Goal: Task Accomplishment & Management: Complete application form

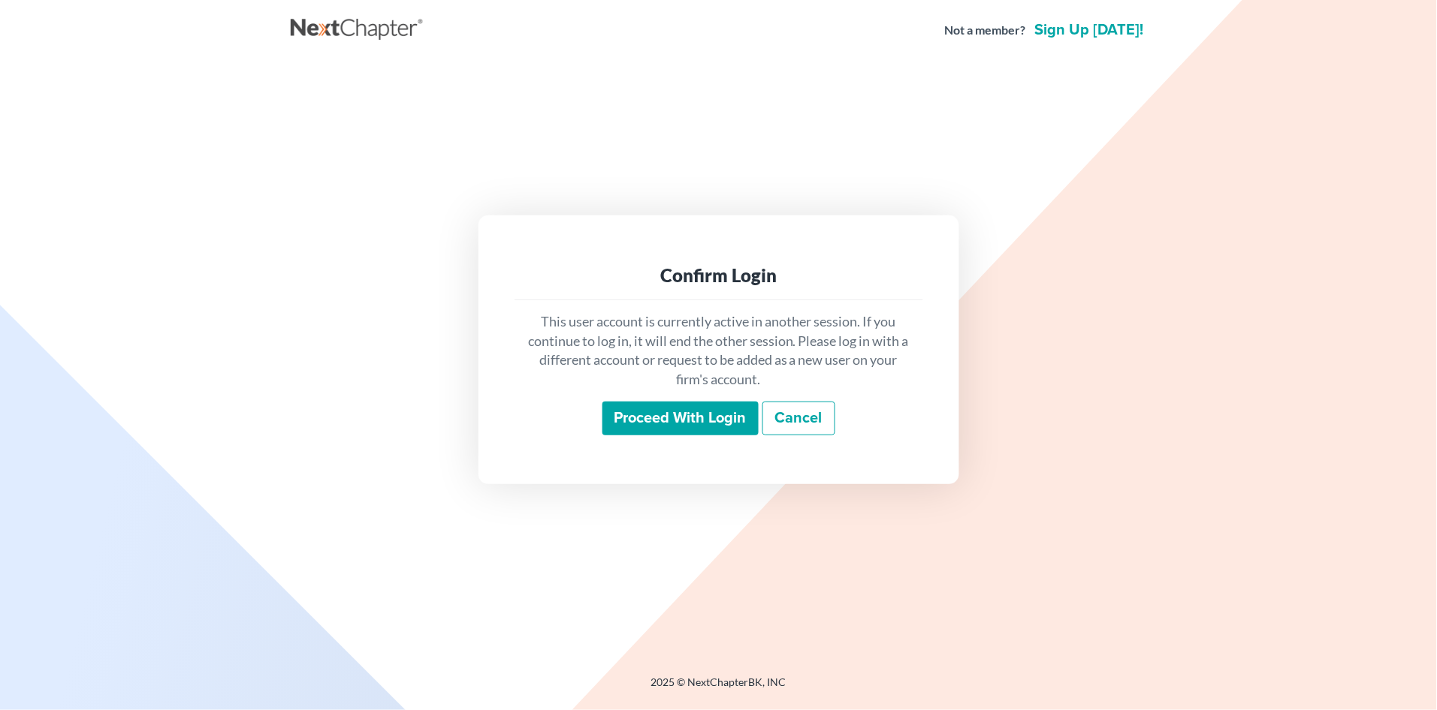
click at [656, 418] on input "Proceed with login" at bounding box center [680, 419] width 156 height 35
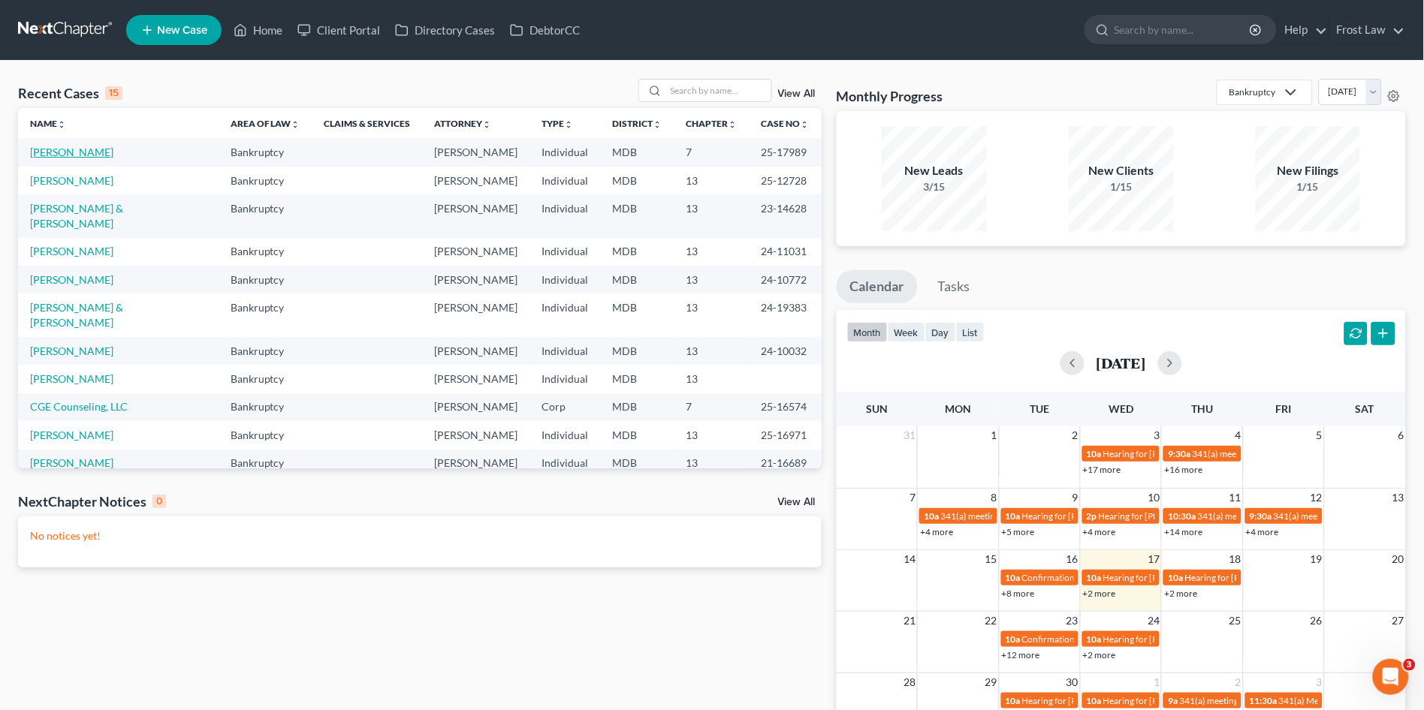
click at [53, 149] on link "Hyslop, Vern" at bounding box center [71, 152] width 83 height 13
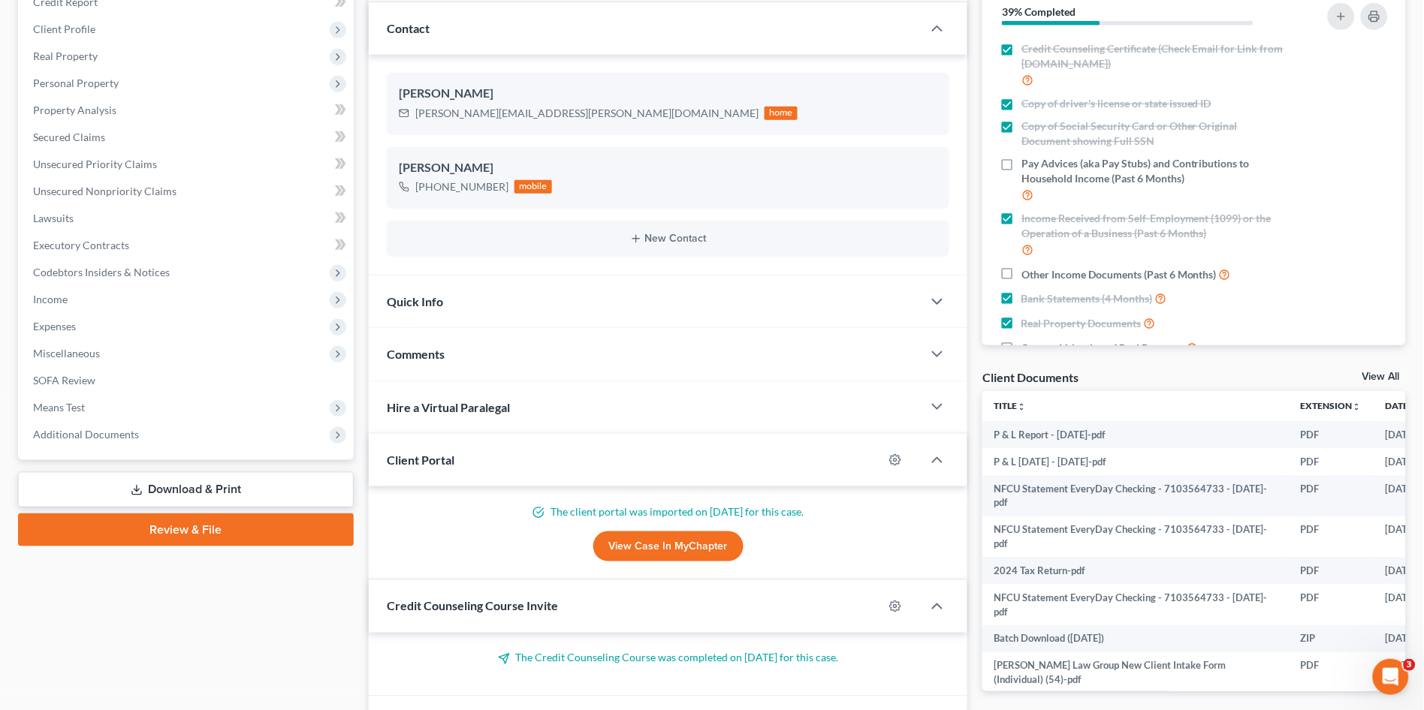
scroll to position [250, 0]
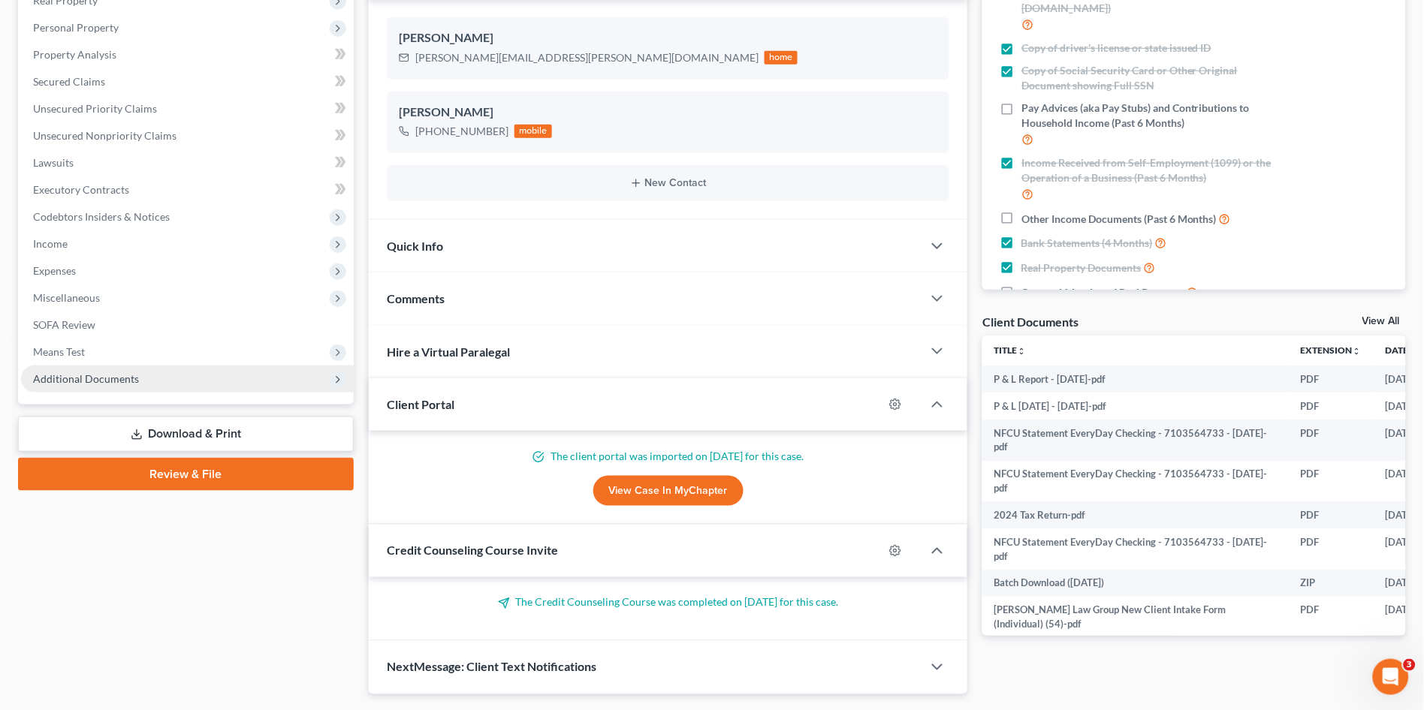
click at [104, 385] on span "Additional Documents" at bounding box center [187, 379] width 333 height 27
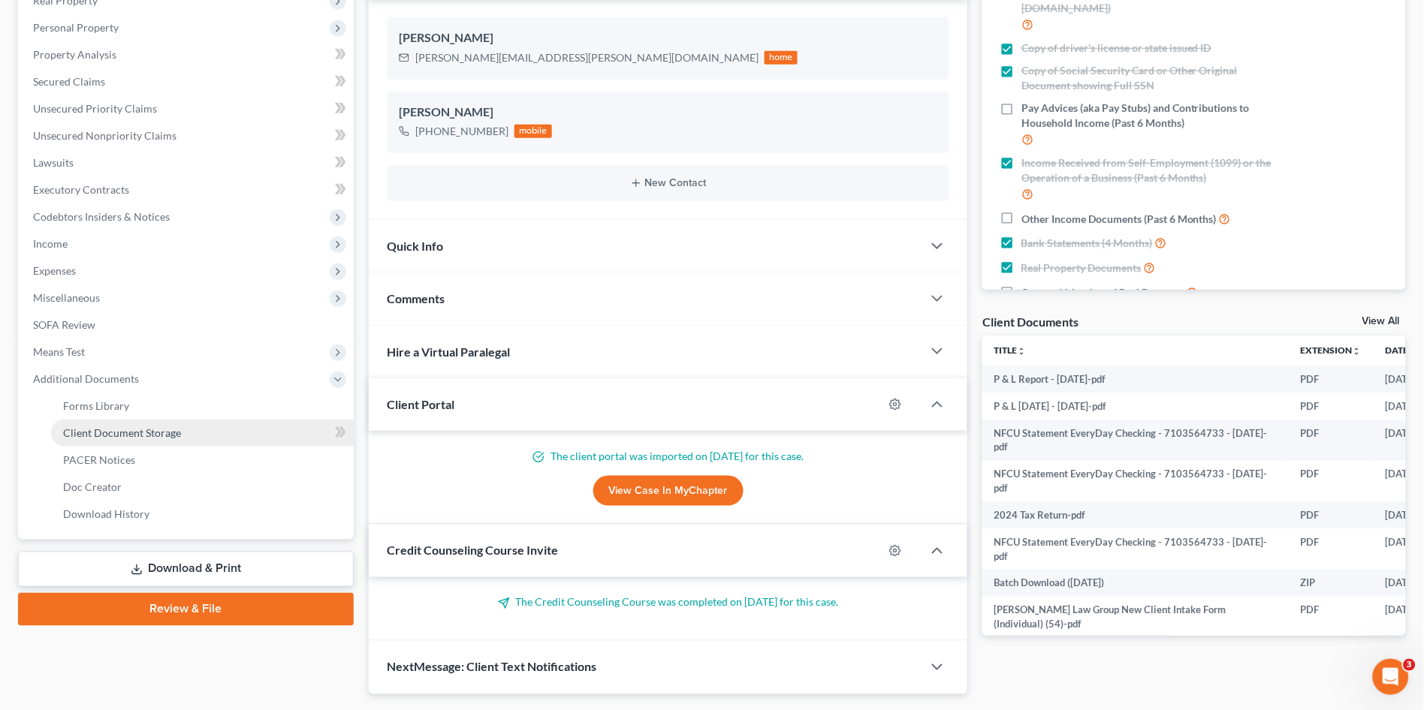
click at [95, 432] on span "Client Document Storage" at bounding box center [122, 433] width 118 height 13
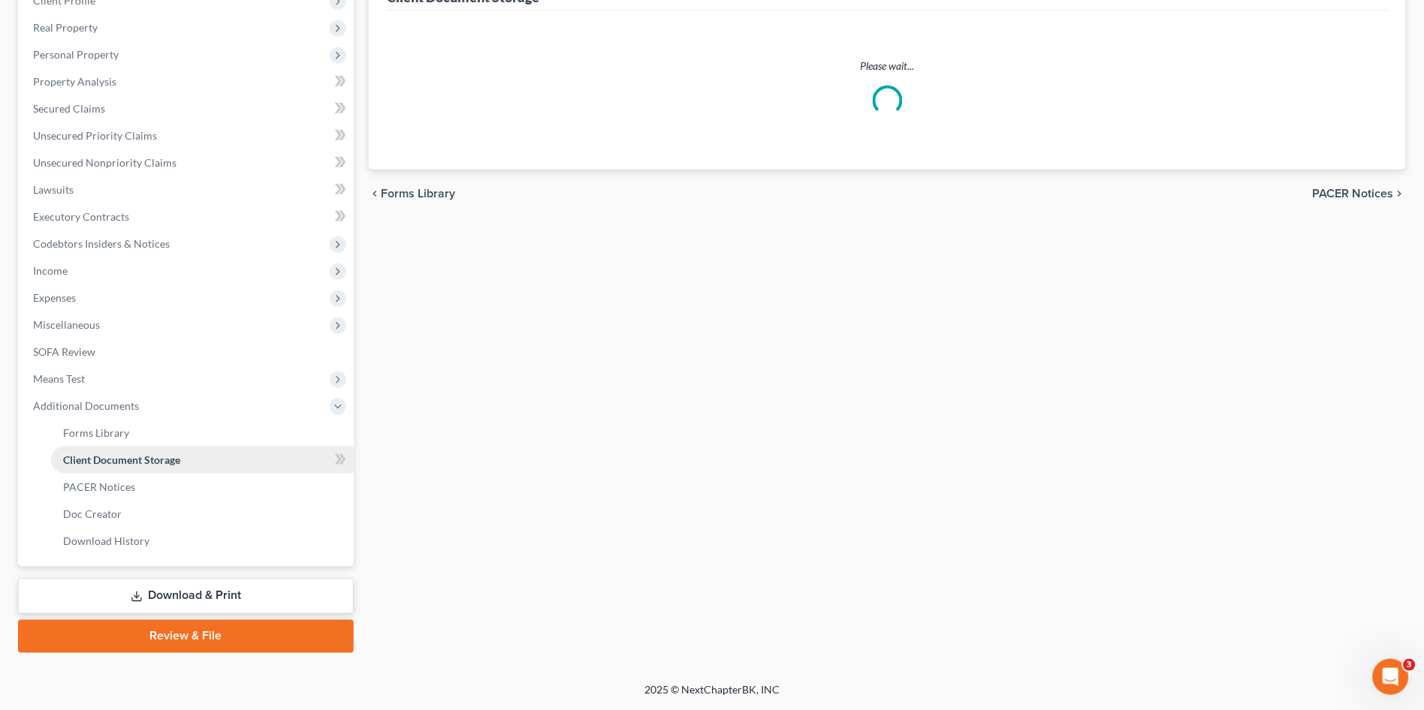
select select "14"
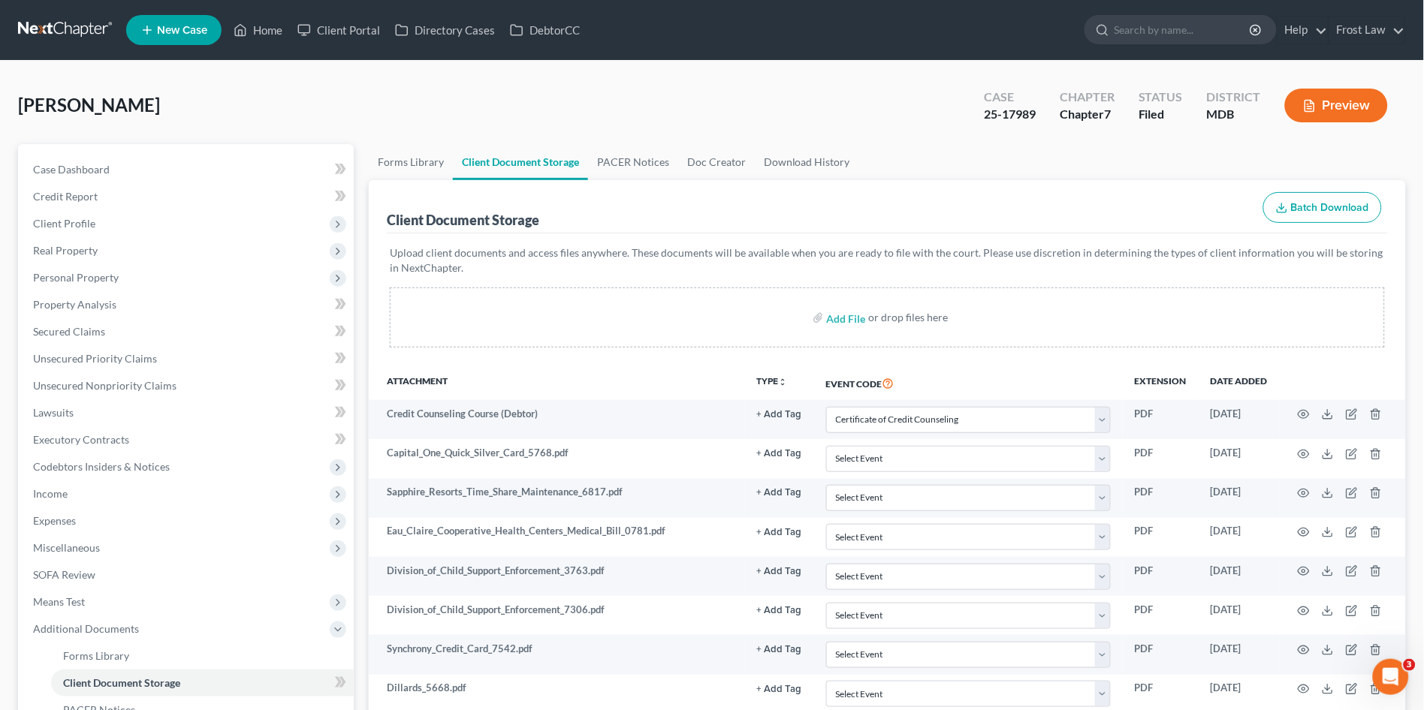
select select "14"
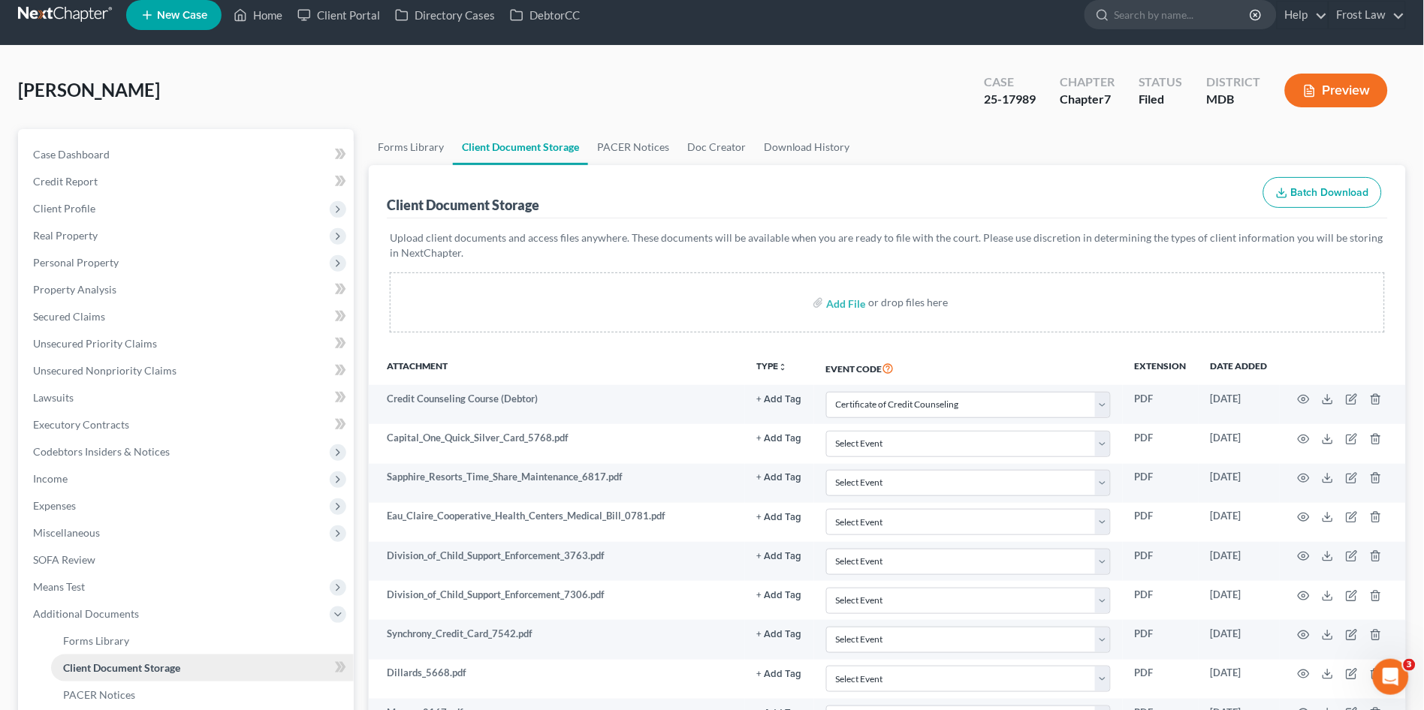
scroll to position [333, 0]
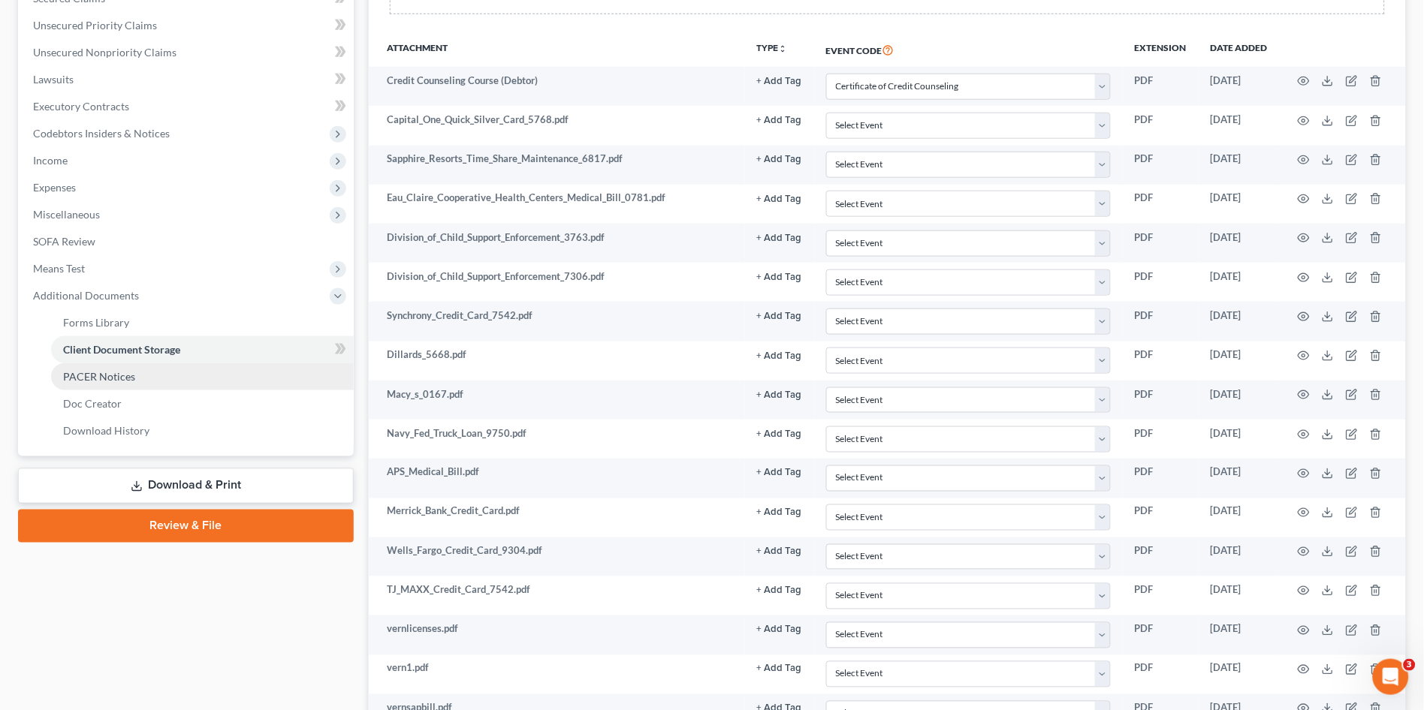
click at [101, 376] on span "PACER Notices" at bounding box center [99, 376] width 72 height 13
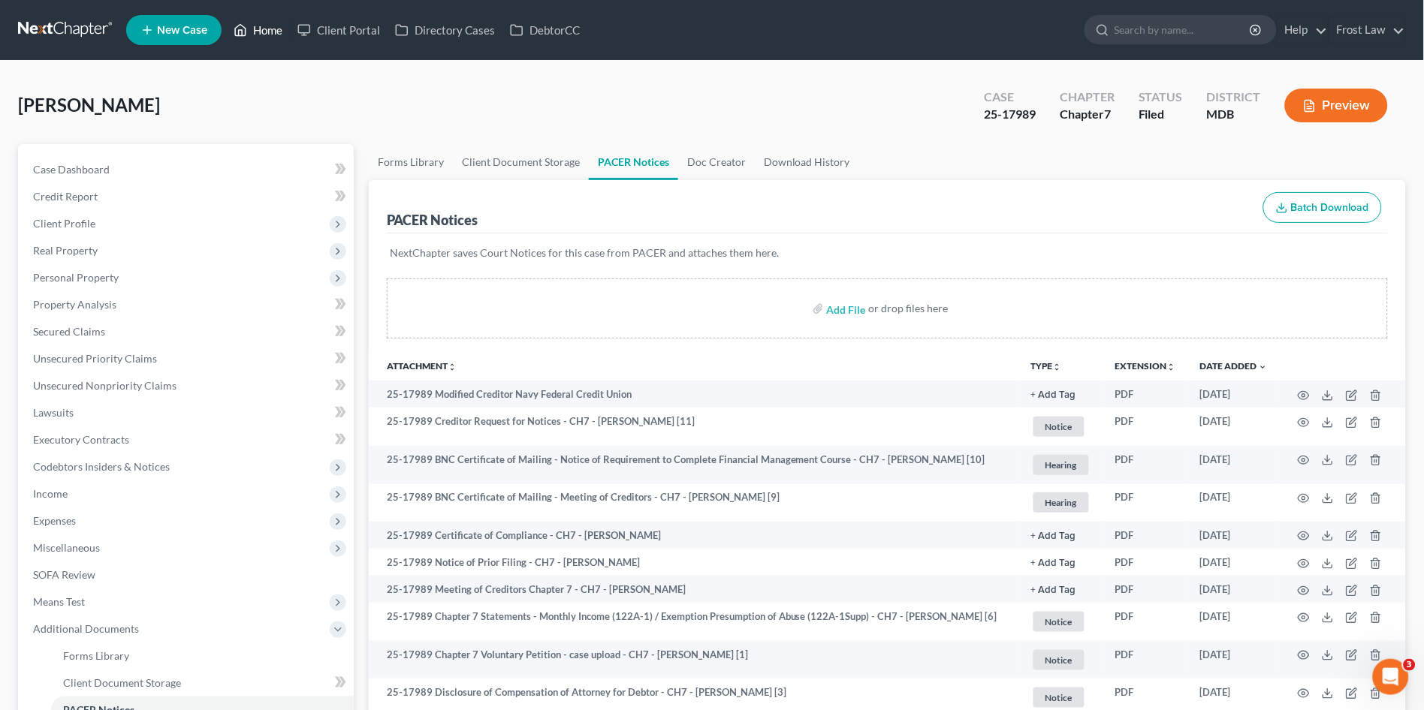
click at [264, 29] on link "Home" at bounding box center [258, 30] width 64 height 27
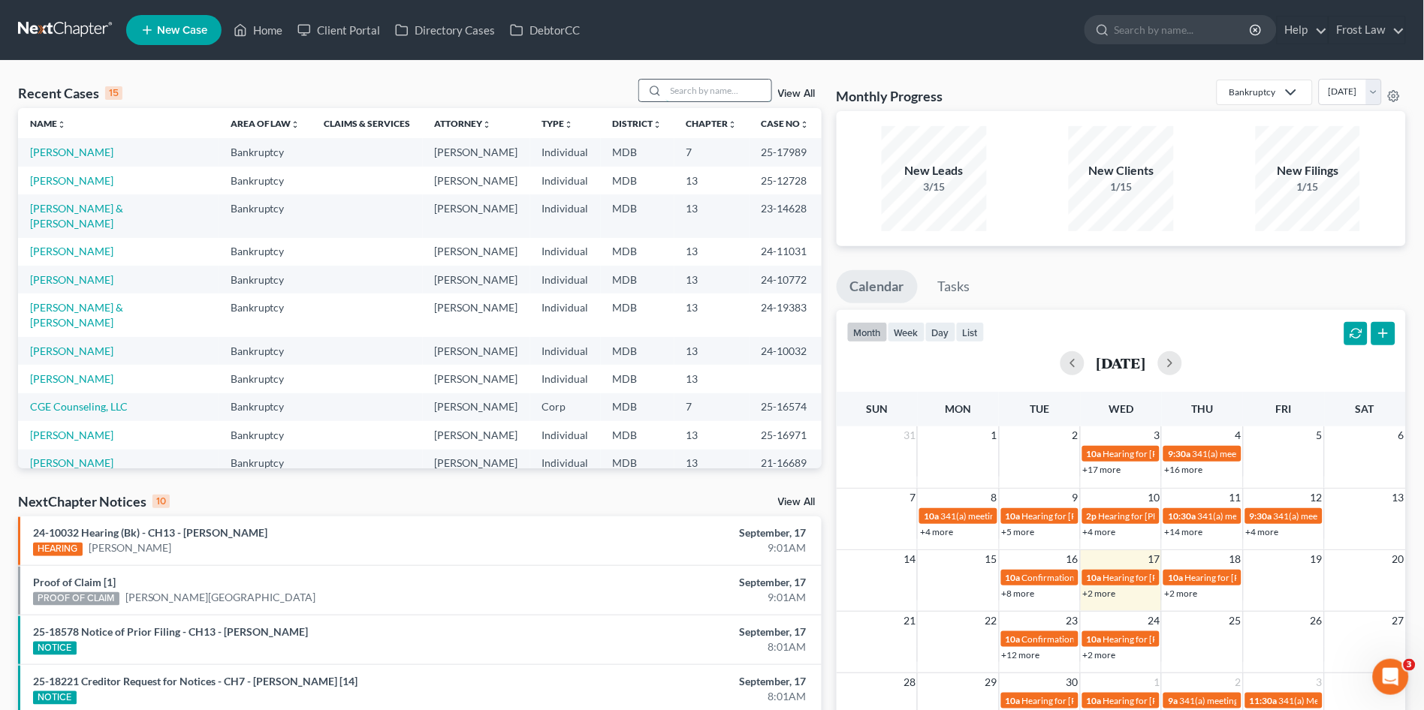
click at [689, 86] on input "search" at bounding box center [718, 91] width 105 height 22
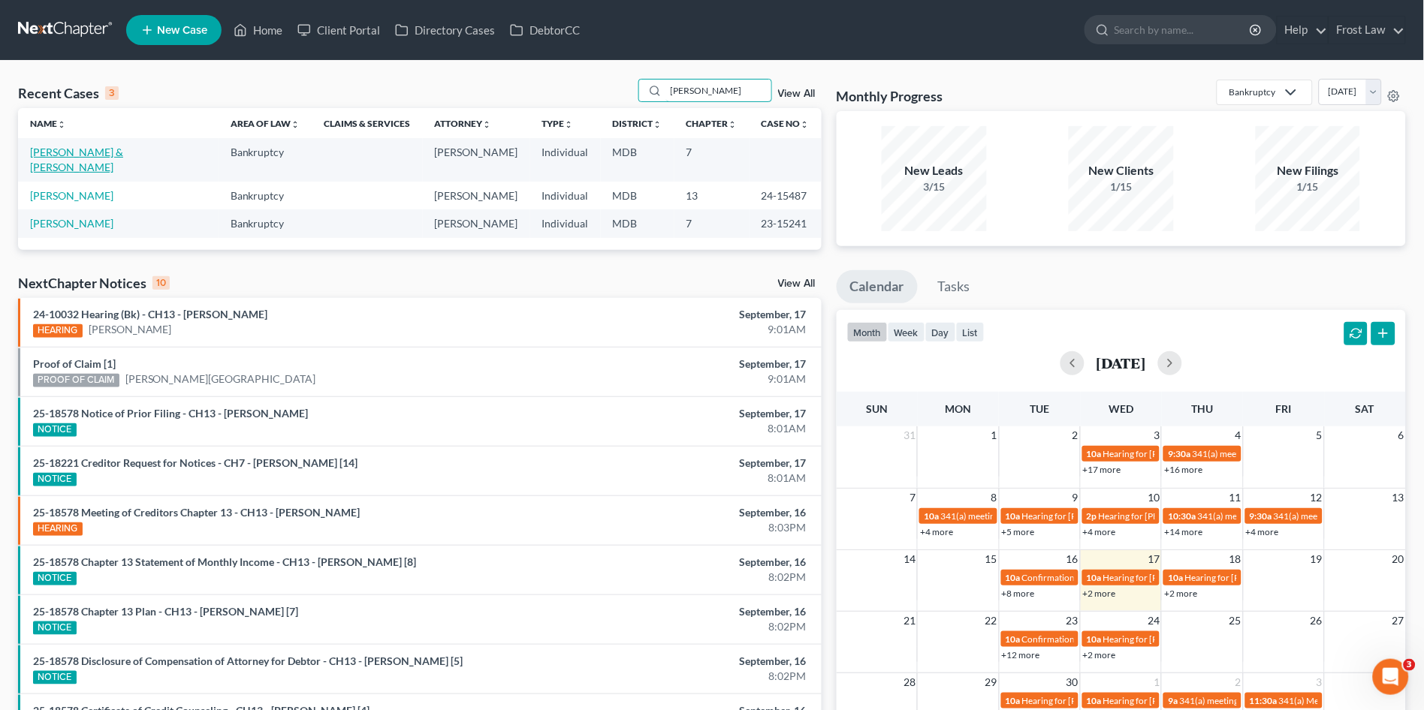
type input "lynch"
click at [72, 155] on link "Lynch, Tonya & Erick" at bounding box center [76, 160] width 93 height 28
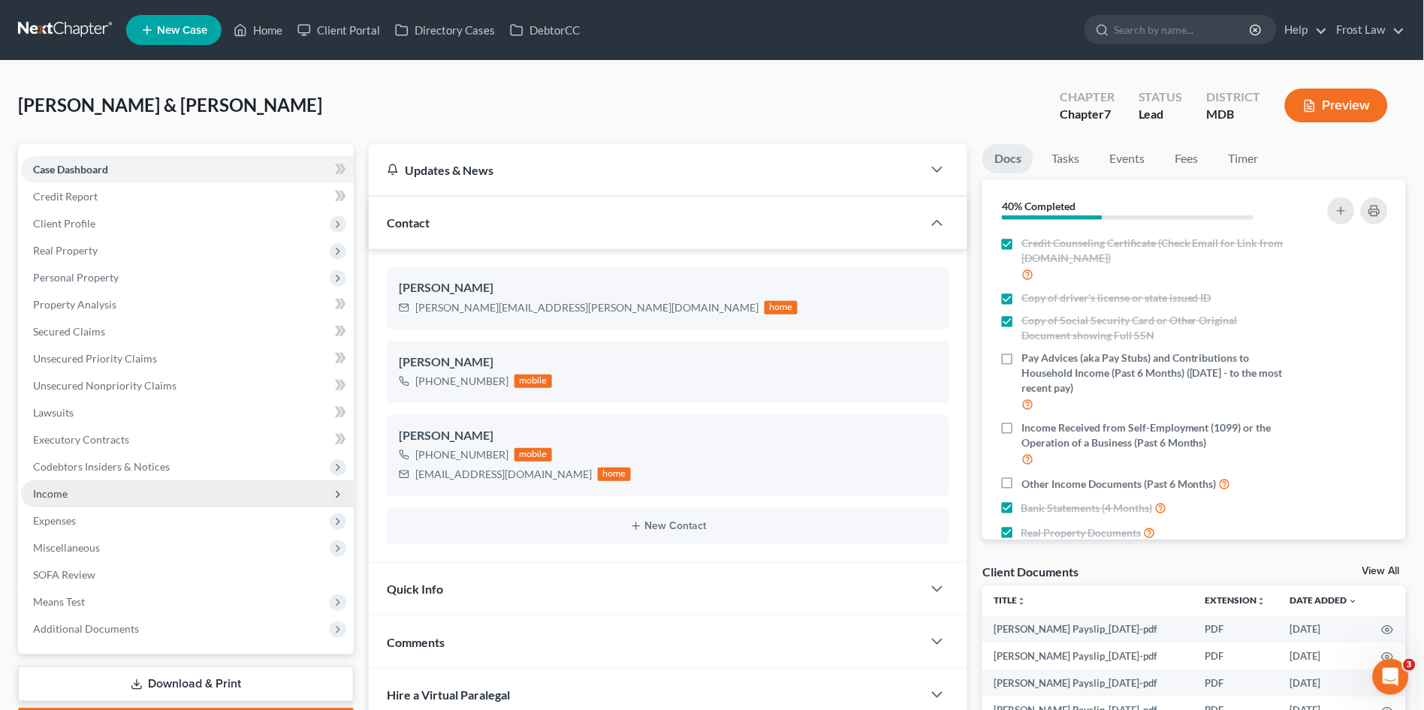
click at [77, 496] on span "Income" at bounding box center [187, 494] width 333 height 27
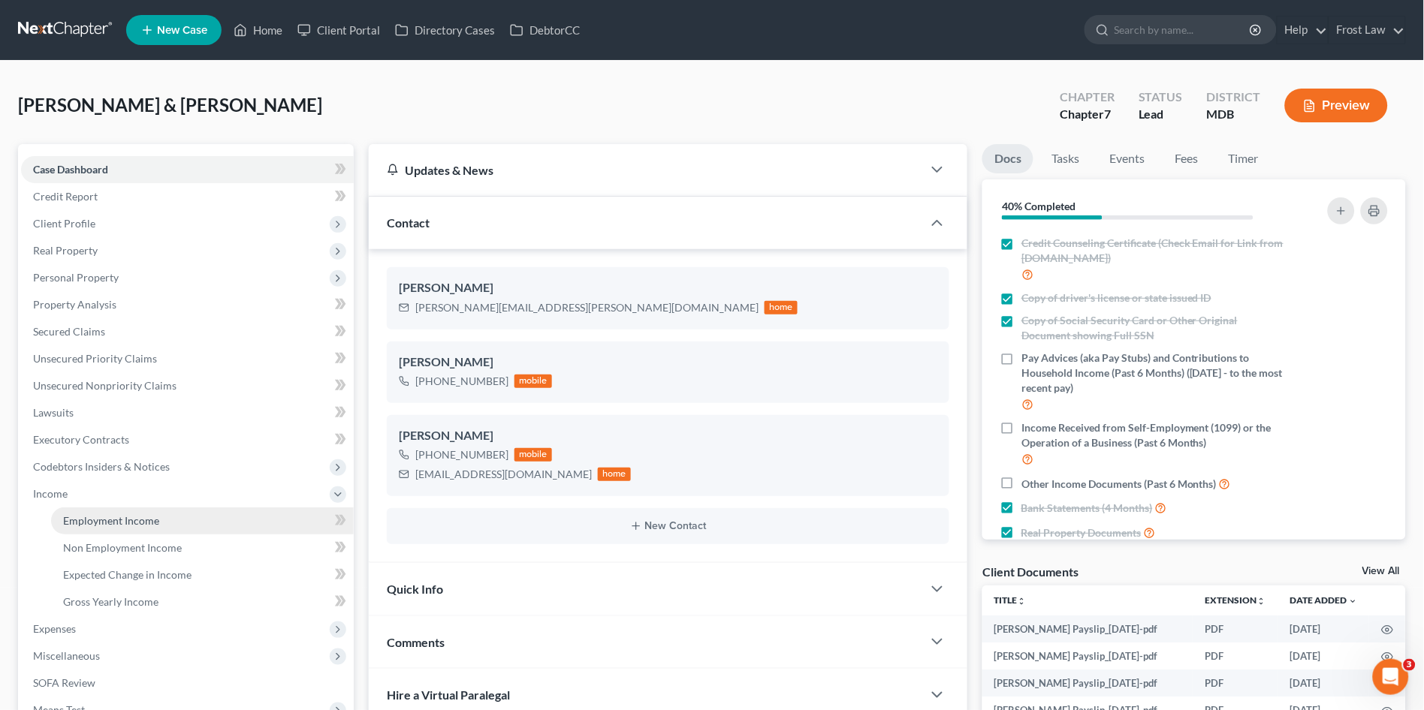
click at [83, 523] on span "Employment Income" at bounding box center [111, 520] width 96 height 13
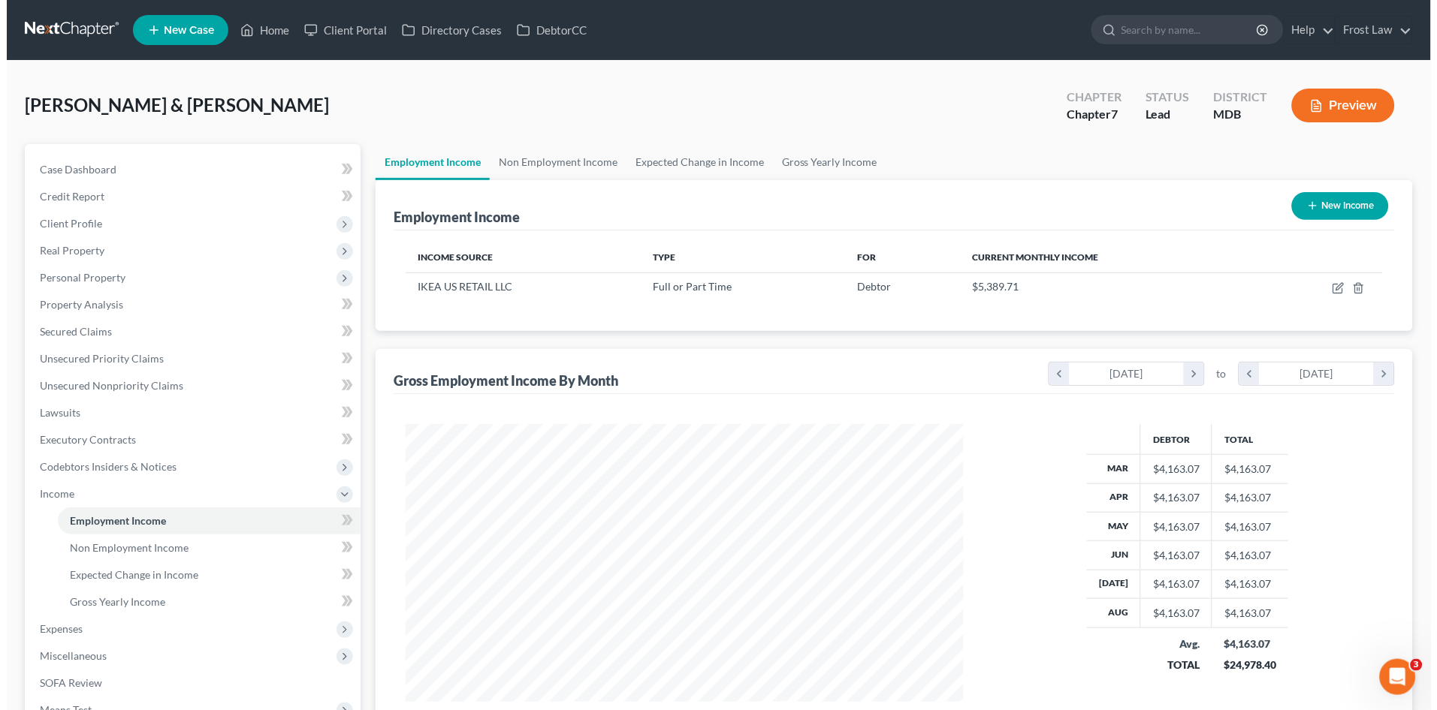
scroll to position [277, 587]
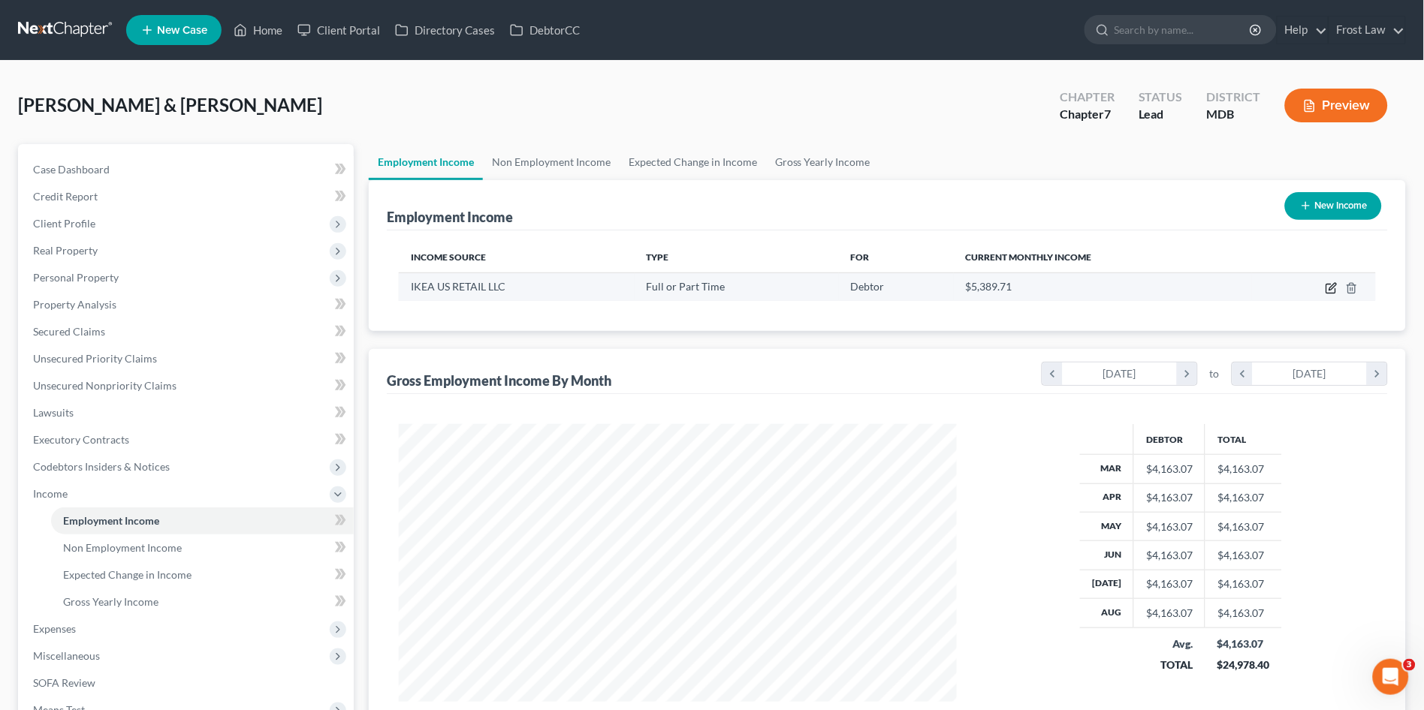
click at [1332, 288] on icon "button" at bounding box center [1332, 286] width 7 height 7
select select "0"
select select "21"
select select "2"
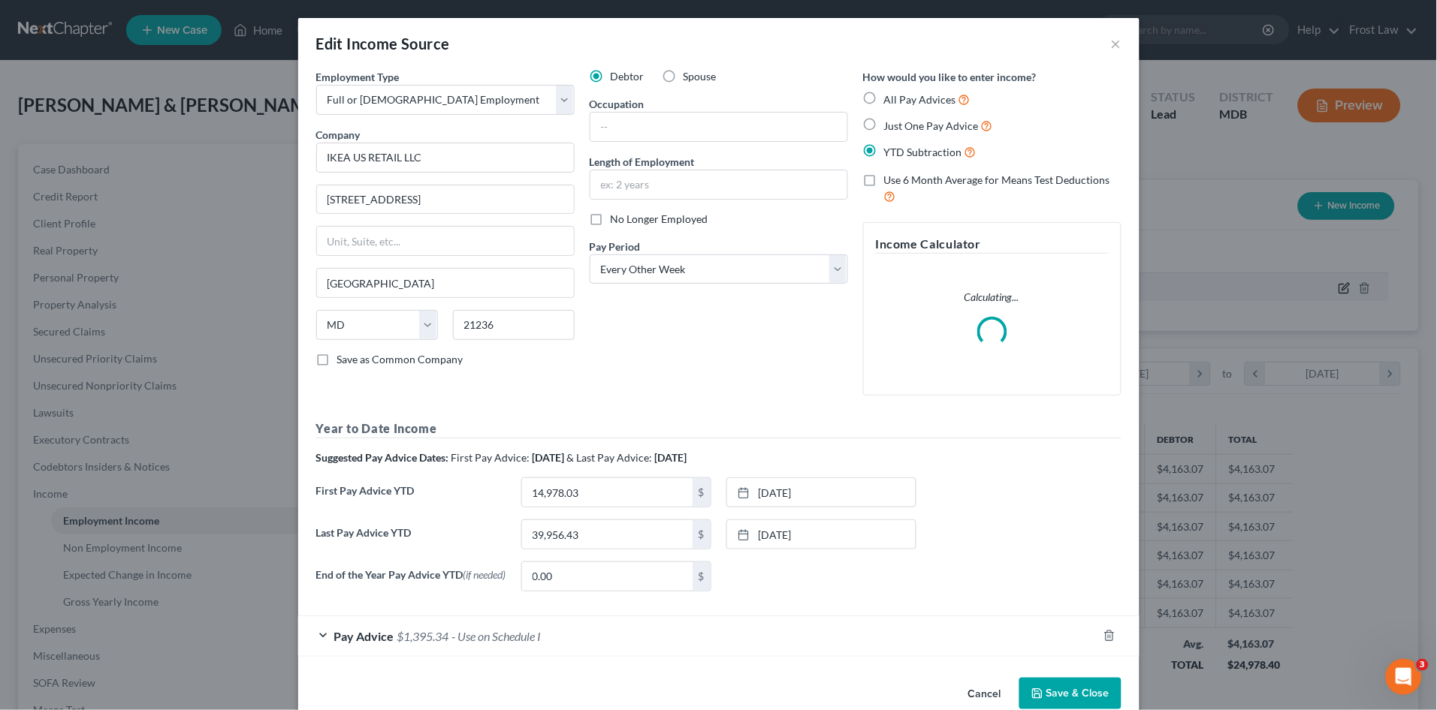
scroll to position [279, 593]
click at [472, 148] on input "IKEA US RETAIL LLC" at bounding box center [445, 158] width 258 height 30
click at [337, 359] on label "Save as Common Company" at bounding box center [400, 359] width 126 height 15
click at [343, 359] on input "Save as Common Company" at bounding box center [348, 357] width 10 height 10
checkbox input "true"
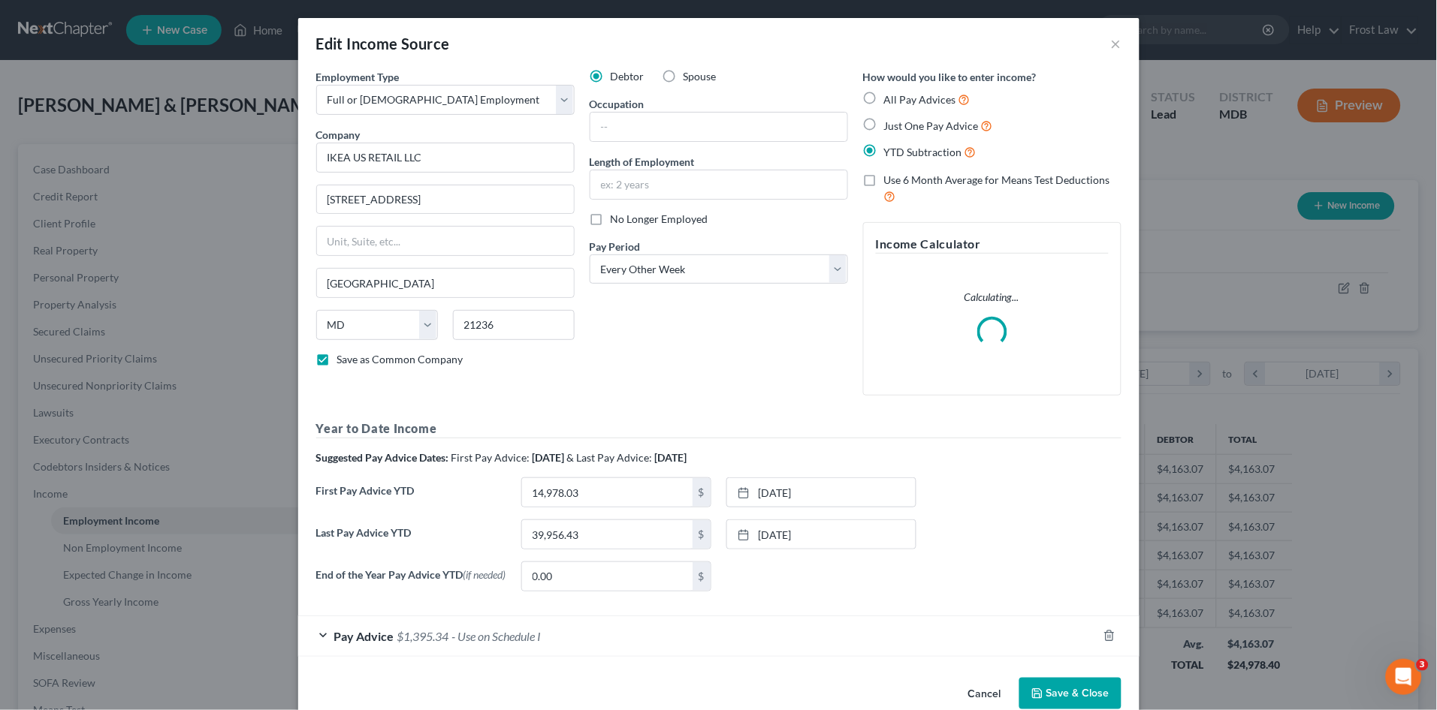
click at [582, 358] on div "Debtor Spouse Occupation Length of Employment No Longer Employed Pay Period * S…" at bounding box center [718, 238] width 273 height 339
click at [475, 160] on input "IKEA US RETAIL LLC" at bounding box center [445, 158] width 258 height 30
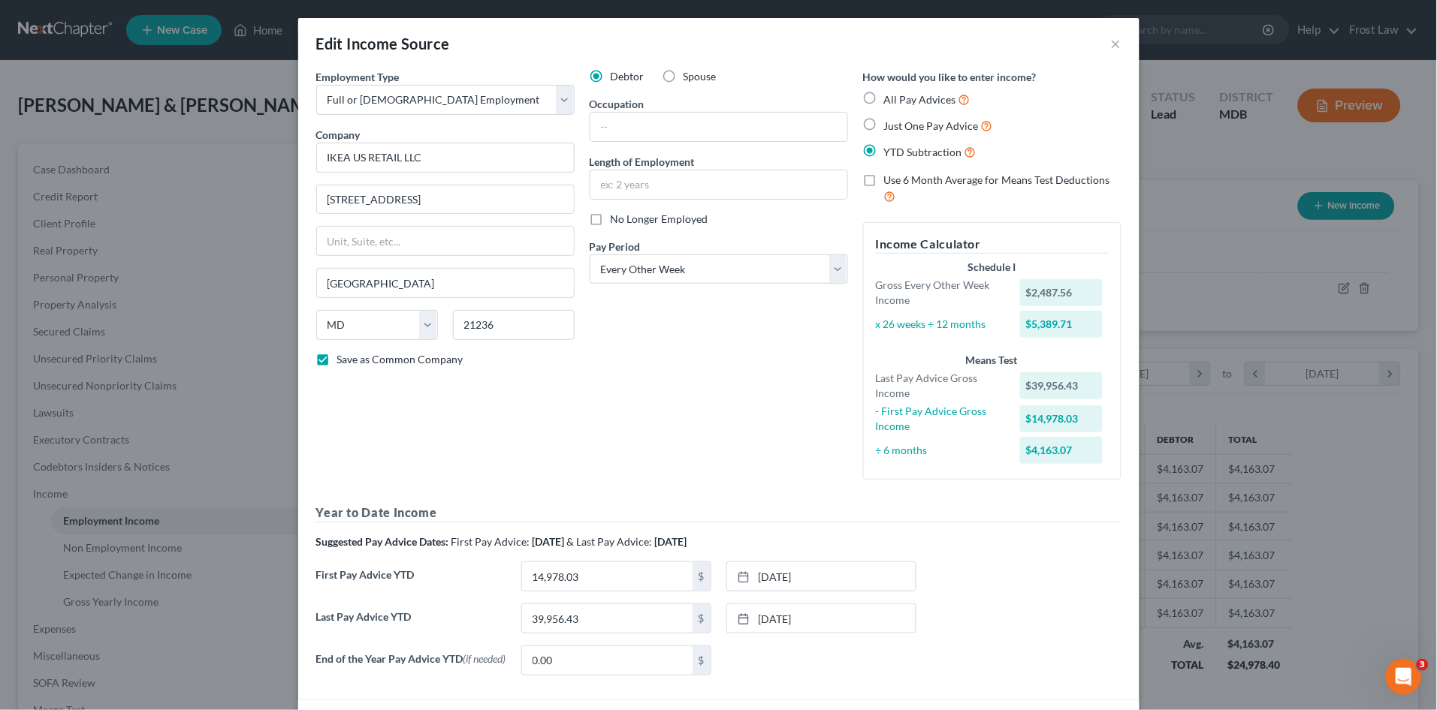
click at [739, 363] on div "Debtor Spouse Occupation Length of Employment No Longer Employed Pay Period * S…" at bounding box center [718, 280] width 273 height 423
drag, startPoint x: 442, startPoint y: 161, endPoint x: 279, endPoint y: 148, distance: 163.5
click at [279, 148] on div "Edit Income Source × Employment Type * Select Full or Part Time Employment Self…" at bounding box center [718, 355] width 1437 height 710
click at [542, 439] on div "Employment Type * Select Full or Part Time Employment Self Employment Company *…" at bounding box center [445, 280] width 273 height 423
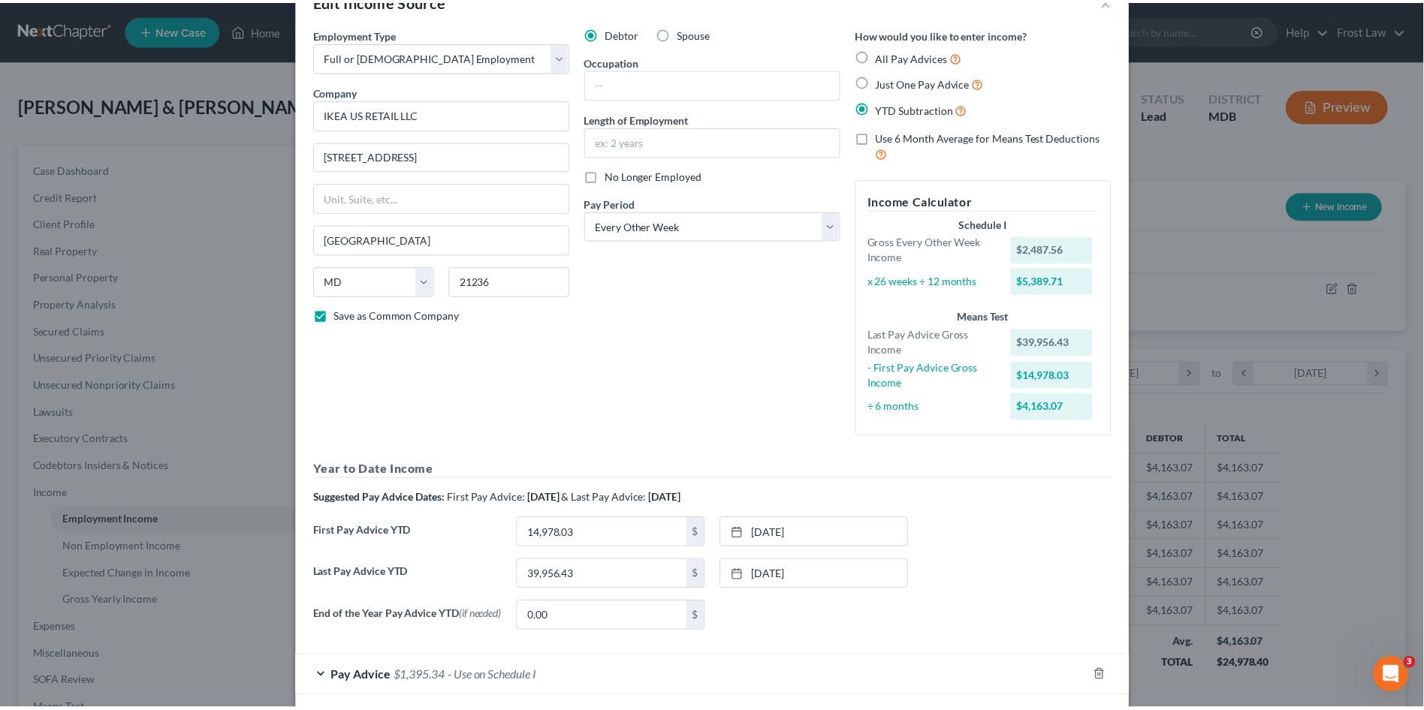
scroll to position [115, 0]
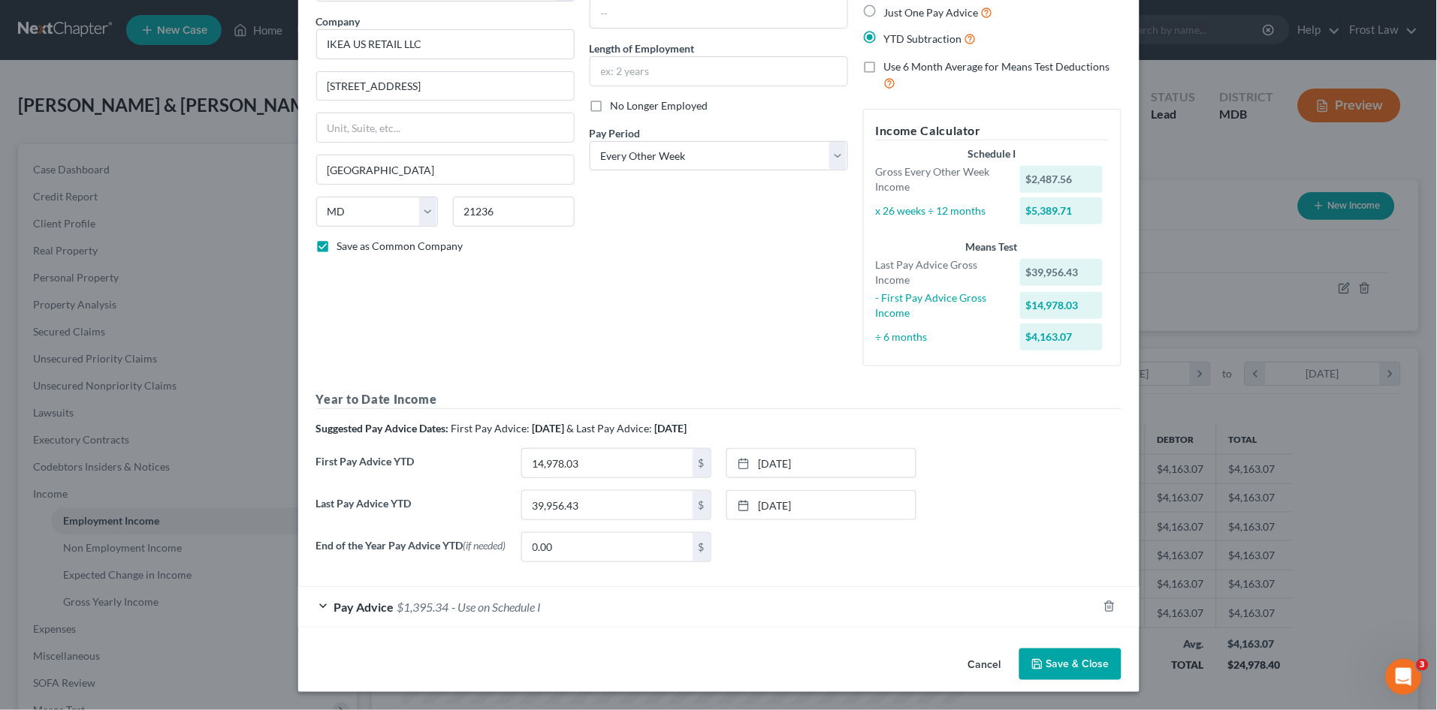
click at [1068, 671] on button "Save & Close" at bounding box center [1070, 665] width 102 height 32
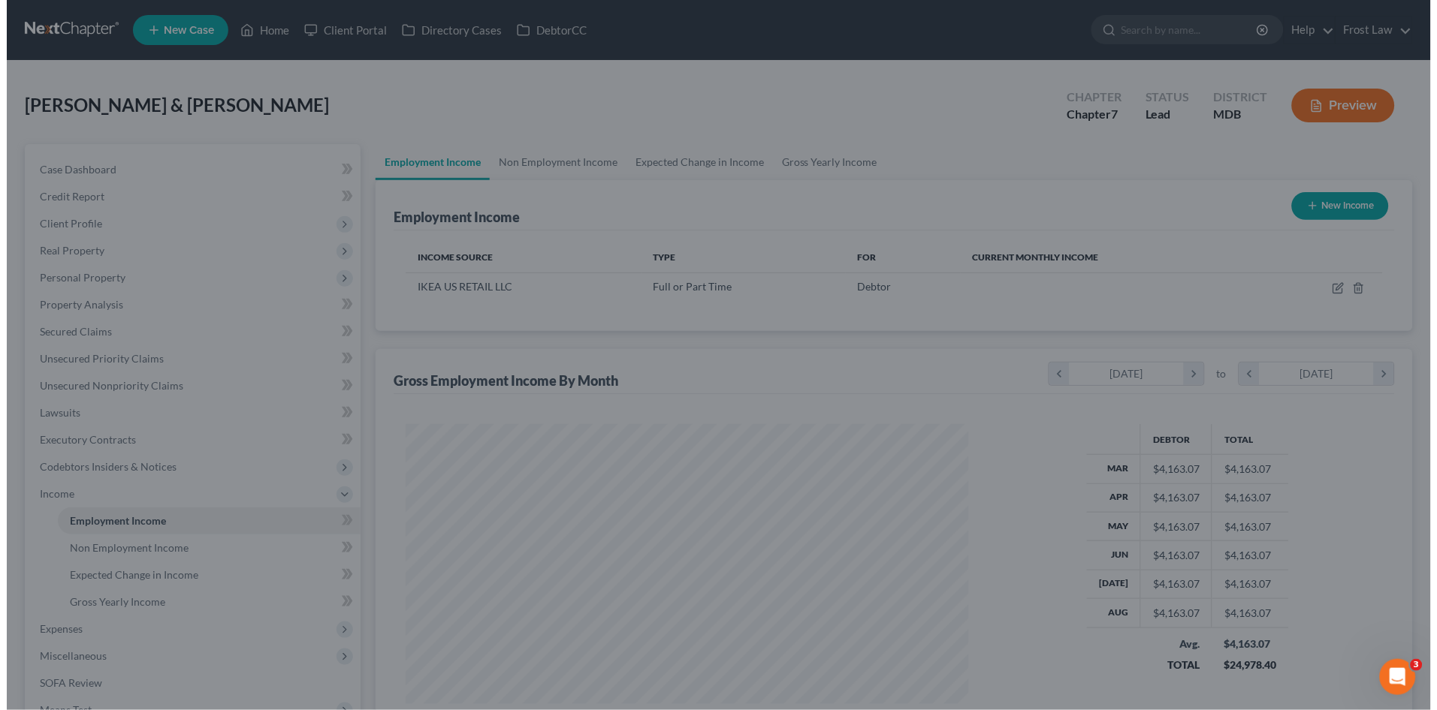
scroll to position [750751, 750442]
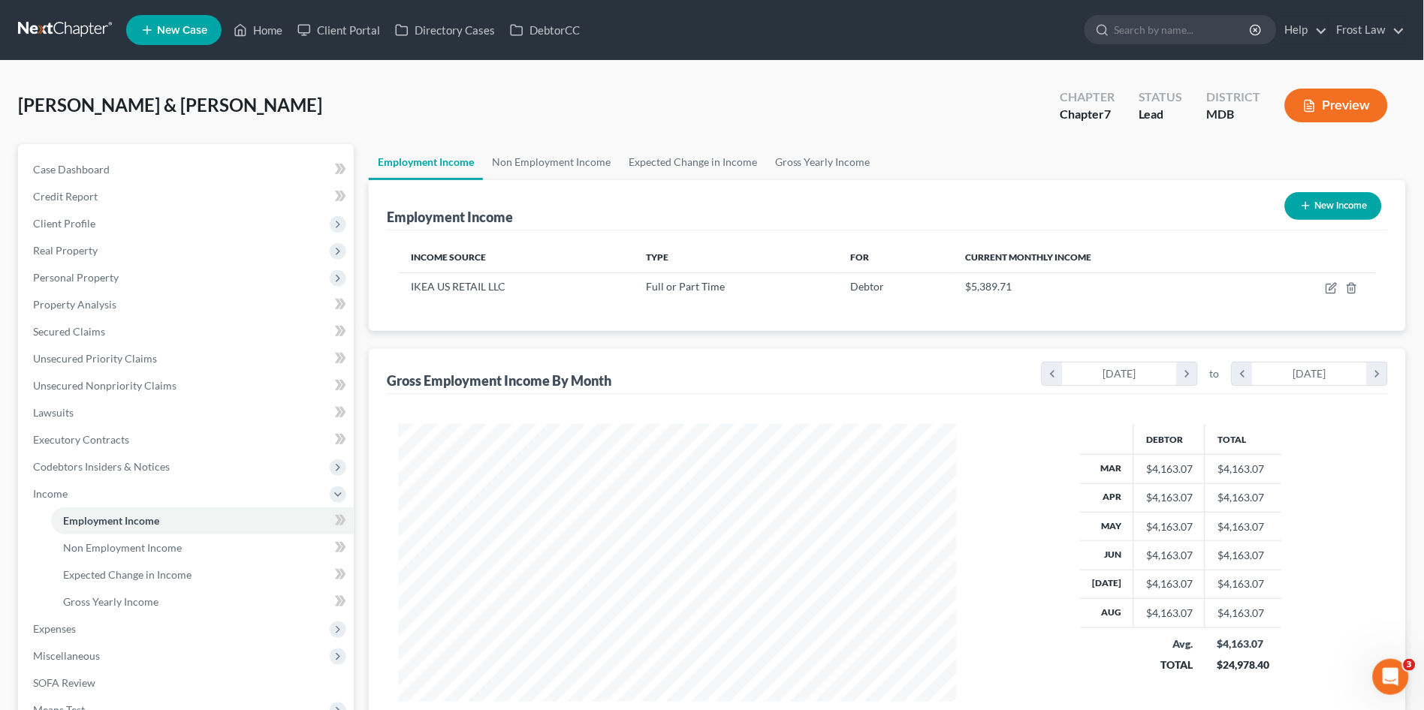
click at [1325, 198] on button "New Income" at bounding box center [1333, 206] width 97 height 28
select select "0"
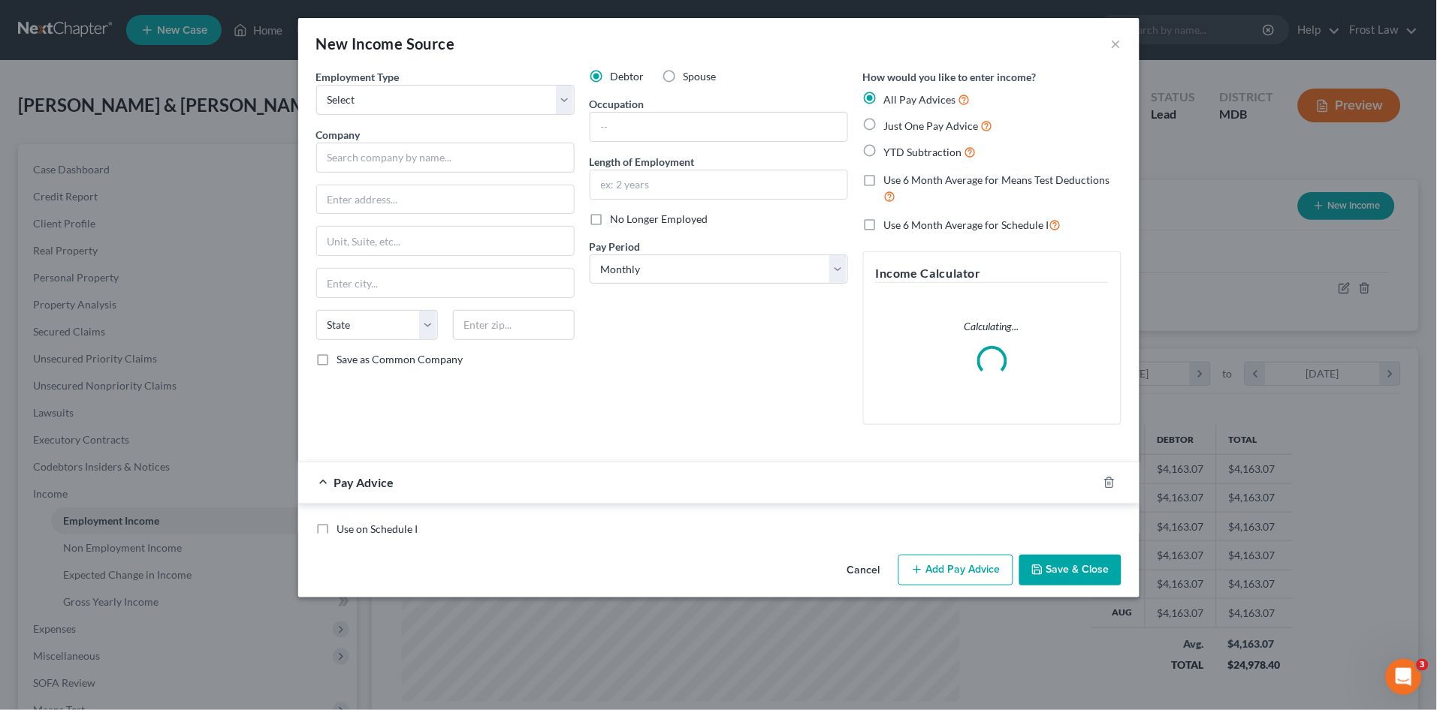
scroll to position [279, 593]
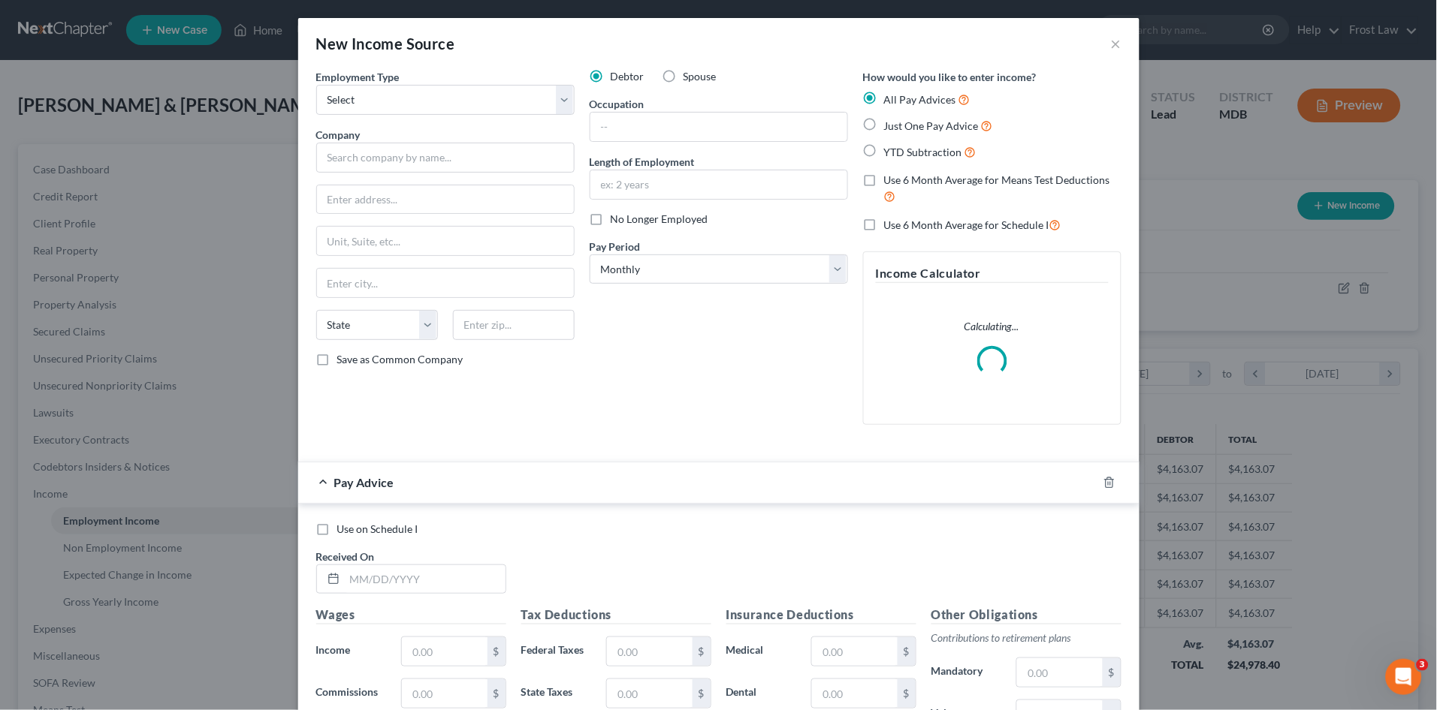
click at [683, 70] on label "Spouse" at bounding box center [699, 76] width 33 height 15
click at [689, 70] on input "Spouse" at bounding box center [694, 74] width 10 height 10
radio input "true"
click at [511, 92] on select "Select Full or Part Time Employment Self Employment" at bounding box center [445, 100] width 258 height 30
select select "0"
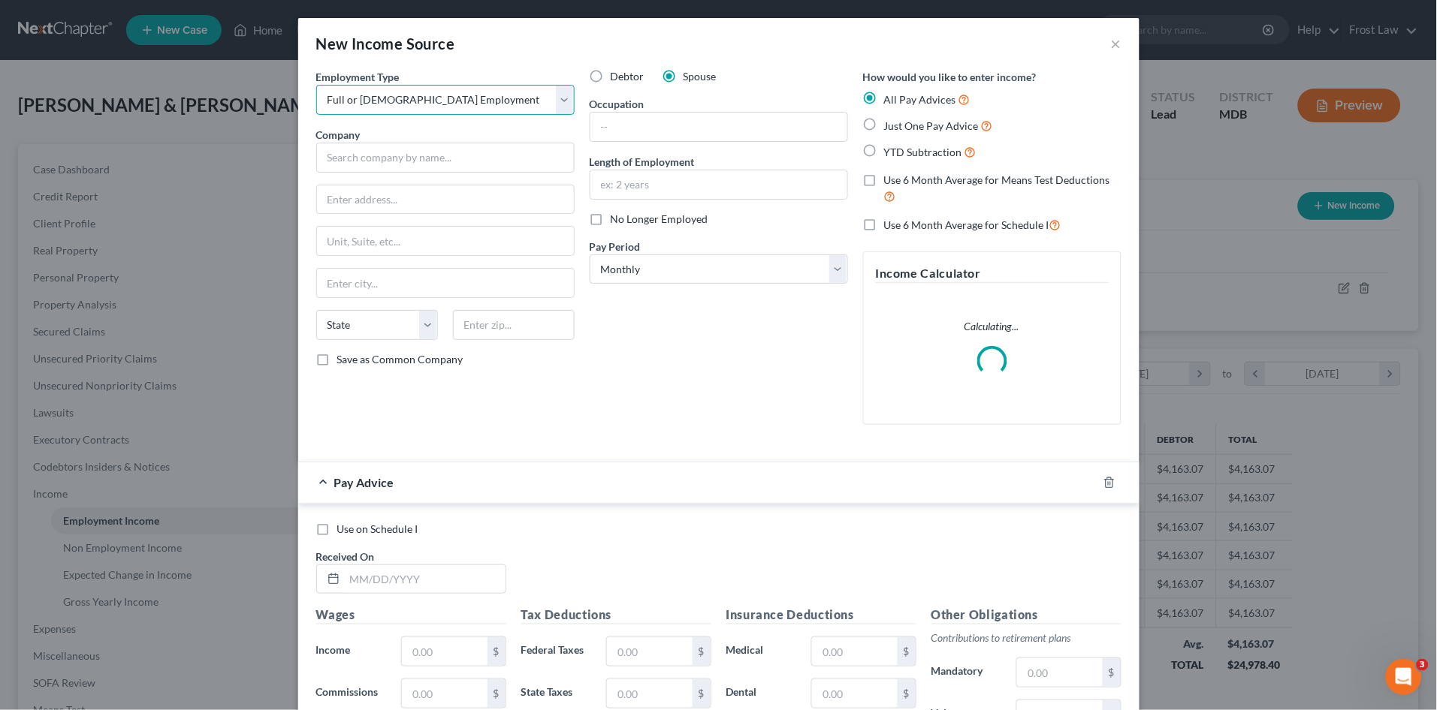
click at [316, 85] on select "Select Full or Part Time Employment Self Employment" at bounding box center [445, 100] width 258 height 30
click at [394, 159] on input "text" at bounding box center [445, 158] width 258 height 30
paste input "IKEA US RETAIL LLC"
type input "IKEA US RETAIL LLC"
type input "9930 Franklin Square Drive"
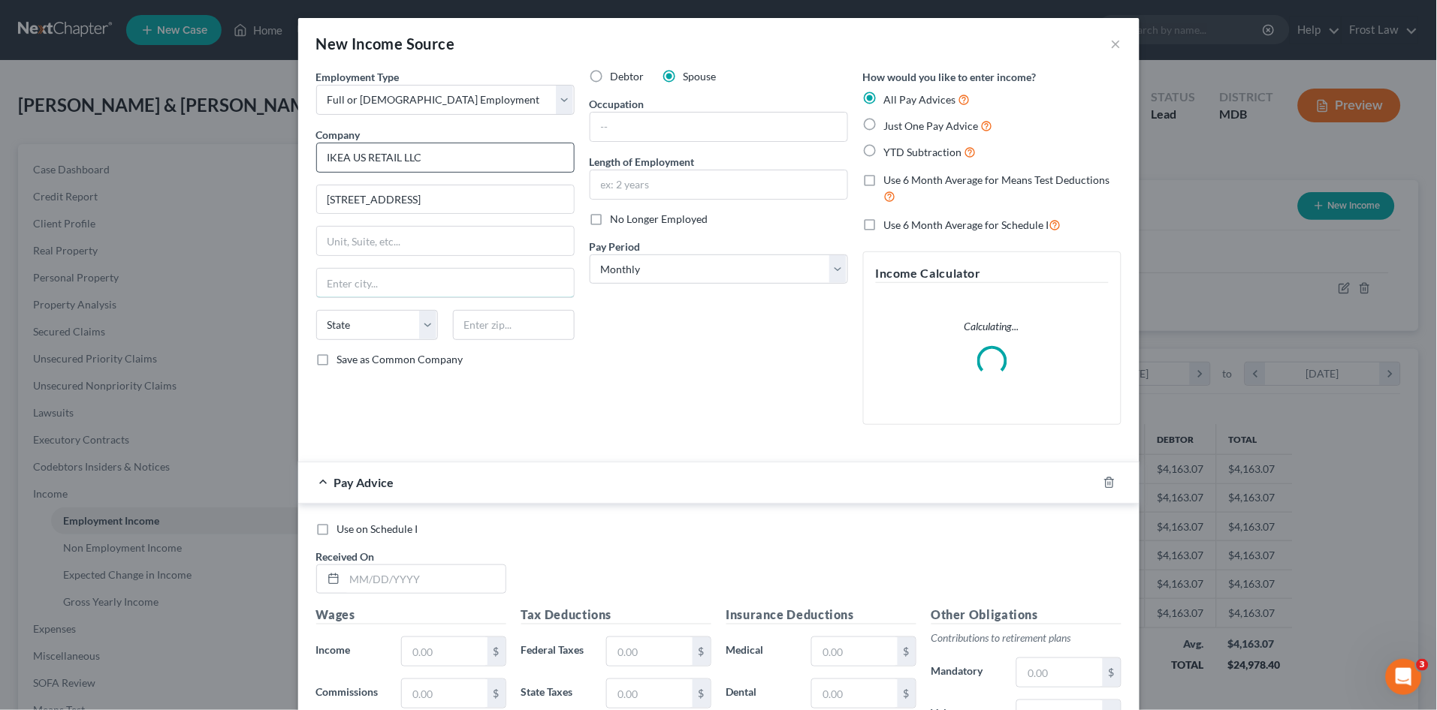
type input "Nottingham"
select select "21"
type input "21236"
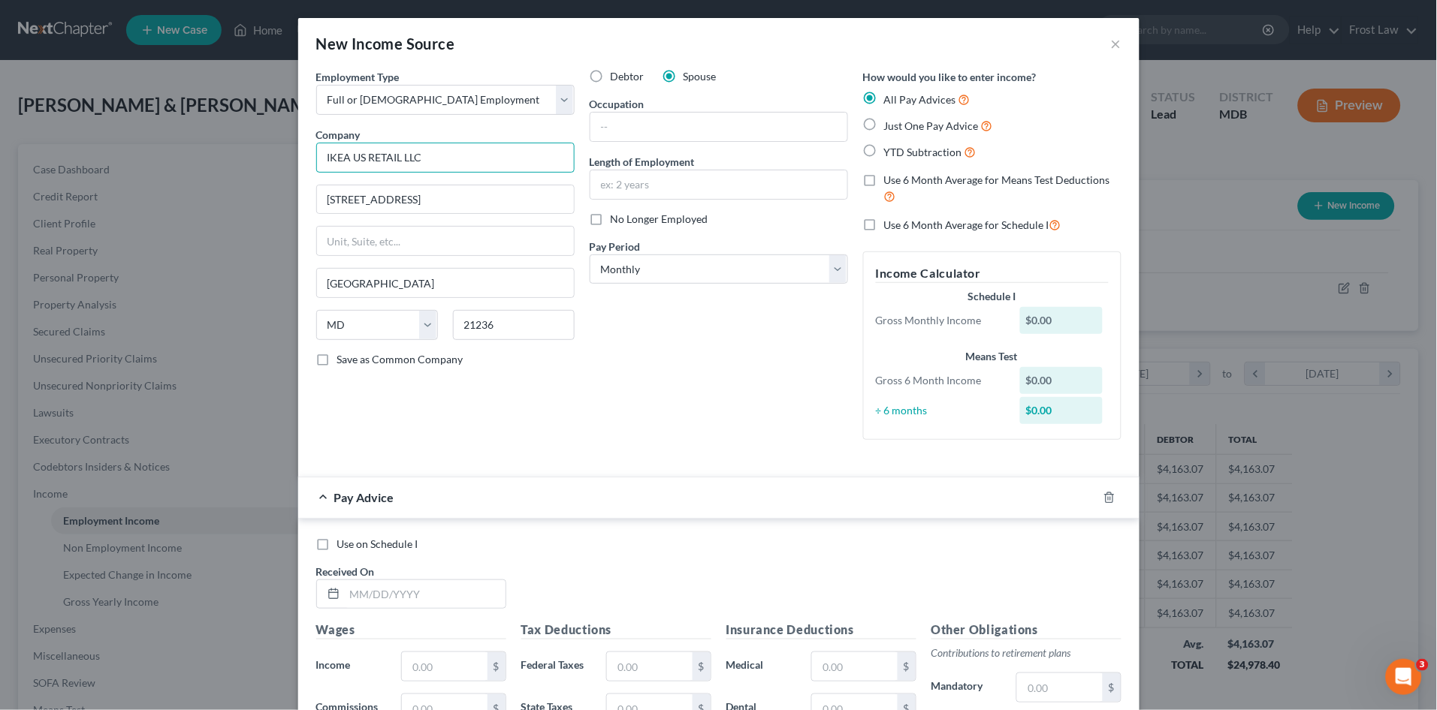
type input "IKEA US RETAIL LLC"
click at [884, 156] on label "YTD Subtraction" at bounding box center [930, 151] width 92 height 17
click at [890, 153] on input "YTD Subtraction" at bounding box center [895, 148] width 10 height 10
radio input "true"
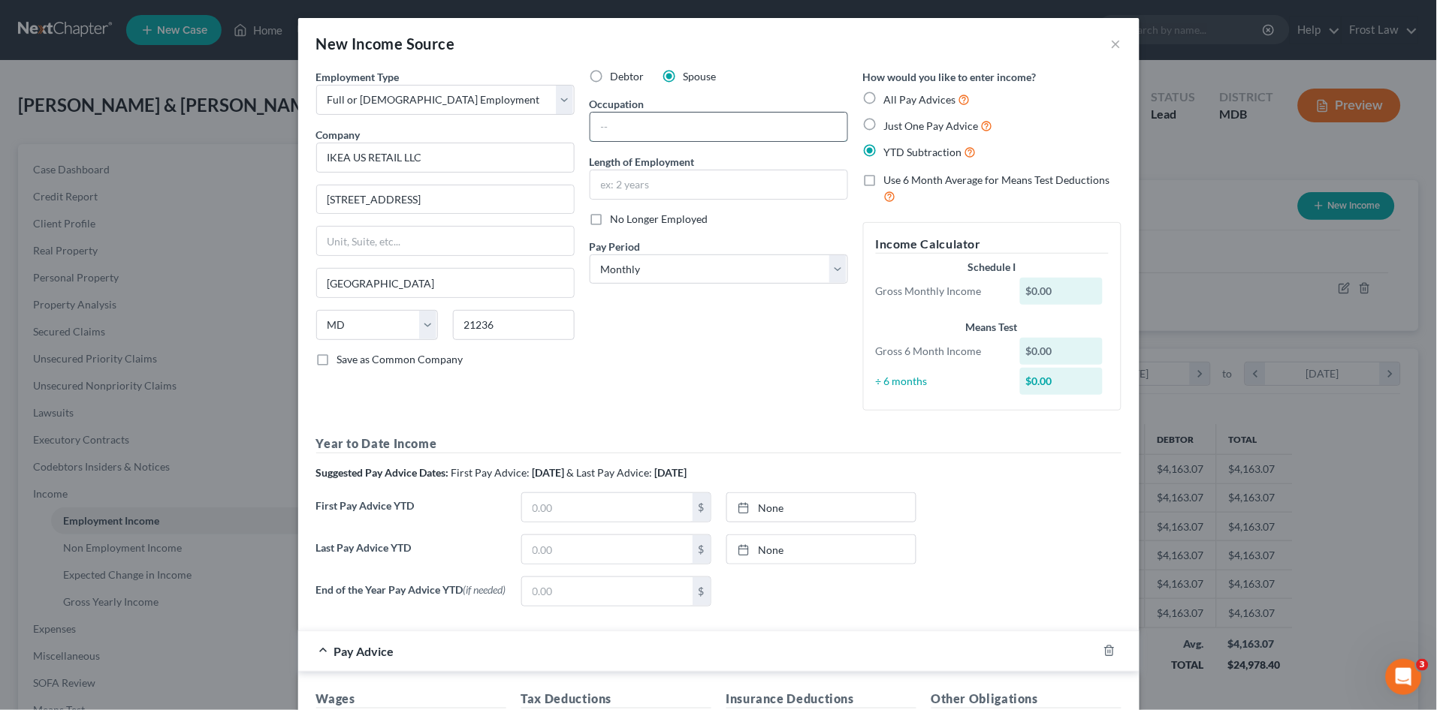
click at [698, 121] on input "text" at bounding box center [718, 127] width 257 height 29
click at [582, 373] on div "Debtor Spouse Occupation Length of Employment No Longer Employed Pay Period * S…" at bounding box center [718, 246] width 273 height 354
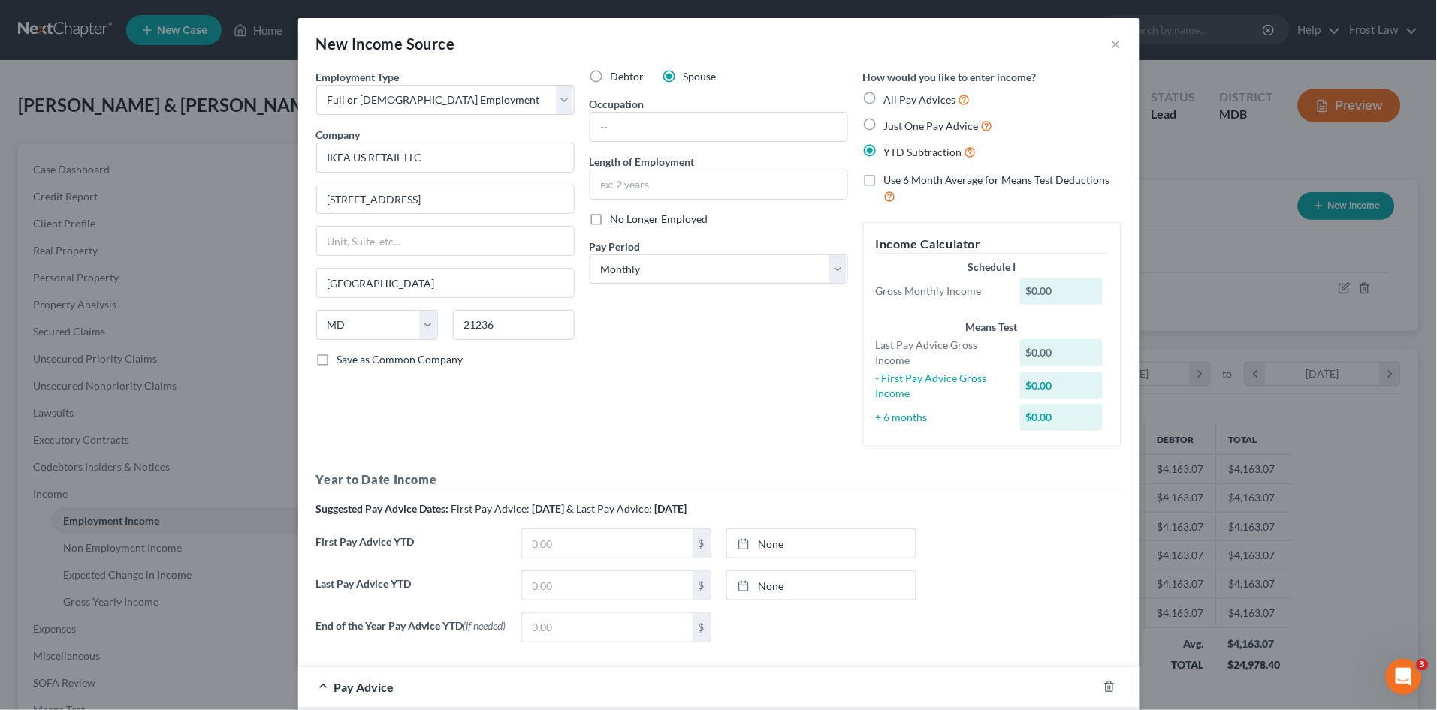
scroll to position [83, 0]
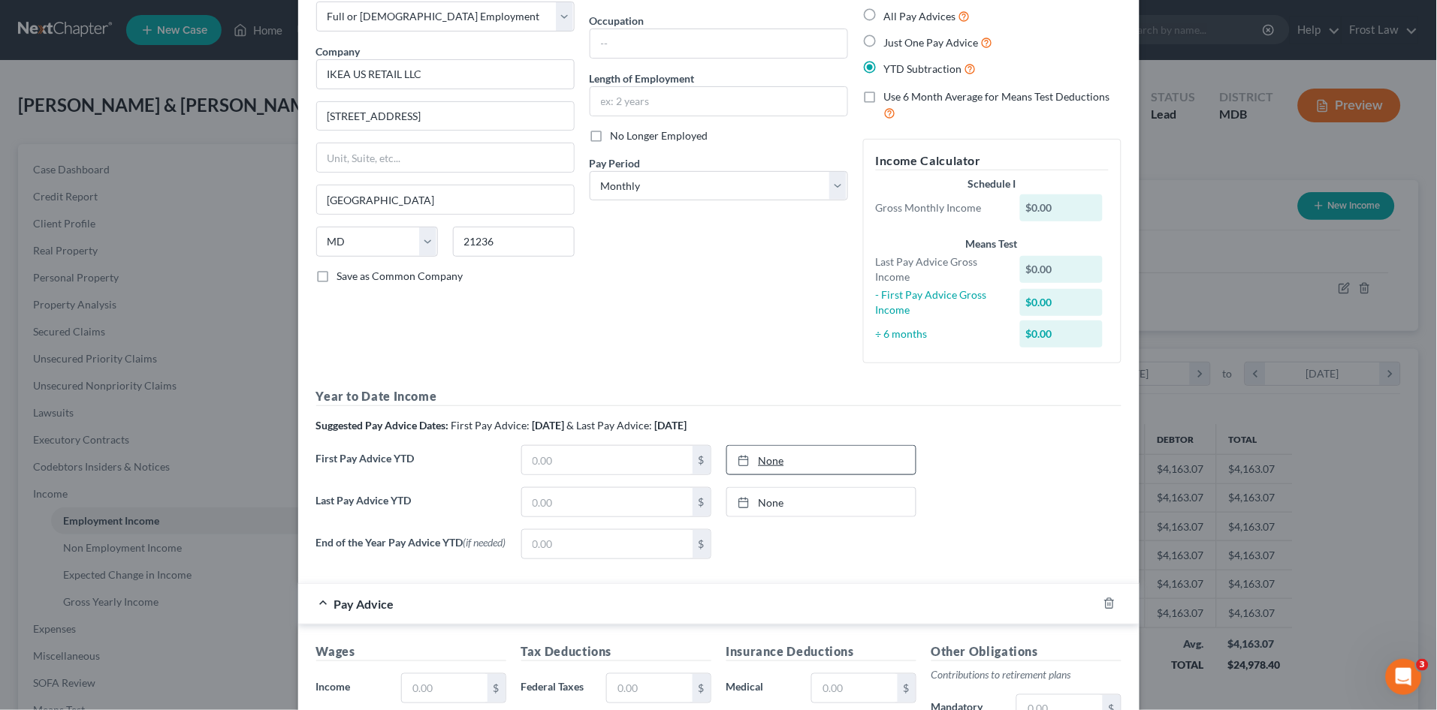
click at [777, 459] on link "None" at bounding box center [821, 460] width 189 height 29
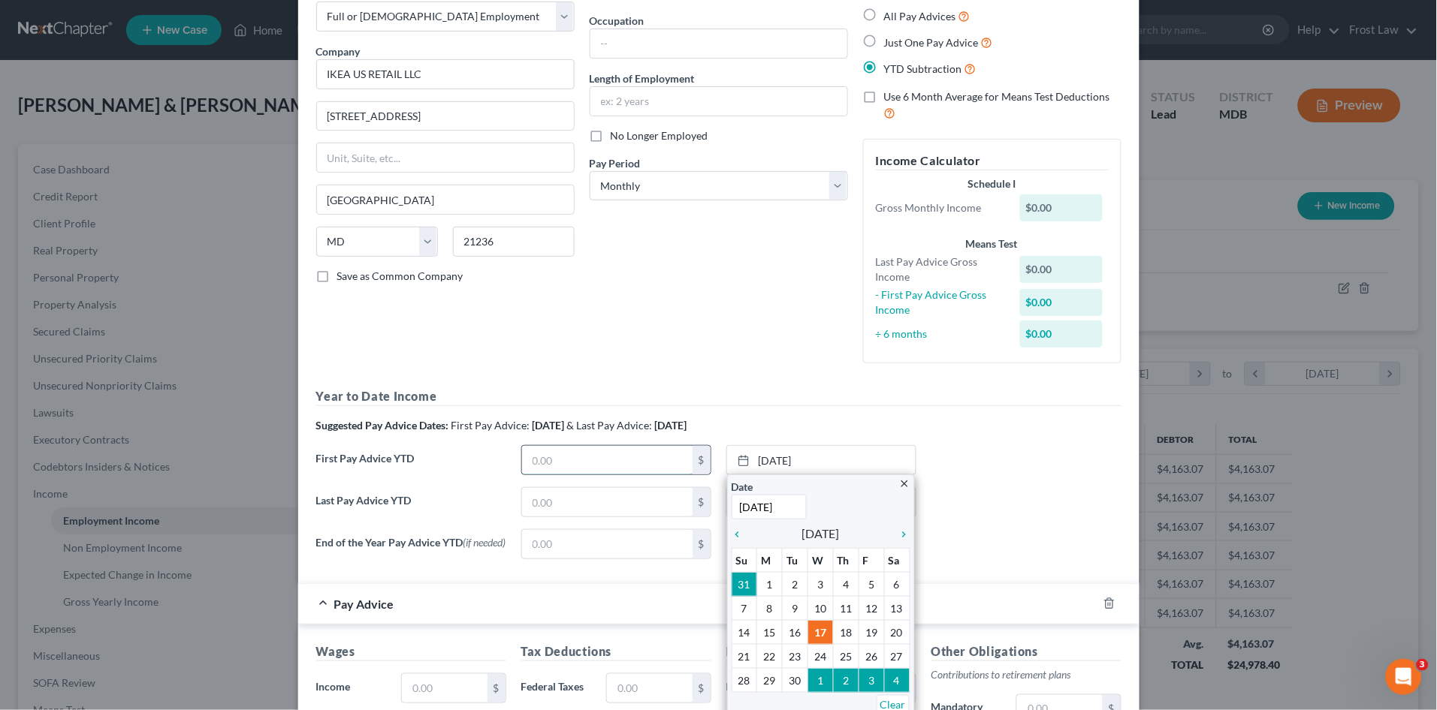
type input "3/7/2025"
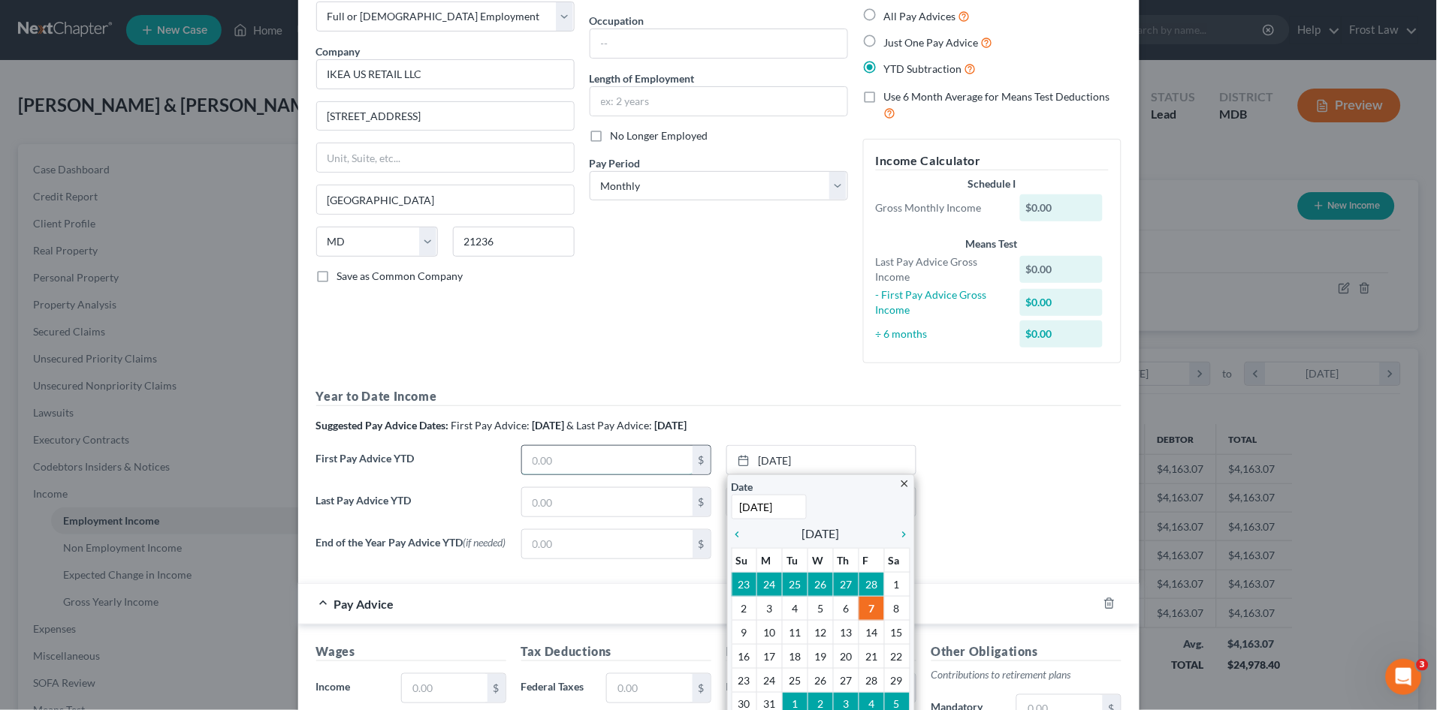
click at [596, 457] on input "text" at bounding box center [607, 460] width 170 height 29
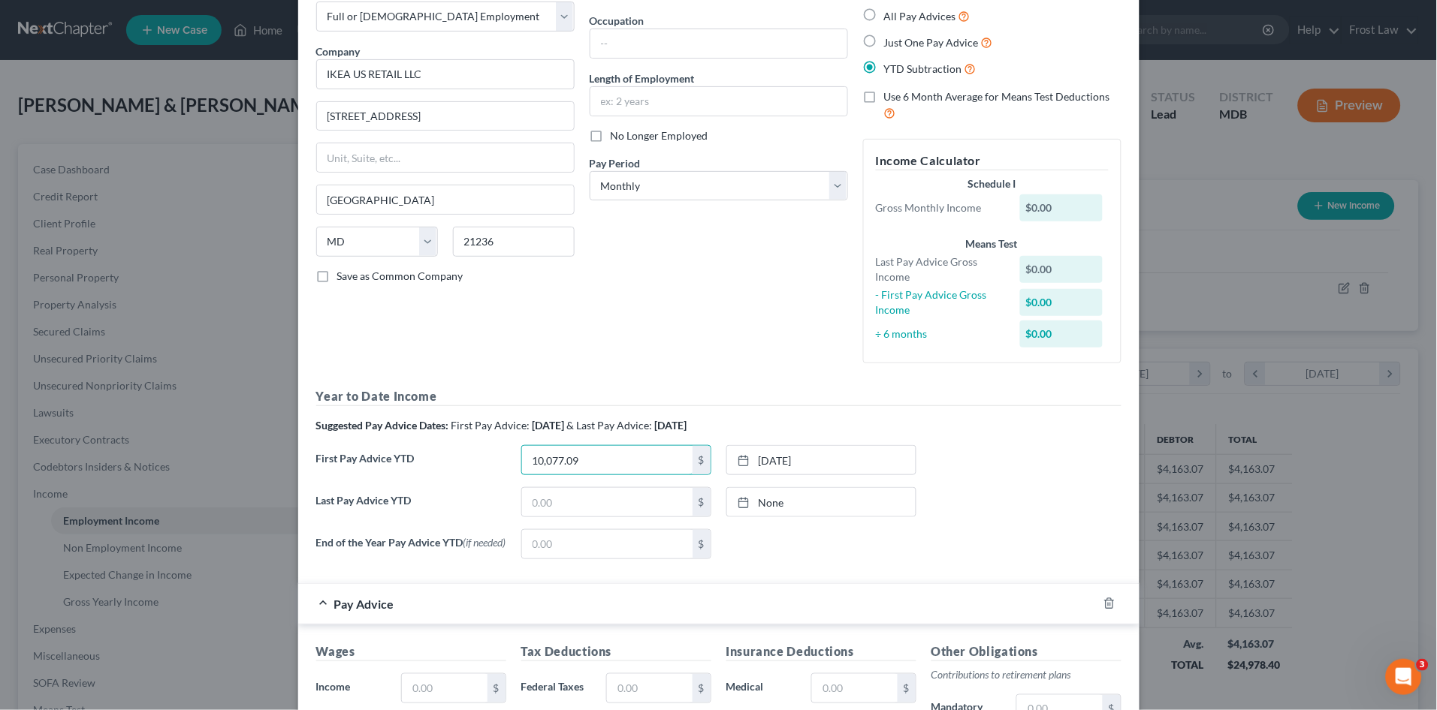
type input "10,077.09"
click at [985, 514] on div "Last Pay Advice YTD $ None close Date Time chevron_left September 2025 chevron_…" at bounding box center [719, 508] width 820 height 42
click at [760, 508] on link "9/17/2025" at bounding box center [821, 502] width 189 height 29
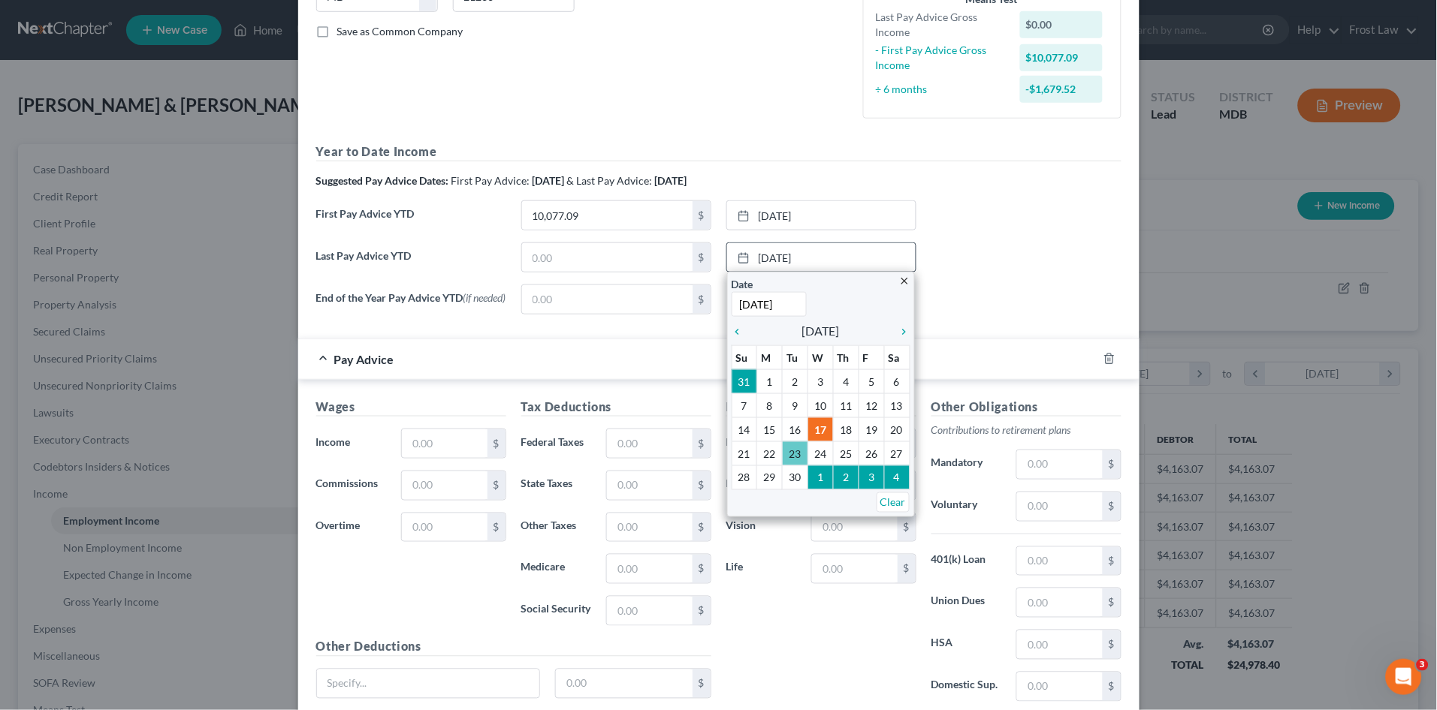
scroll to position [333, 0]
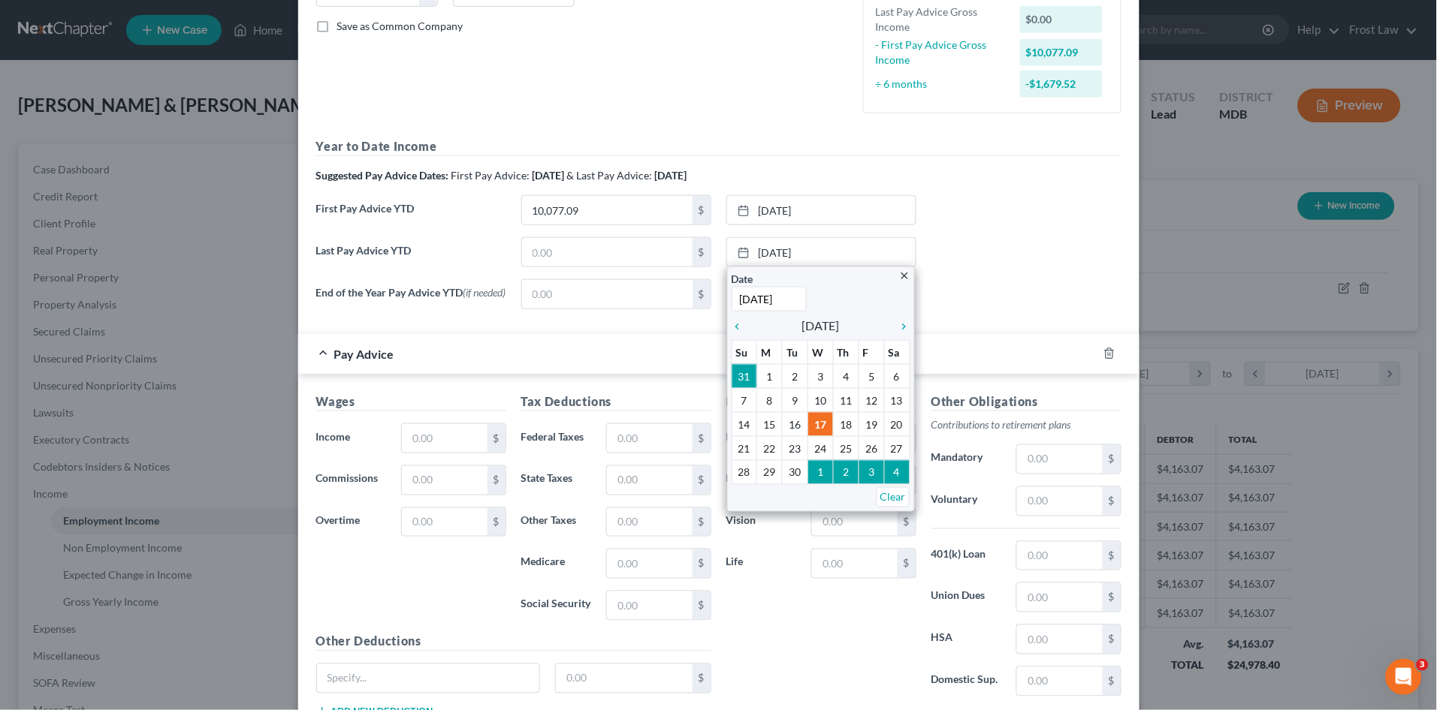
type input "8/29/2025"
click at [1015, 231] on div "First Pay Advice YTD 10,077.09 $ 3/7/2025 close Date 3/7/2025 Time 12:00 AM che…" at bounding box center [719, 216] width 820 height 42
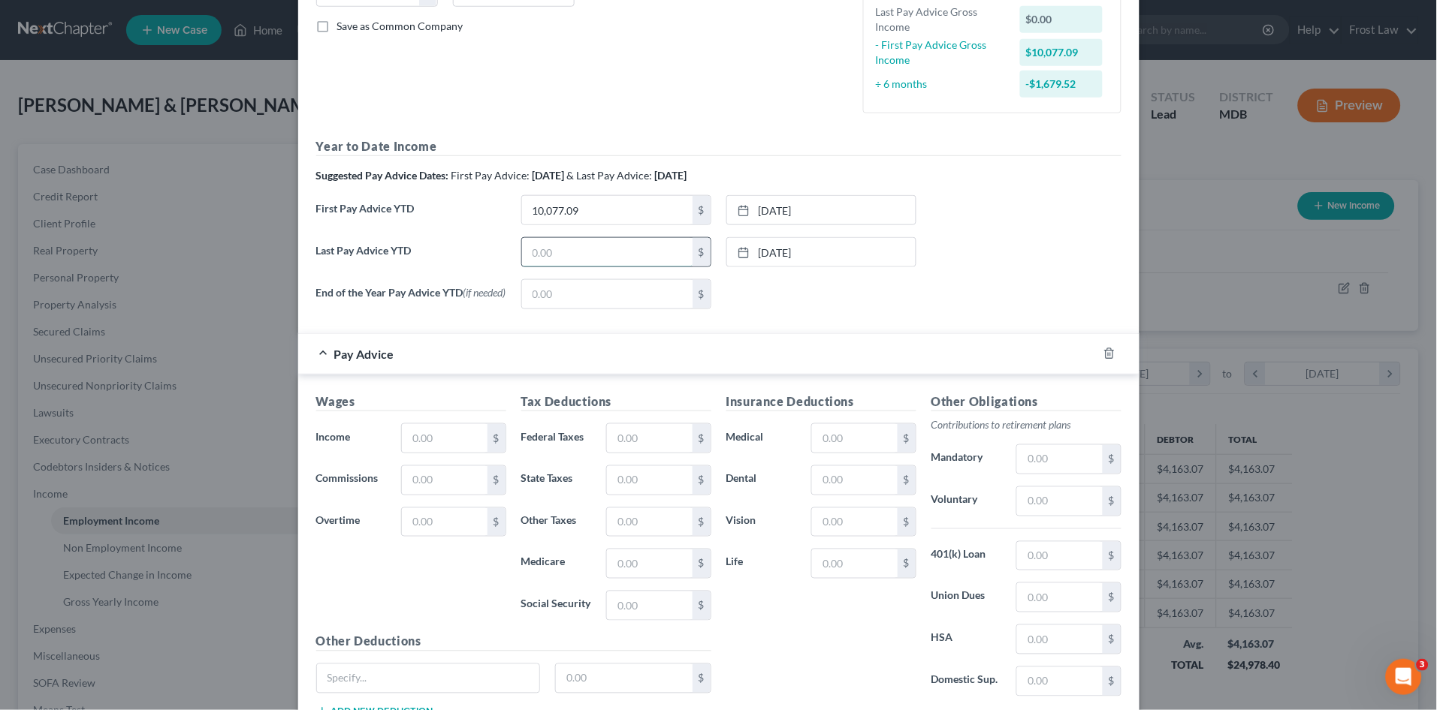
click at [600, 257] on input "text" at bounding box center [607, 252] width 170 height 29
type input "32,879.84"
click at [1068, 264] on div "Last Pay Advice YTD 32,879.84 $ 8/29/2025 close Date 8/29/2025 Time 12:00 AM ch…" at bounding box center [719, 258] width 820 height 42
click at [1022, 279] on div "End of the Year Pay Advice YTD (if needed) $ None close Date Time chevron_left …" at bounding box center [719, 300] width 820 height 42
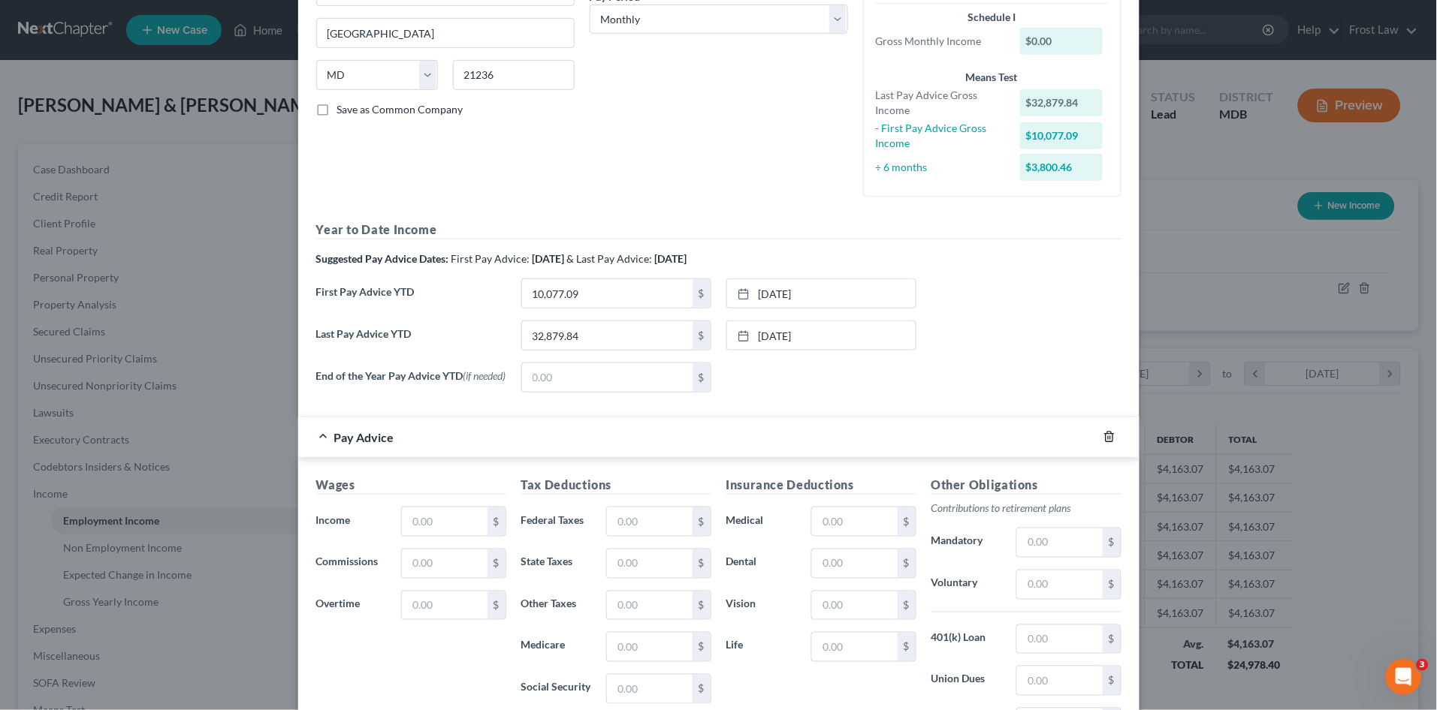
click at [1103, 440] on icon "button" at bounding box center [1109, 437] width 12 height 12
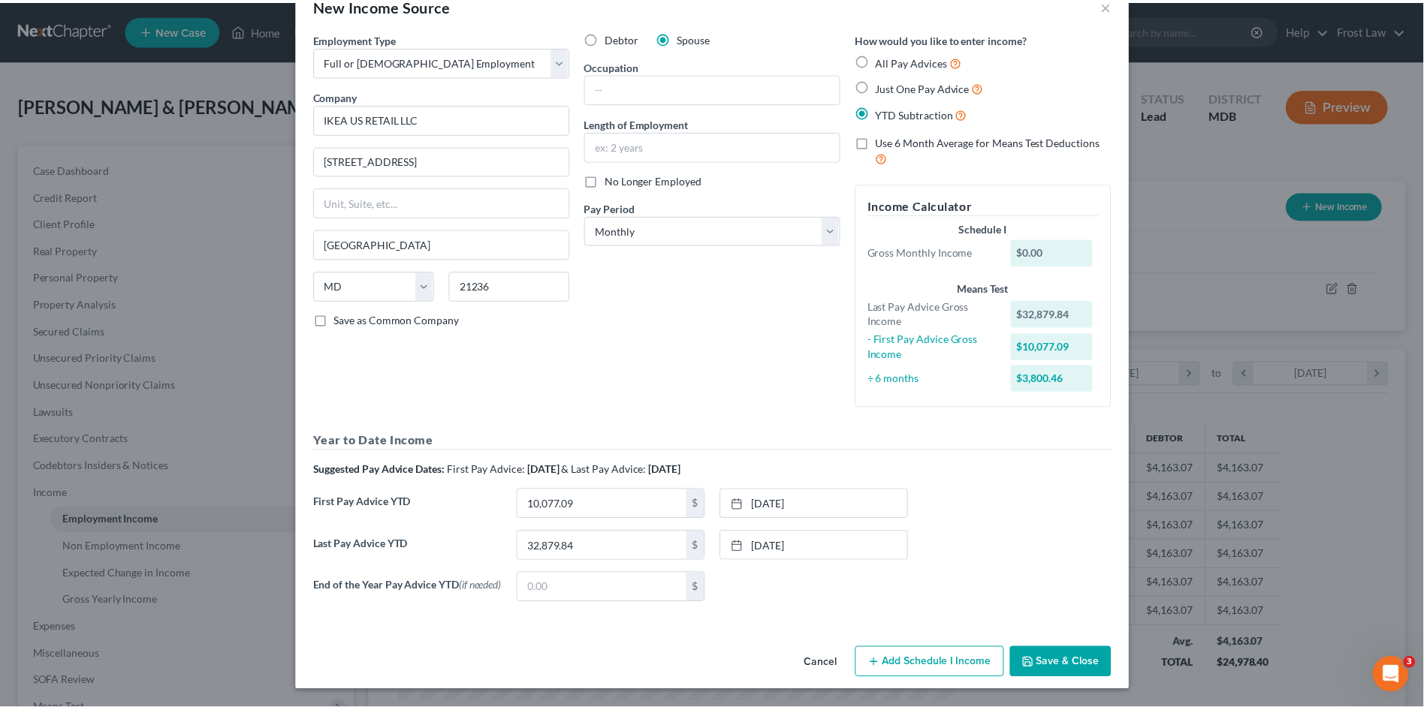
scroll to position [41, 0]
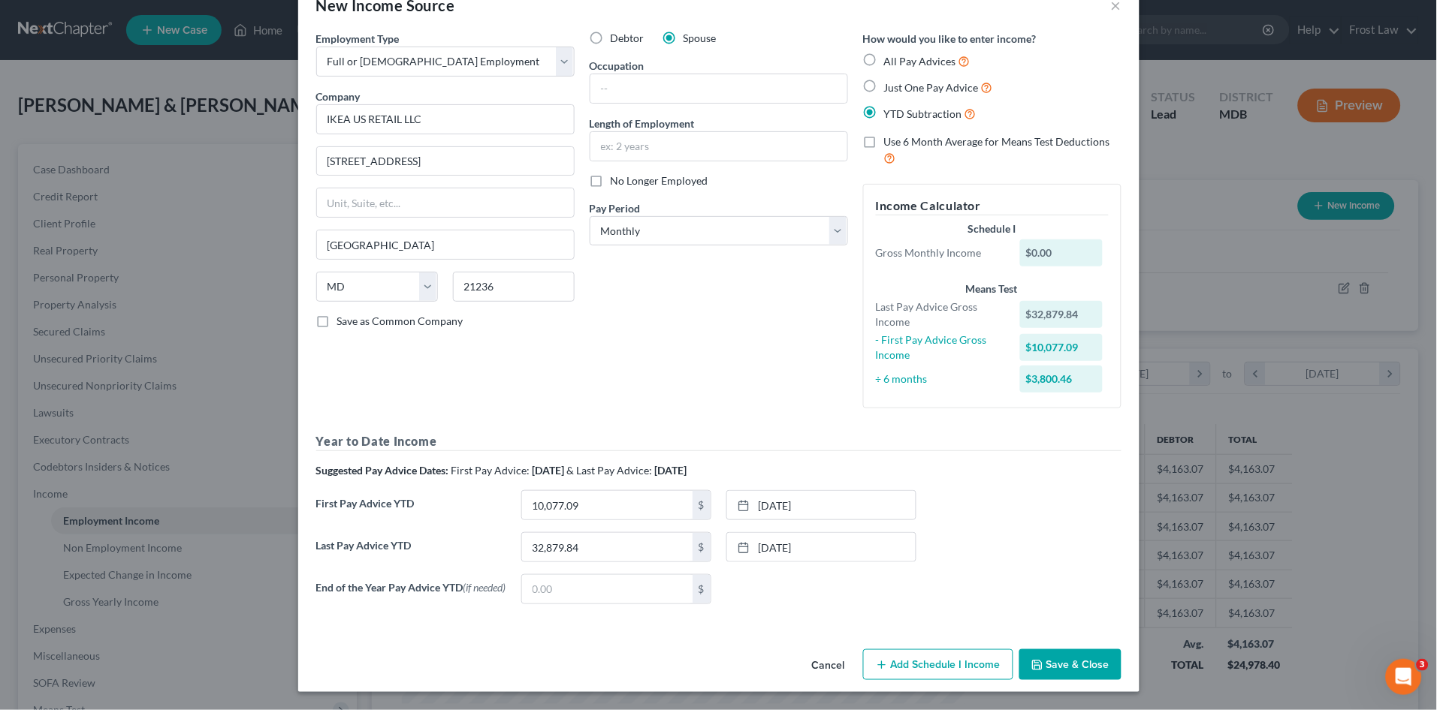
click at [1048, 665] on button "Save & Close" at bounding box center [1070, 666] width 102 height 32
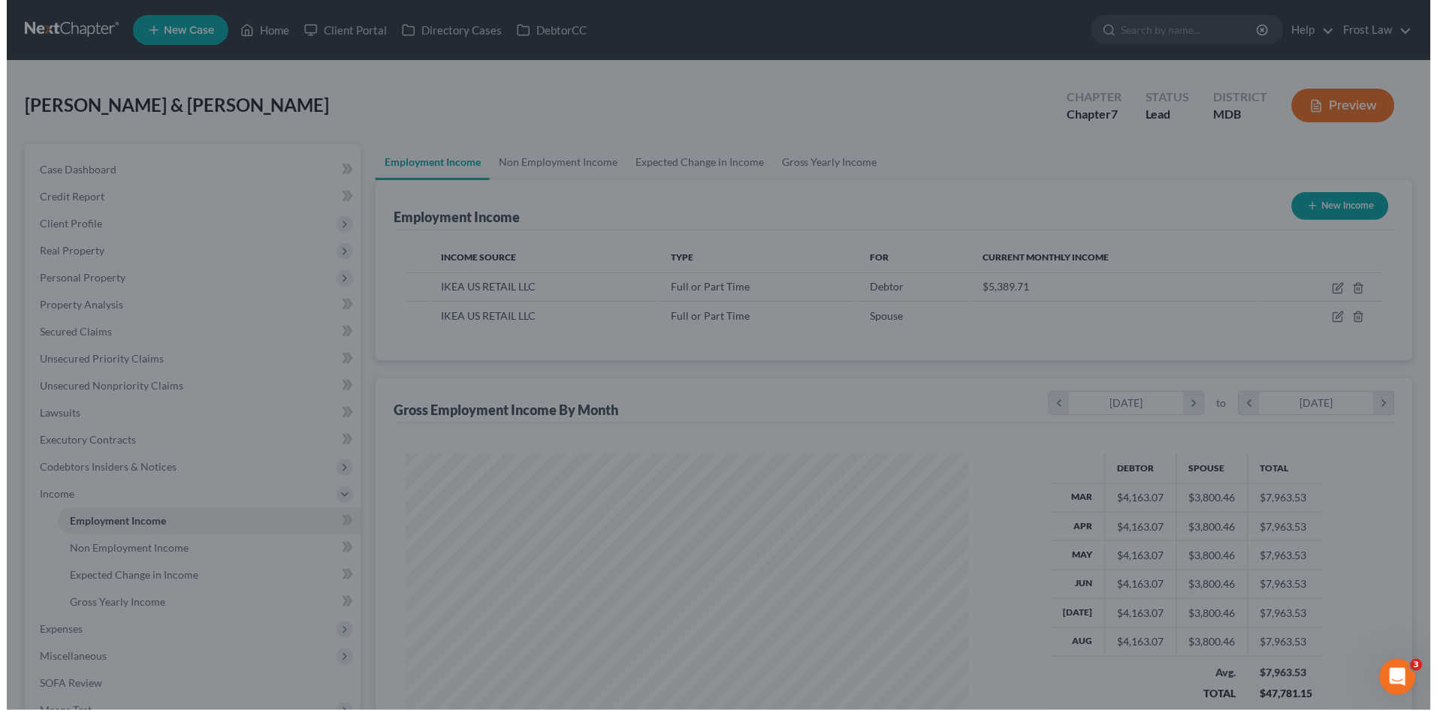
scroll to position [750751, 750442]
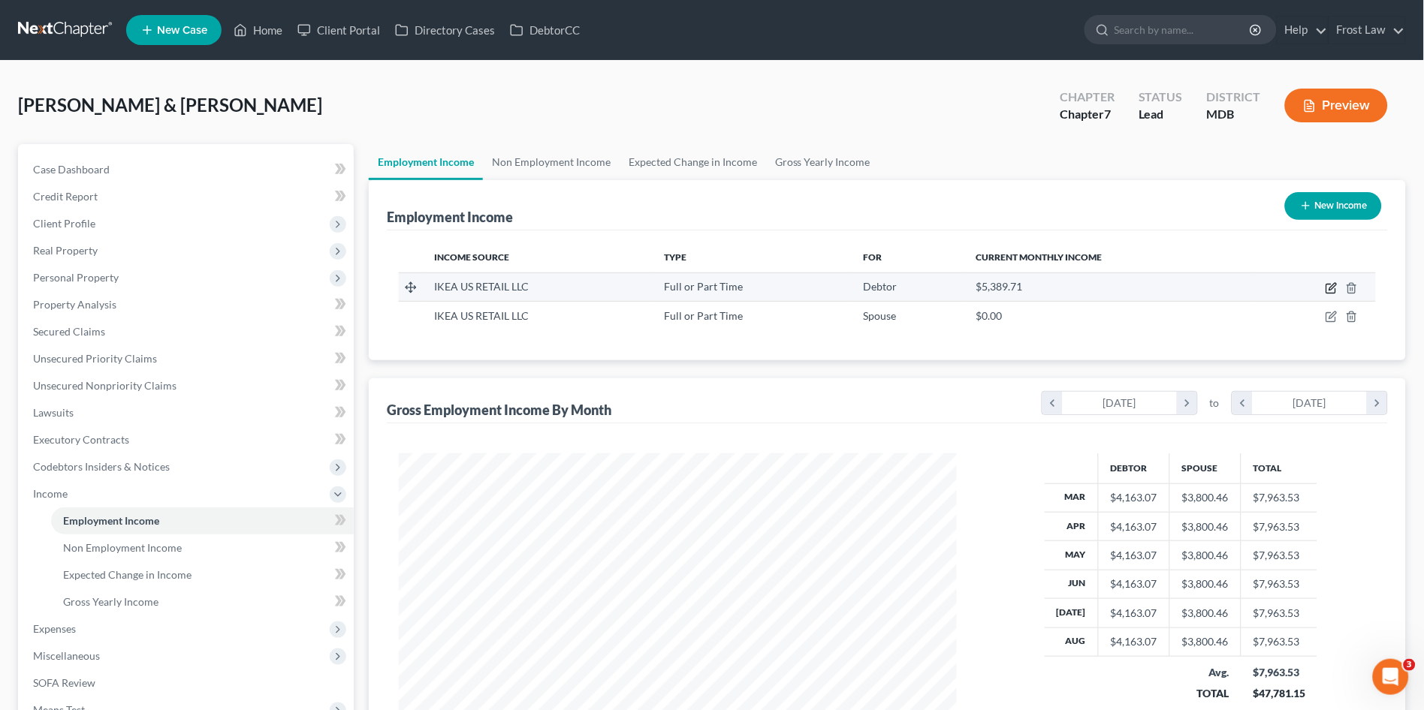
click at [1335, 288] on icon "button" at bounding box center [1332, 288] width 12 height 12
select select "0"
select select "21"
select select "2"
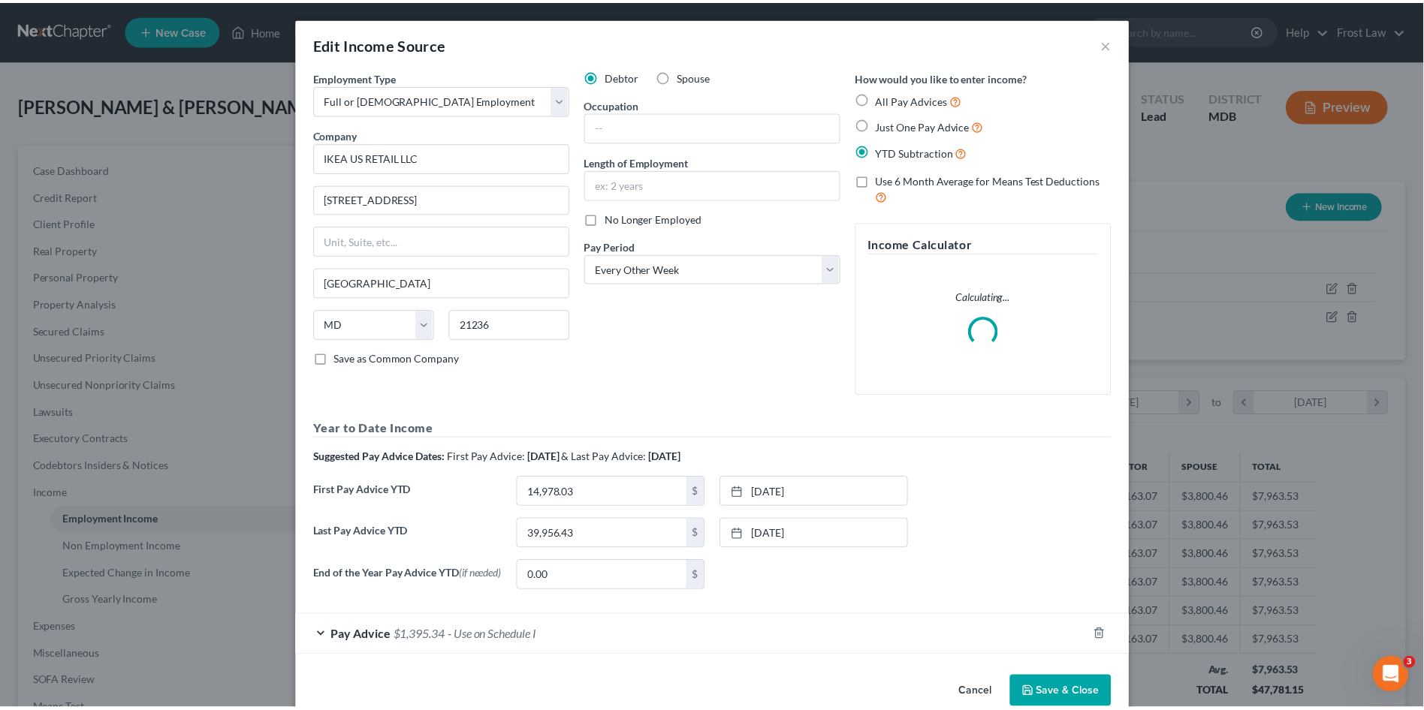
scroll to position [279, 593]
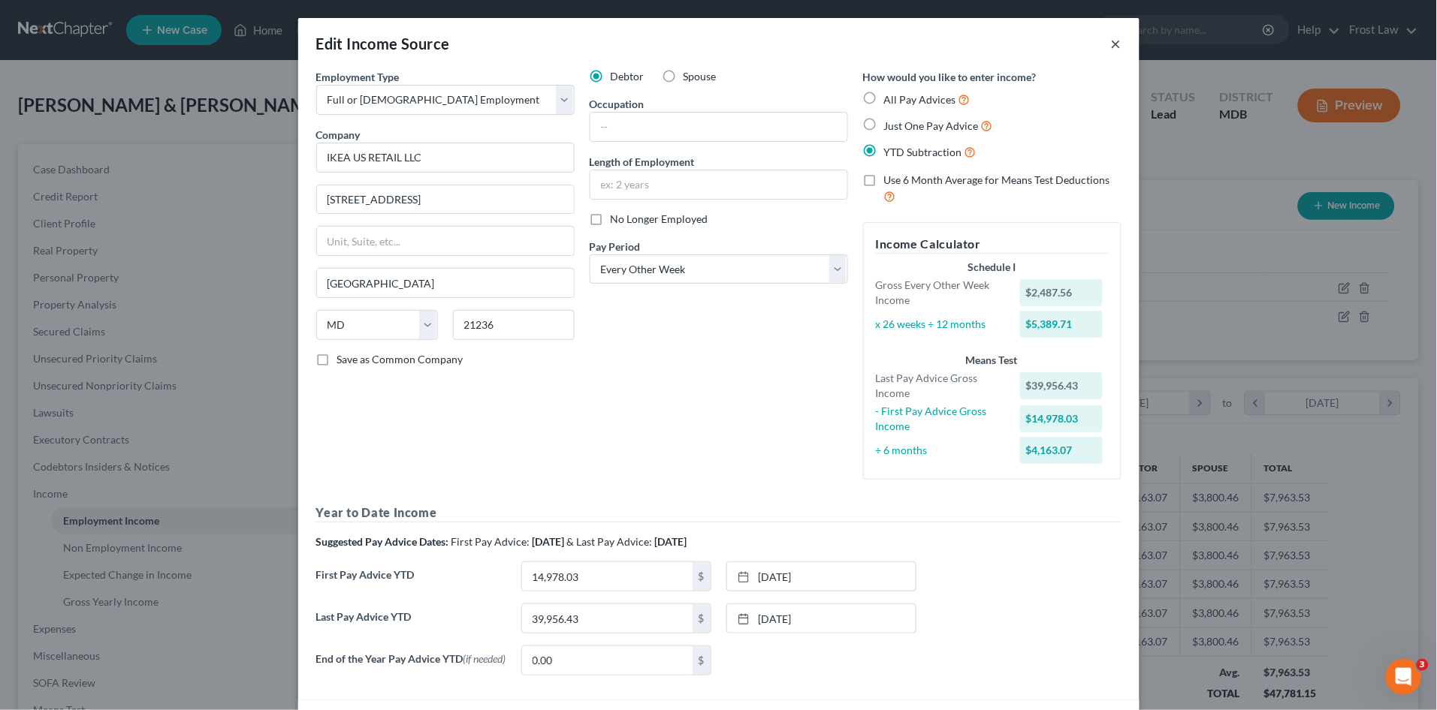
click at [1111, 44] on button "×" at bounding box center [1116, 44] width 11 height 18
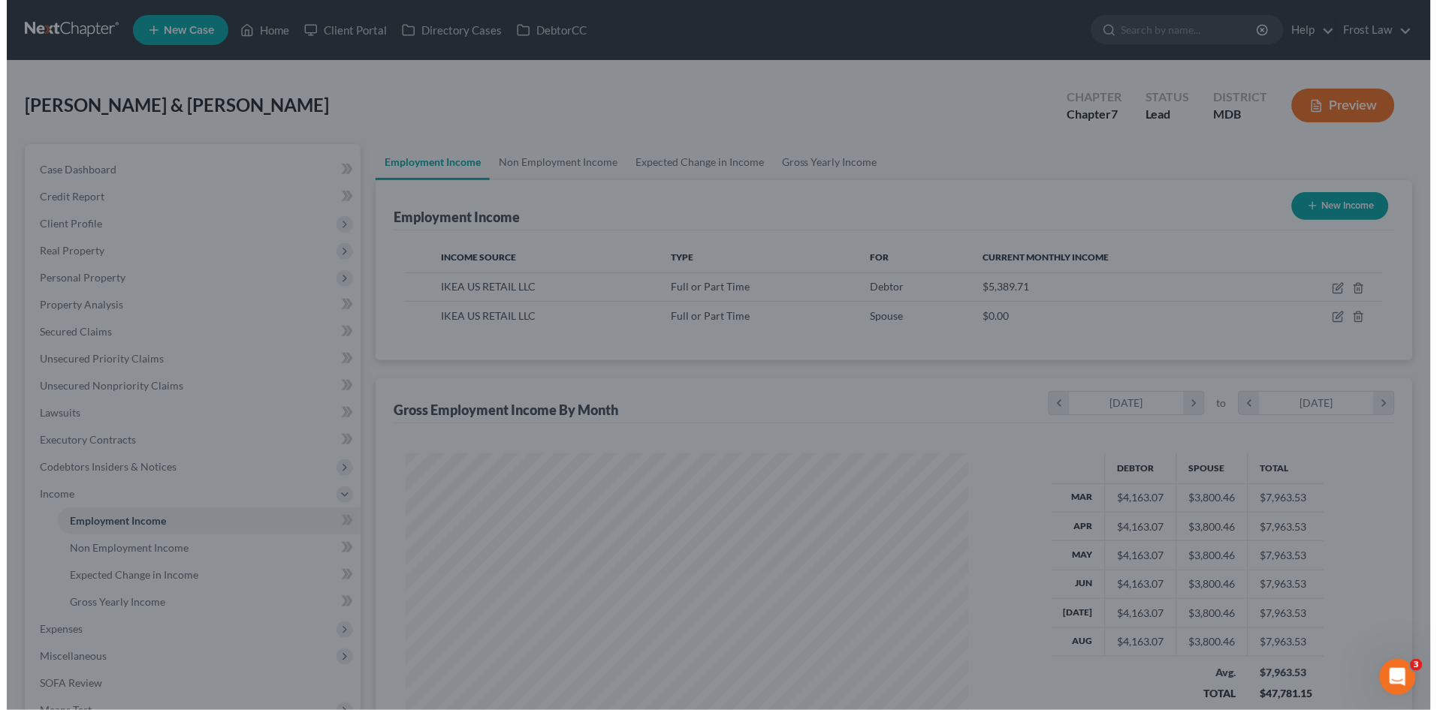
scroll to position [750751, 750442]
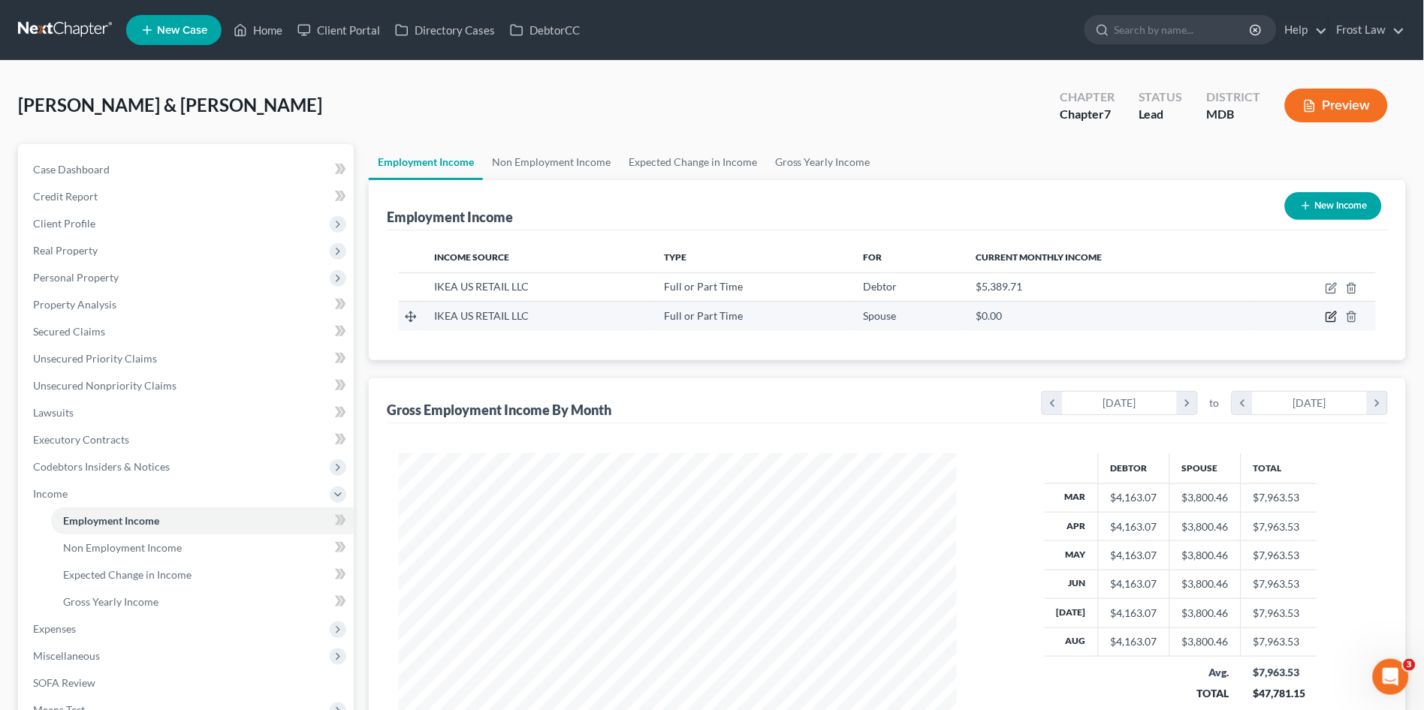
click at [1329, 318] on icon "button" at bounding box center [1332, 317] width 12 height 12
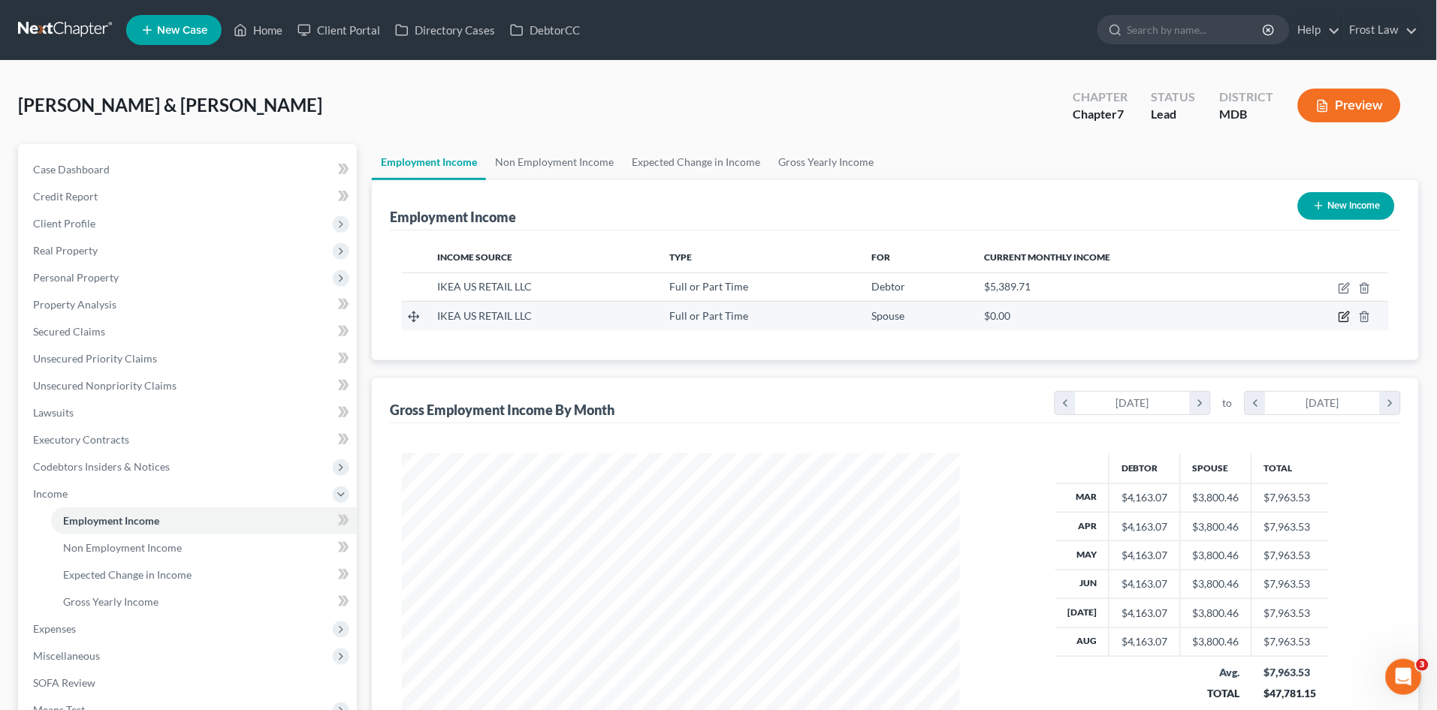
select select "0"
select select "21"
select select "0"
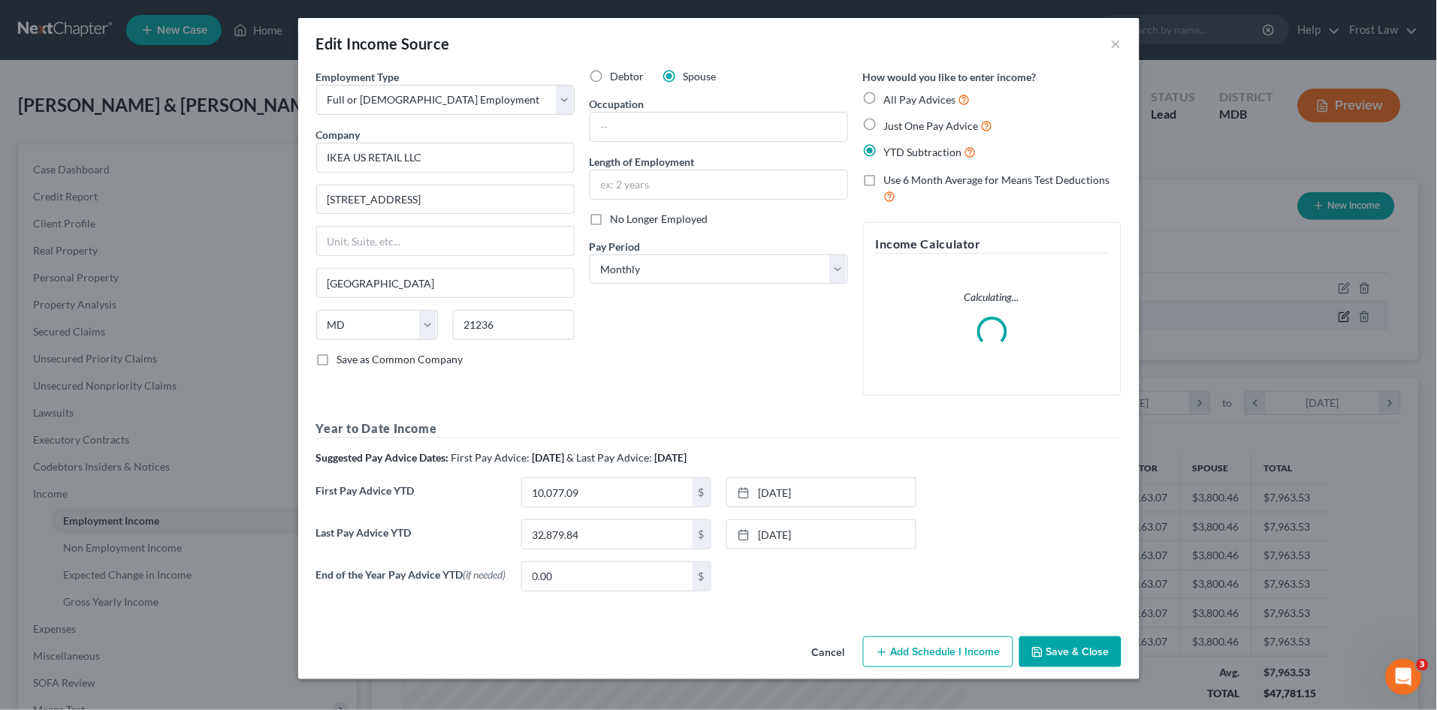
scroll to position [279, 593]
click at [961, 649] on button "Add Schedule I Income" at bounding box center [938, 653] width 150 height 32
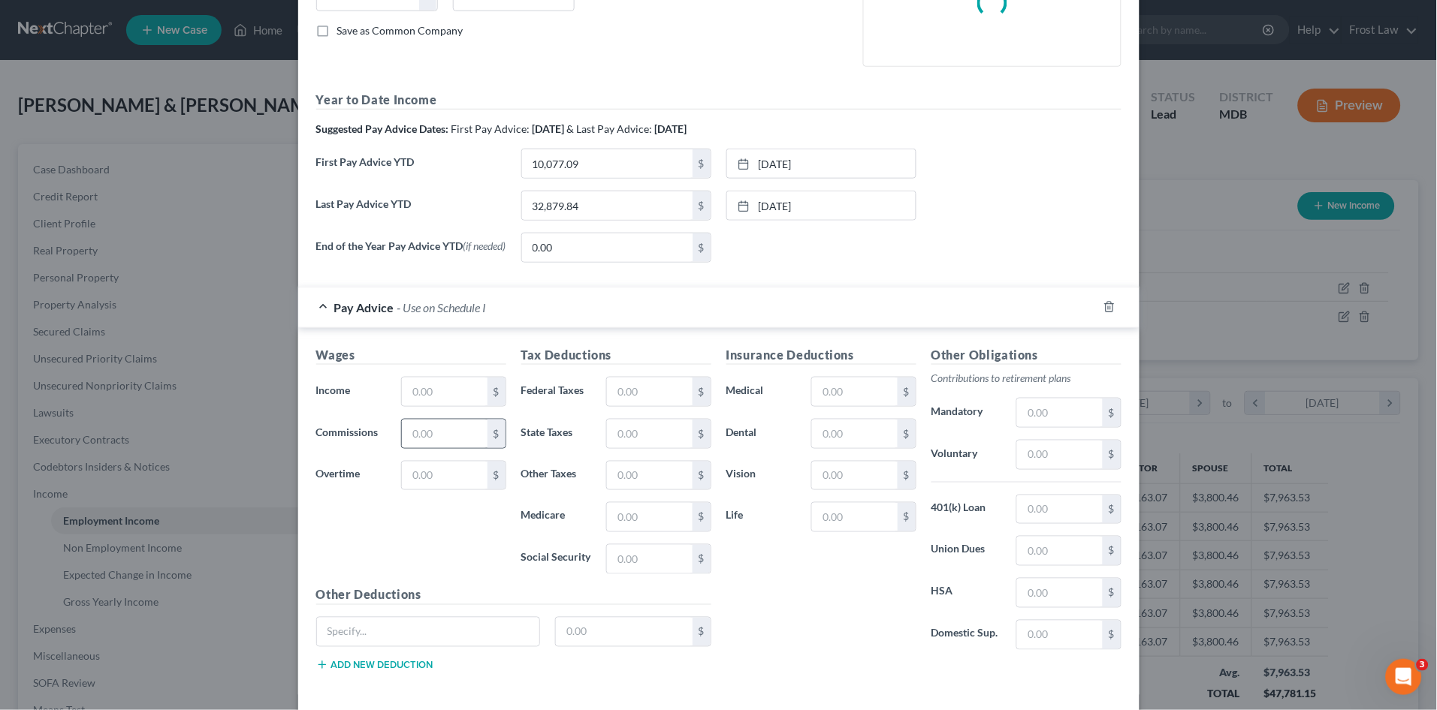
scroll to position [333, 0]
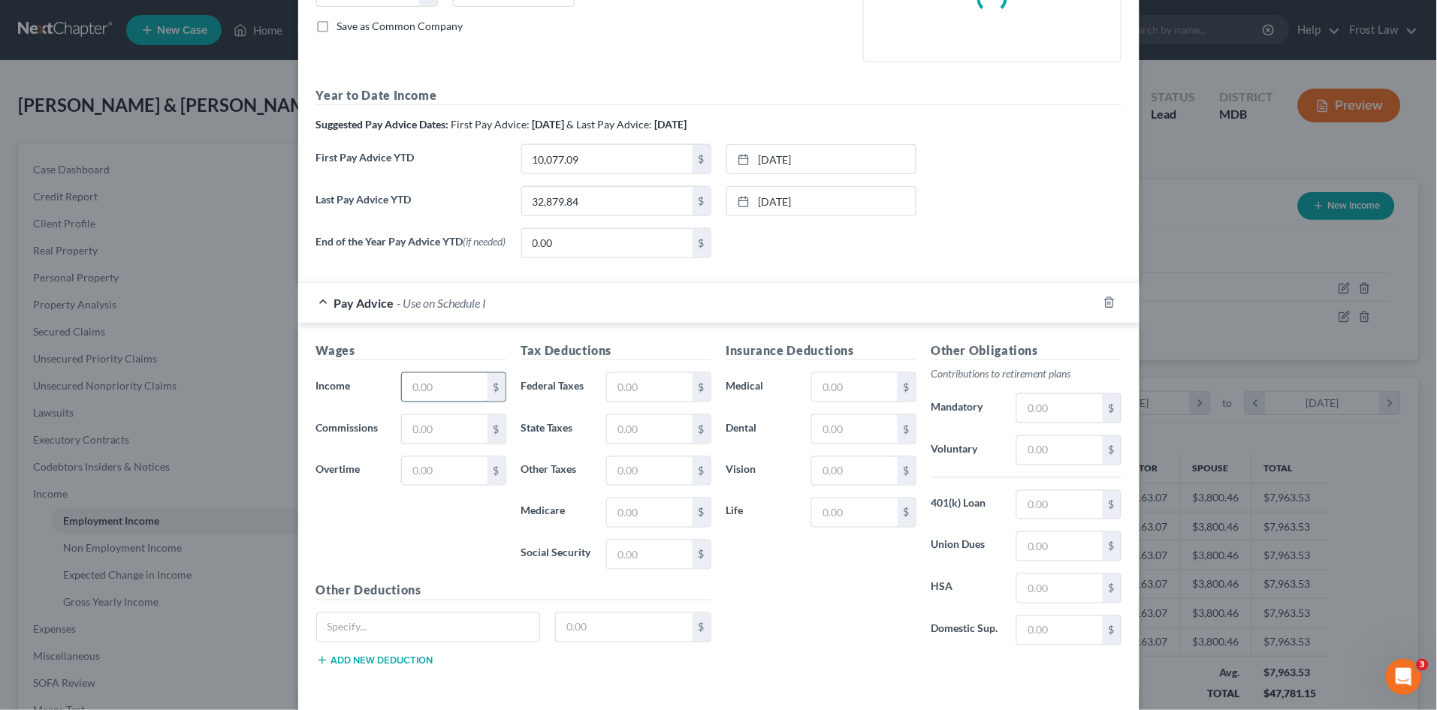
click at [466, 394] on input "text" at bounding box center [444, 387] width 85 height 29
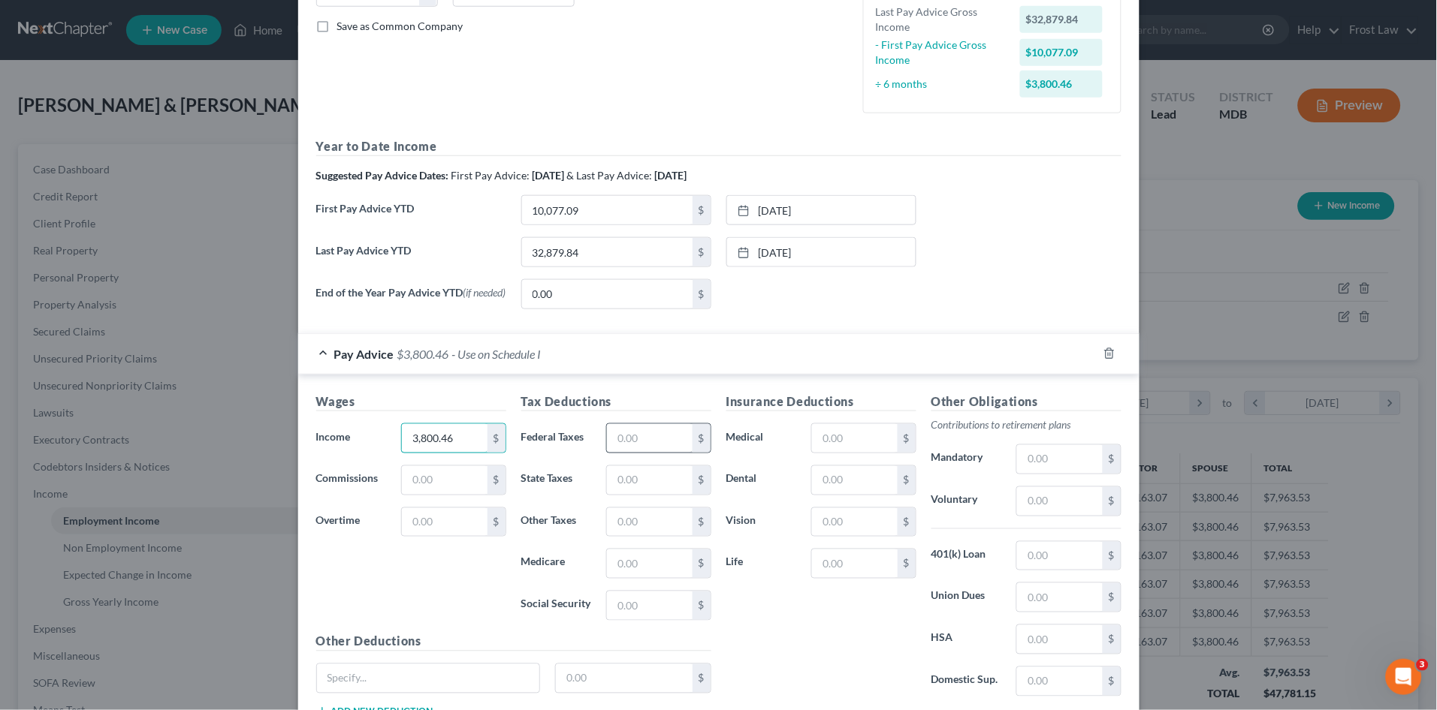
type input "3,800.46"
click at [630, 440] on input "text" at bounding box center [649, 438] width 85 height 29
type input "889.57"
click at [1033, 554] on input "text" at bounding box center [1059, 556] width 85 height 29
click at [1017, 501] on input "text" at bounding box center [1059, 501] width 85 height 29
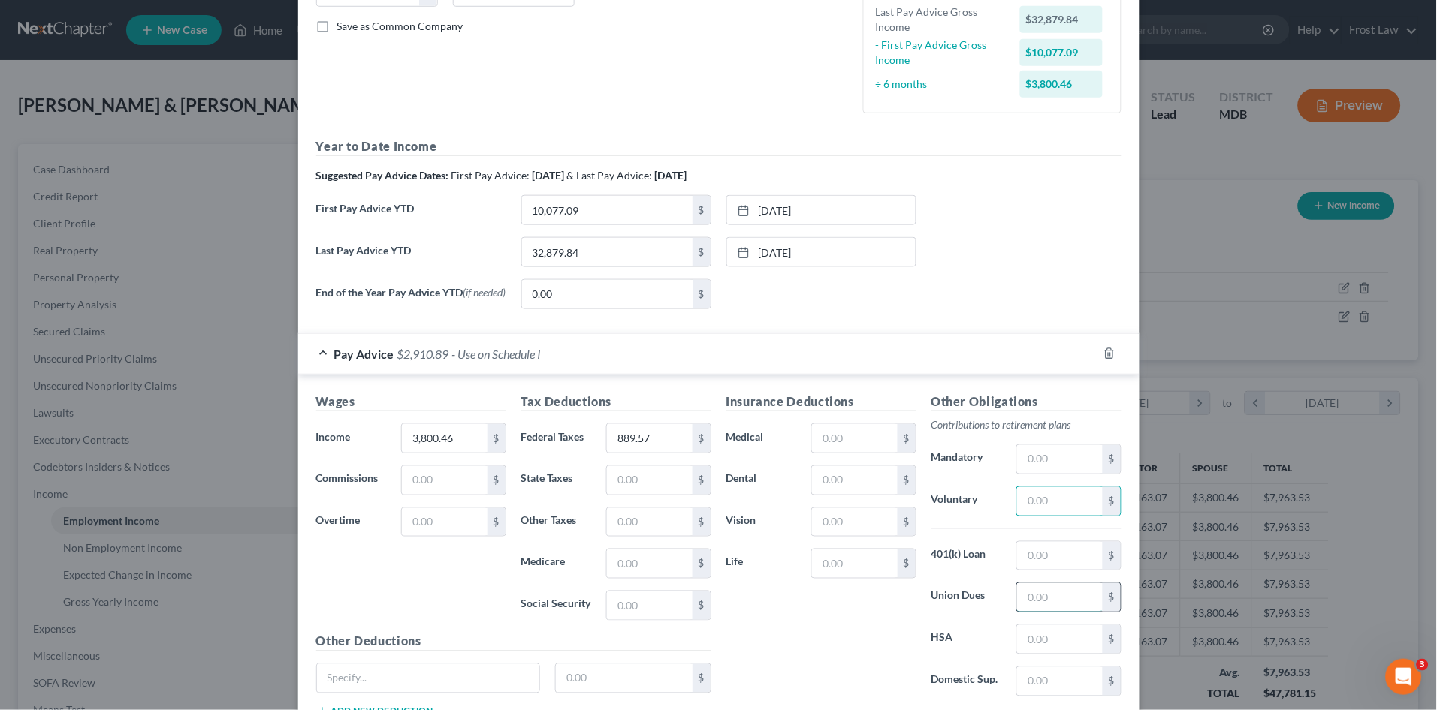
click at [1042, 606] on input "text" at bounding box center [1059, 598] width 85 height 29
type input "15.67"
click at [844, 644] on div "Insurance Deductions Medical $ Dental $ Vision $ Life $" at bounding box center [821, 551] width 205 height 316
click at [1031, 509] on input "text" at bounding box center [1059, 501] width 85 height 29
click at [812, 653] on div "Insurance Deductions Medical $ Dental $ Vision $ Life $" at bounding box center [821, 551] width 205 height 316
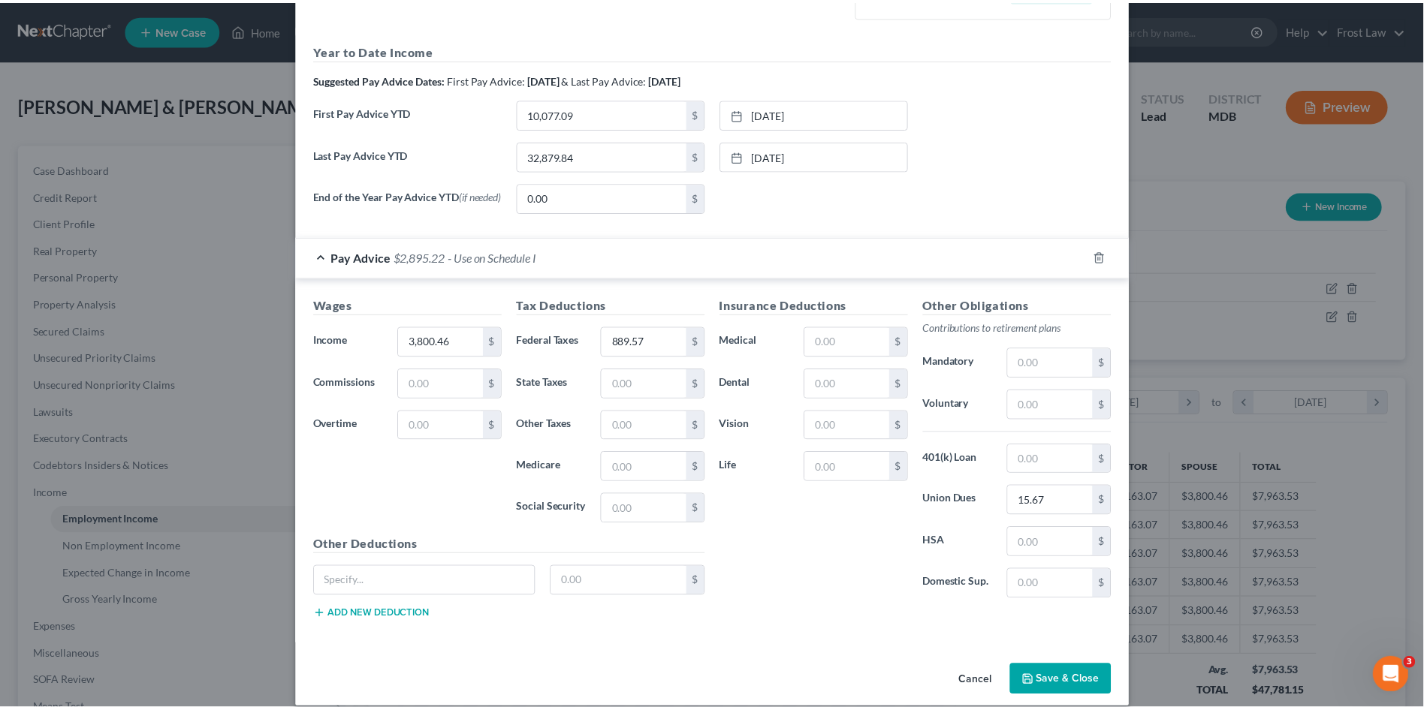
scroll to position [448, 0]
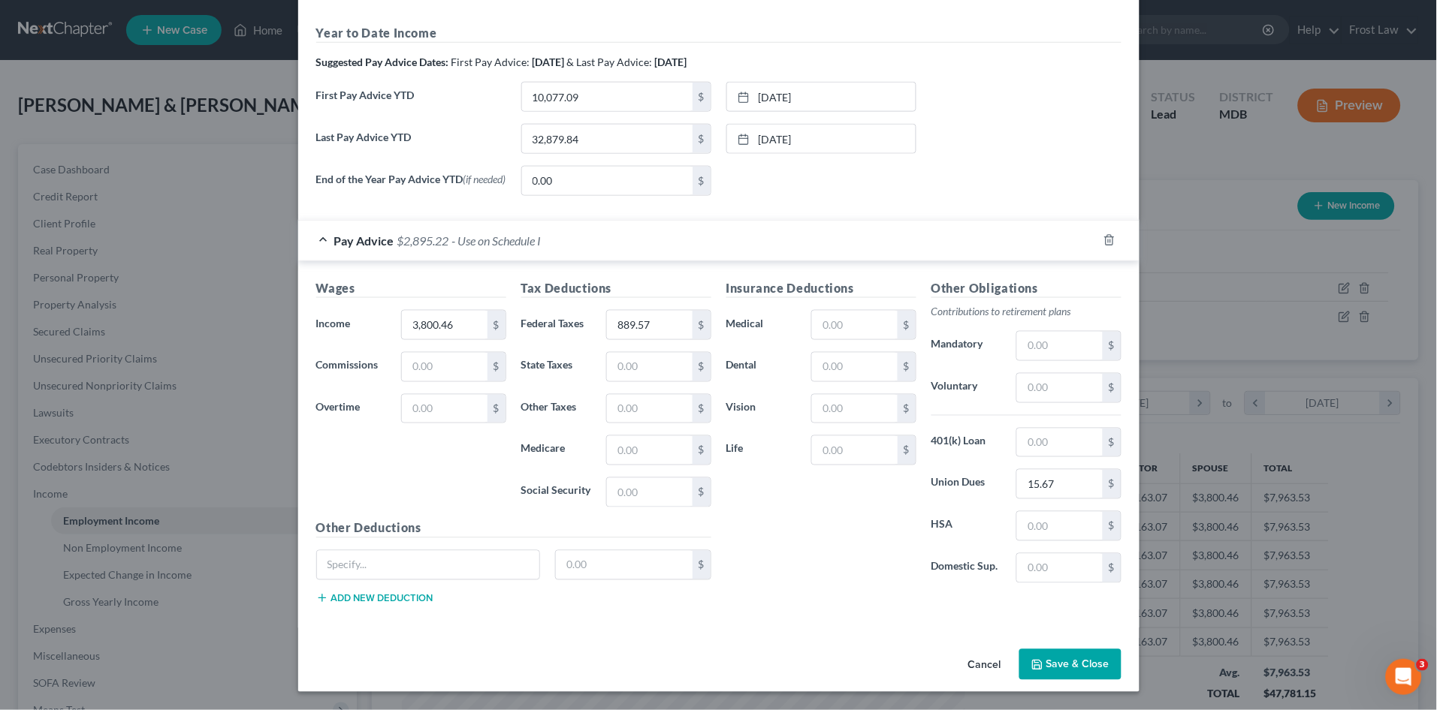
click at [1052, 656] on button "Save & Close" at bounding box center [1070, 666] width 102 height 32
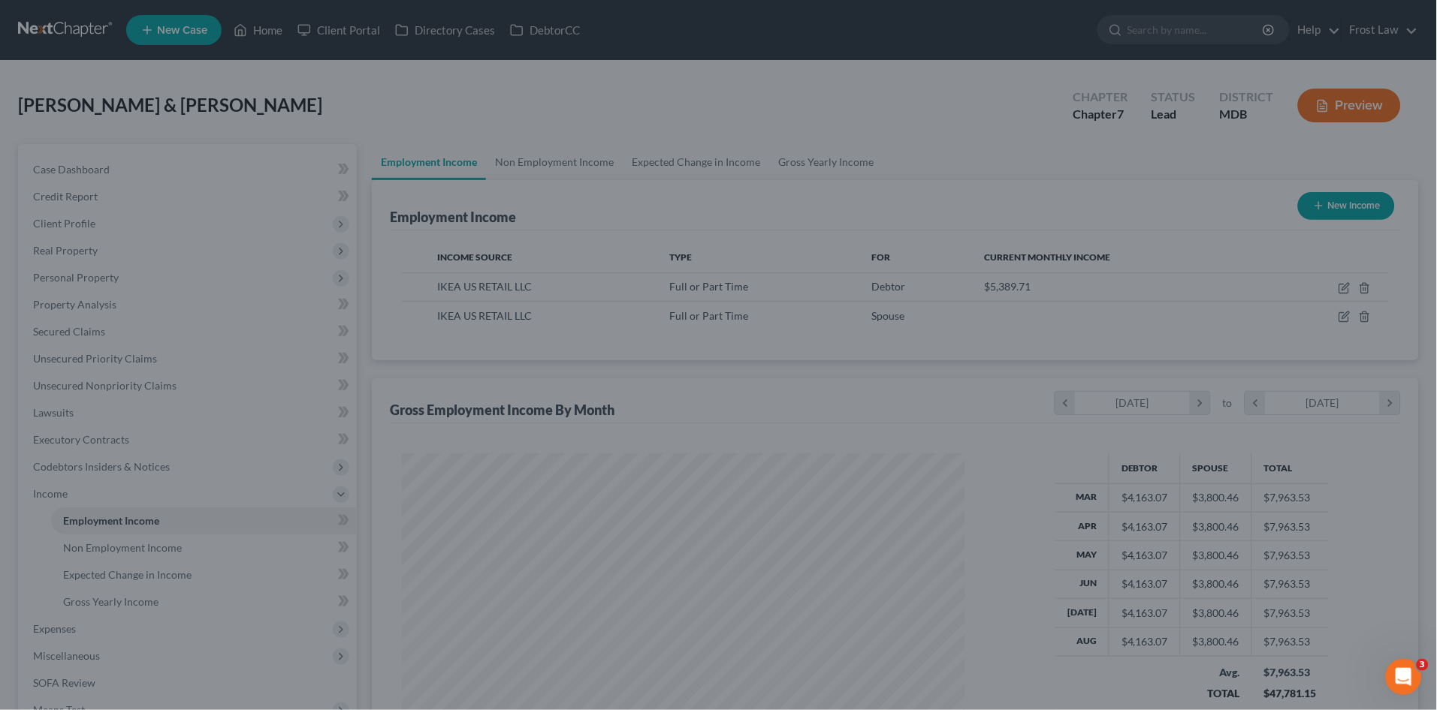
scroll to position [750751, 750442]
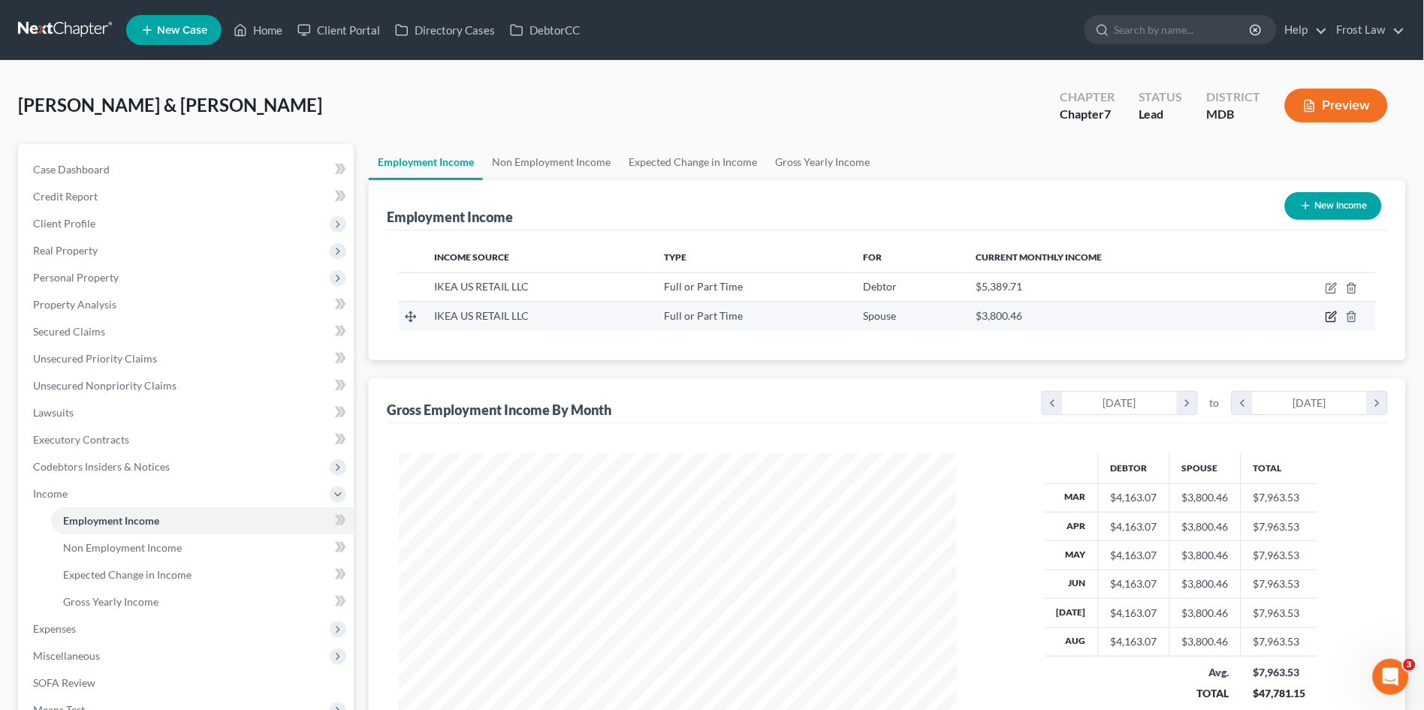
click at [1332, 316] on icon "button" at bounding box center [1332, 317] width 12 height 12
select select "0"
select select "21"
select select "0"
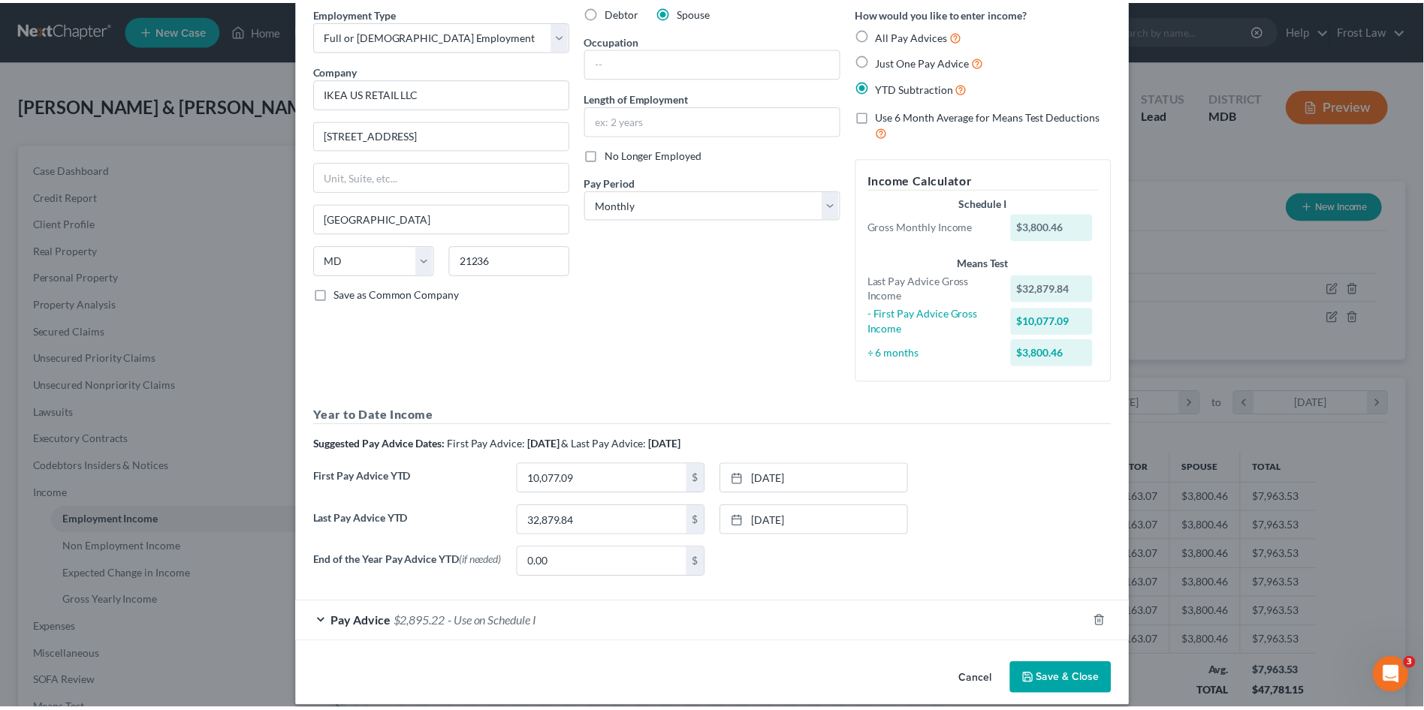
scroll to position [82, 0]
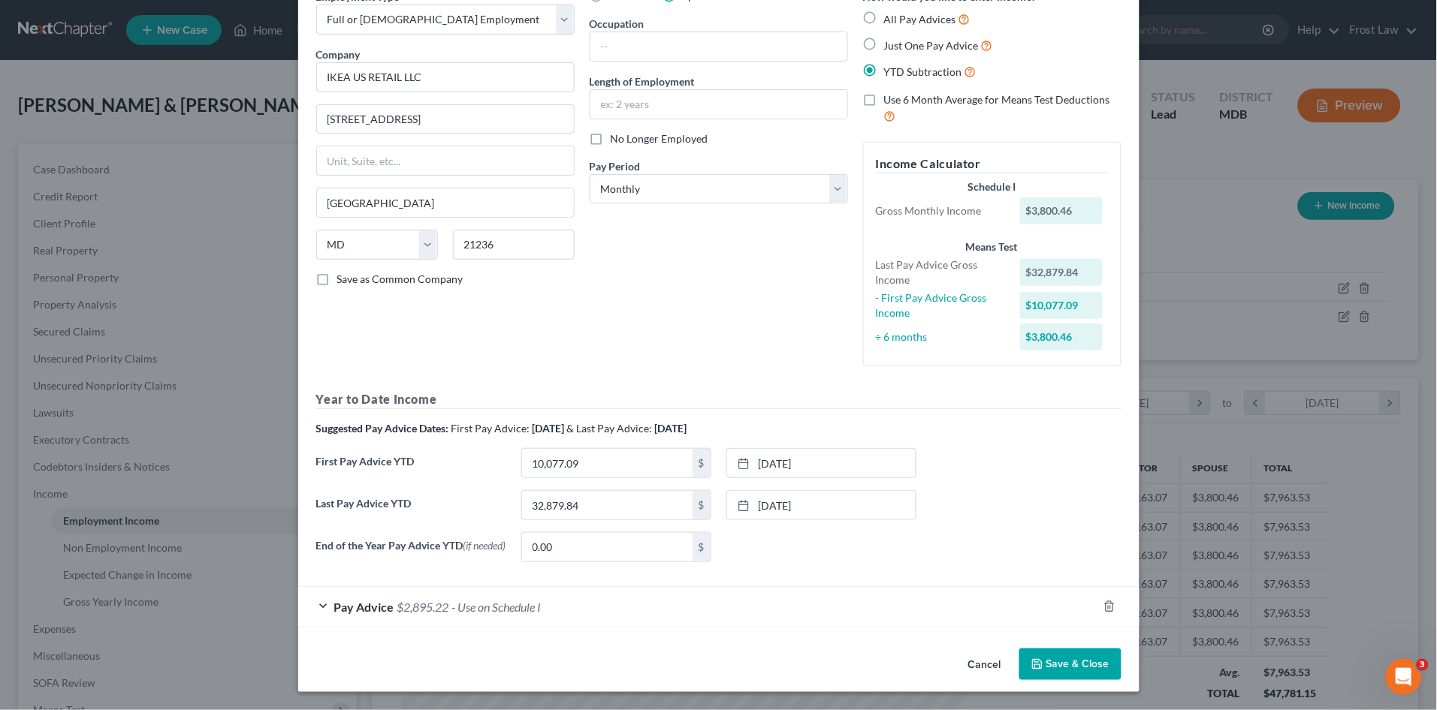
click at [1067, 652] on button "Save & Close" at bounding box center [1070, 665] width 102 height 32
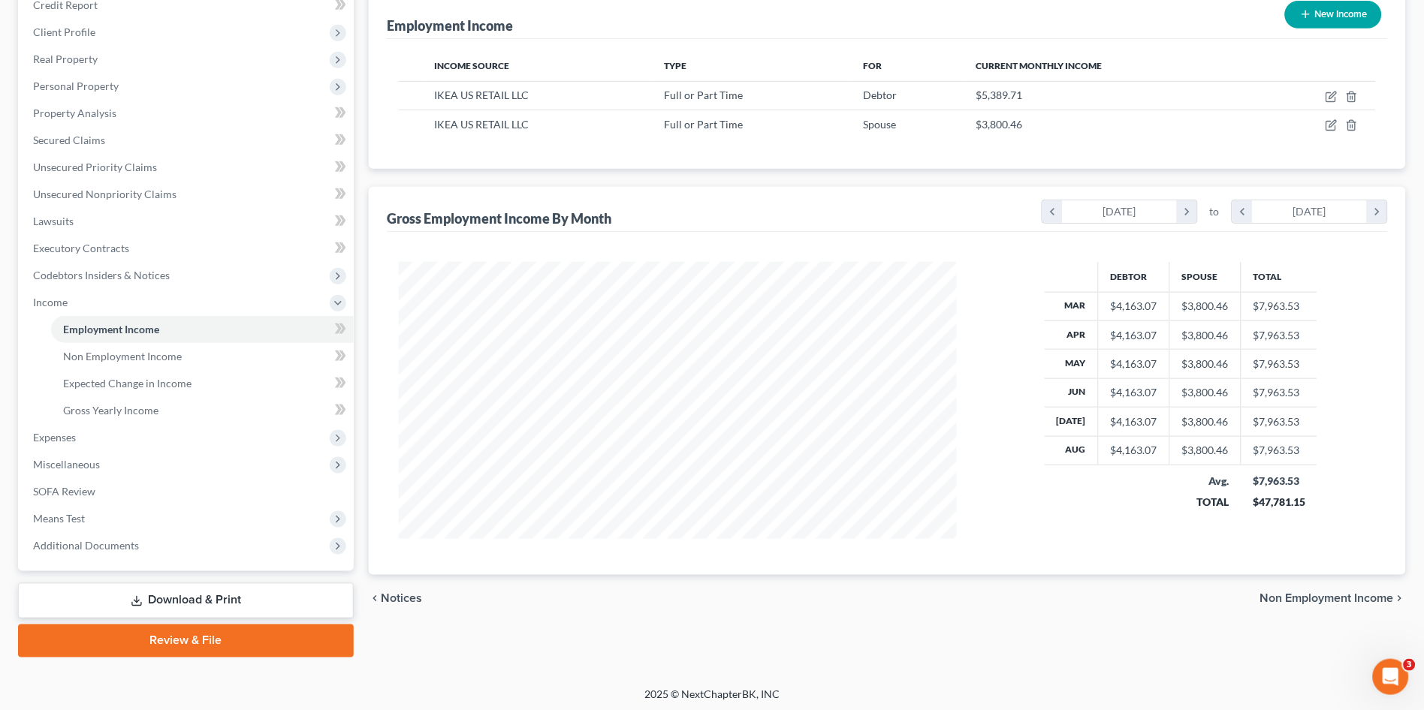
scroll to position [194, 0]
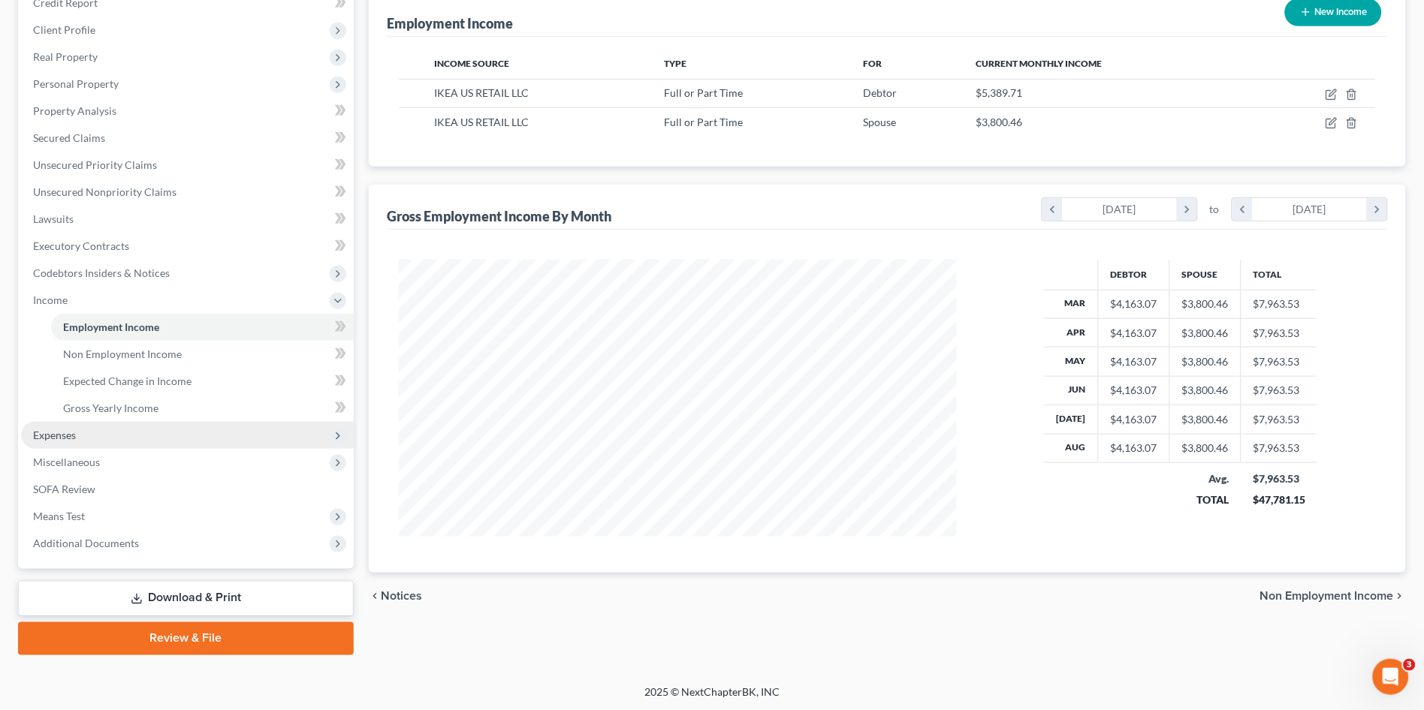
click at [49, 433] on span "Expenses" at bounding box center [54, 435] width 43 height 13
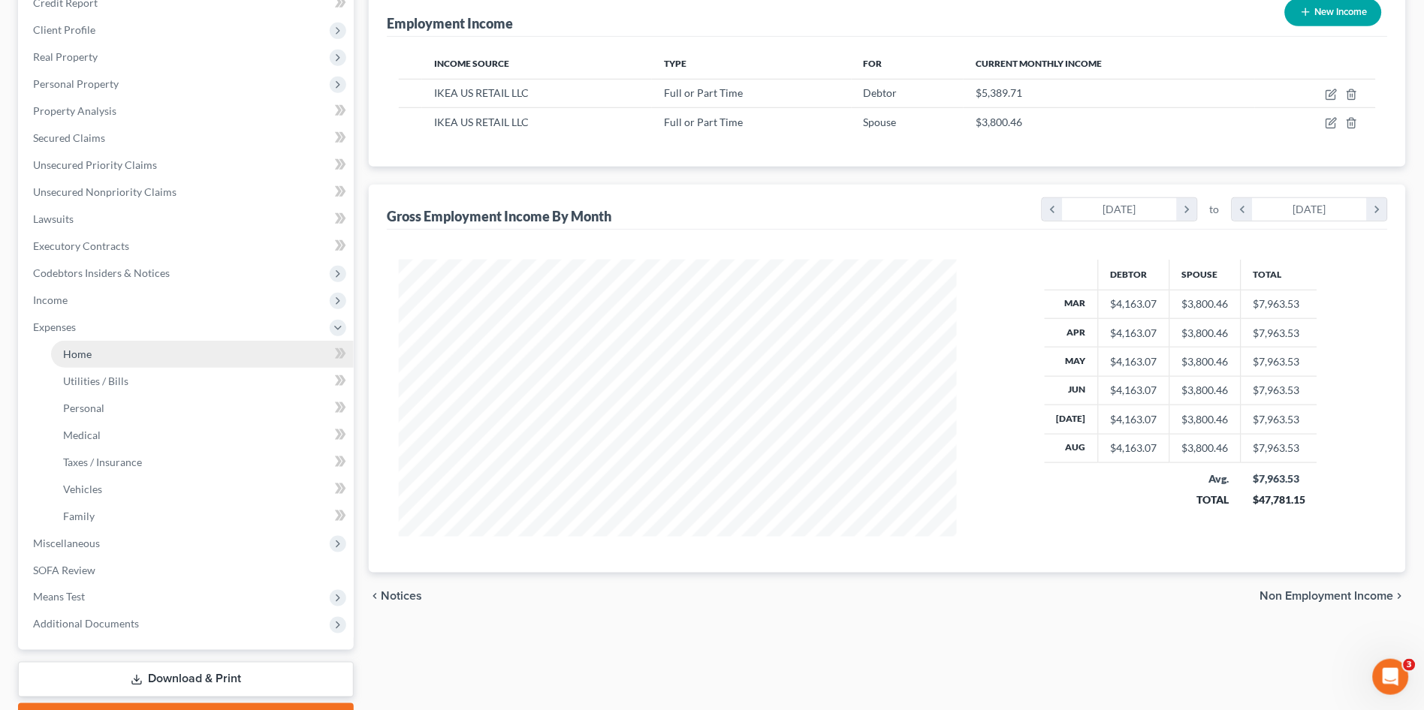
click at [93, 356] on link "Home" at bounding box center [202, 354] width 303 height 27
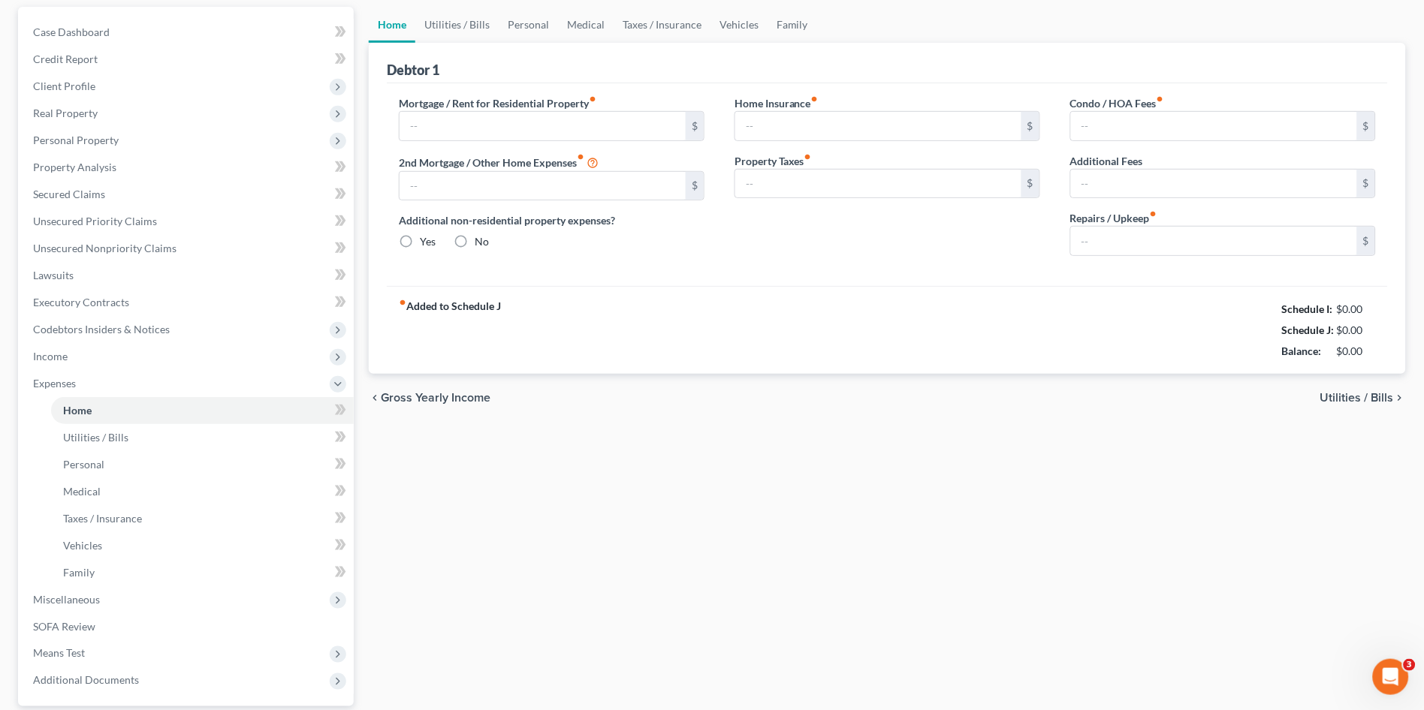
type input "4,849.92"
type input "0.00"
radio input "true"
type input "0.00"
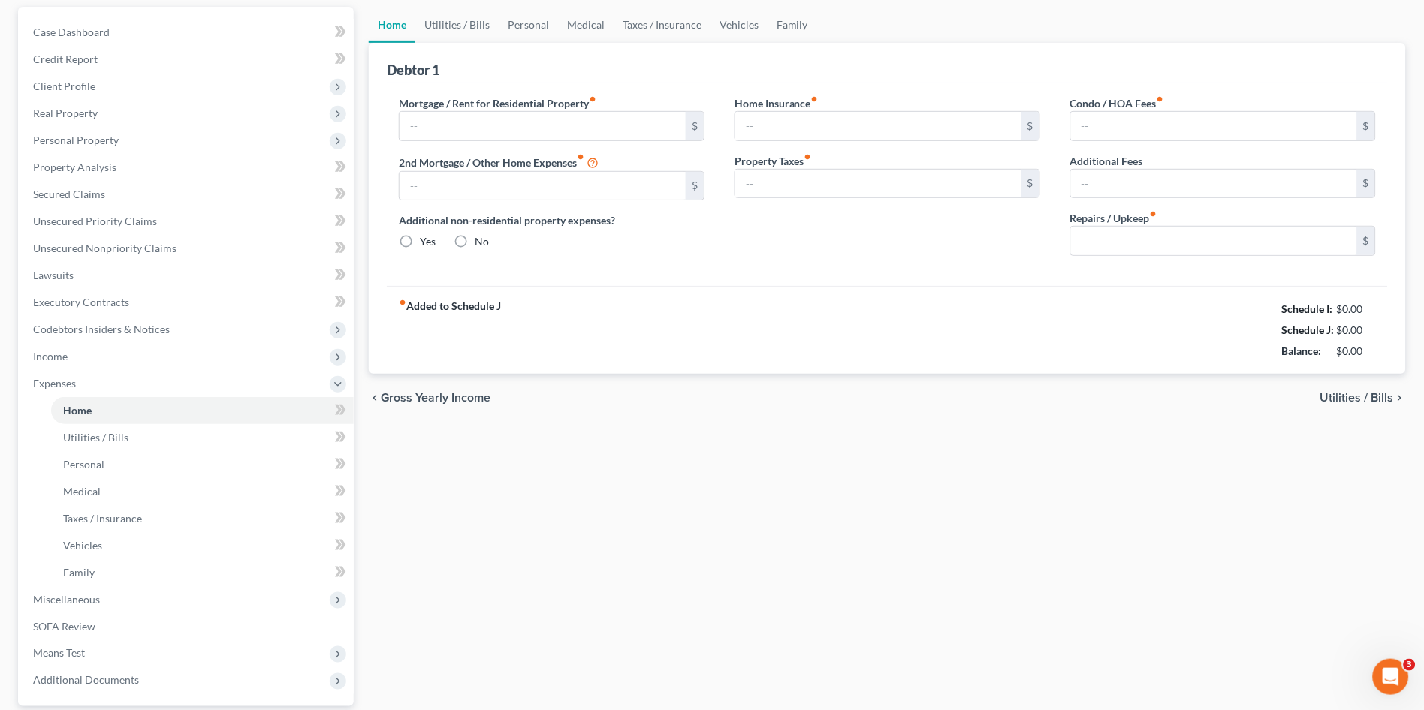
type input "0.00"
type input "100.00"
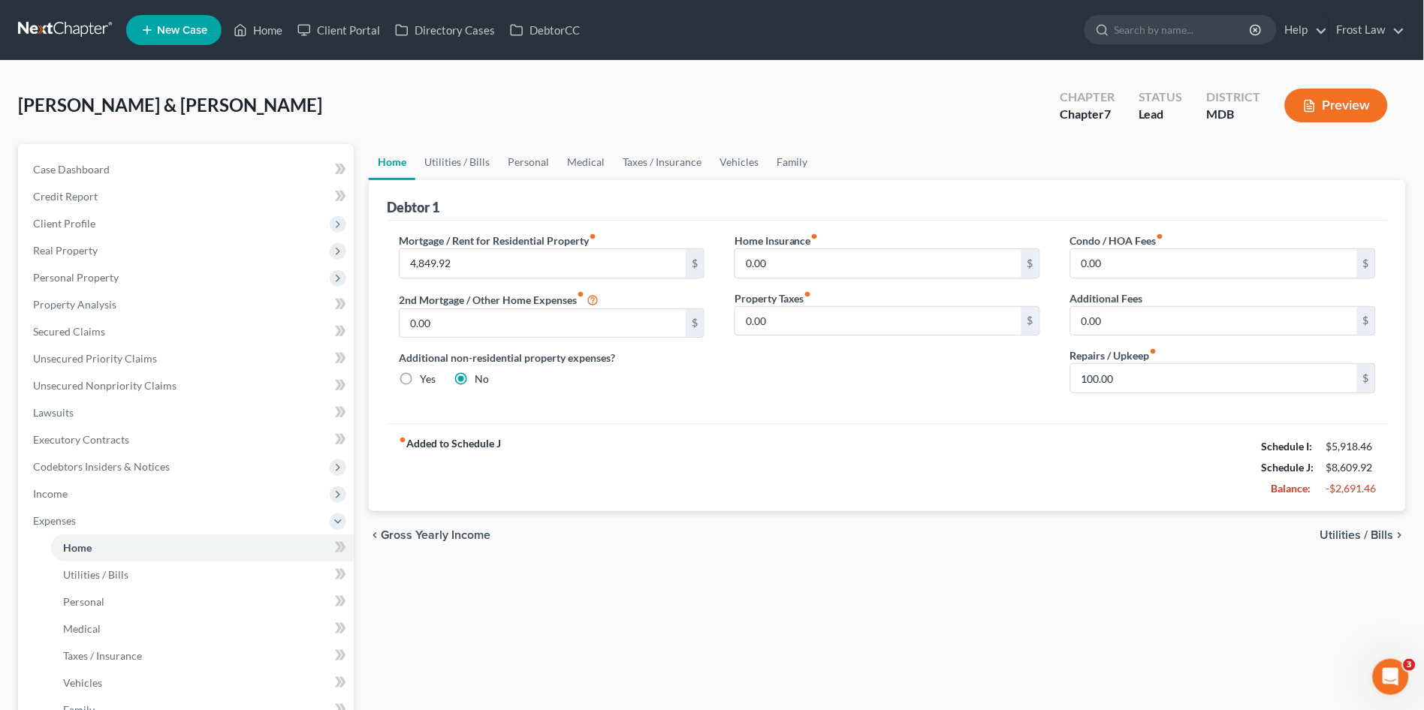
click at [1039, 557] on div "chevron_left Gross Yearly Income Utilities / Bills chevron_right" at bounding box center [887, 535] width 1037 height 48
click at [442, 161] on link "Utilities / Bills" at bounding box center [456, 162] width 83 height 36
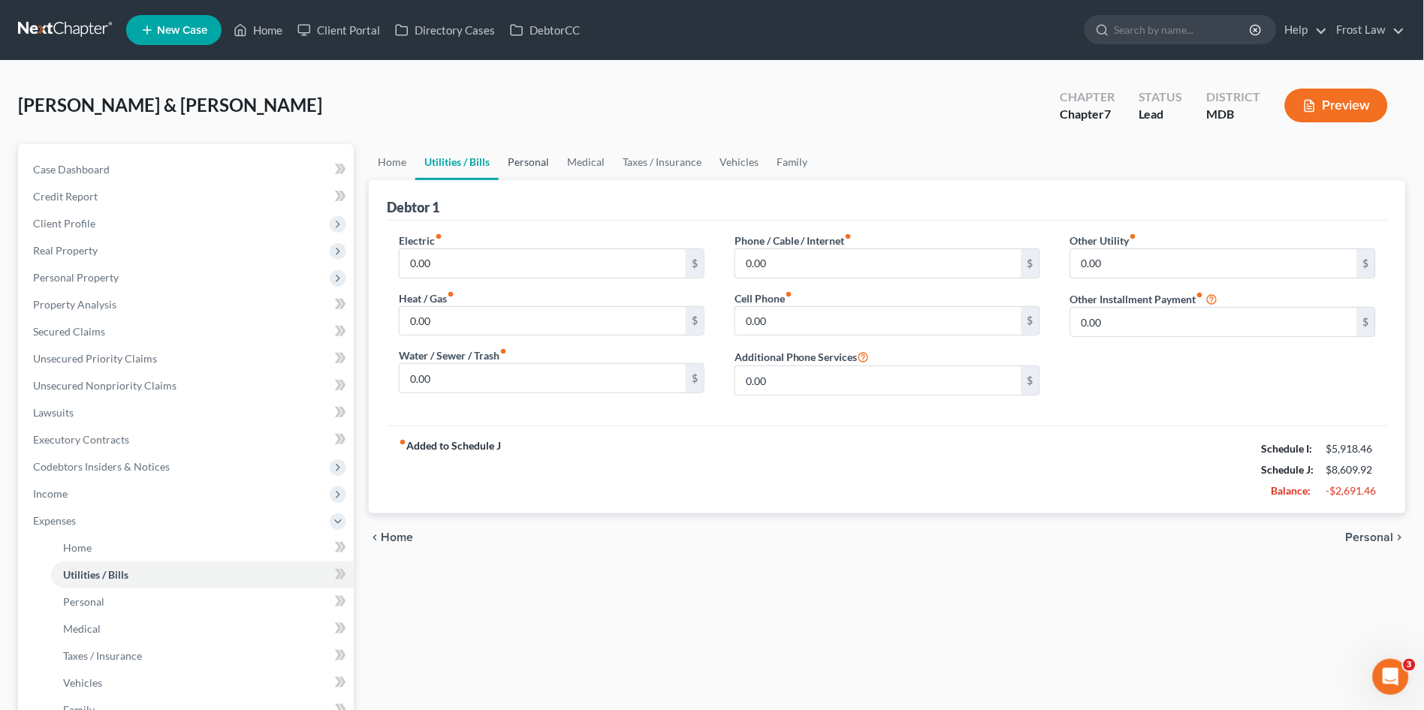
click at [533, 161] on link "Personal" at bounding box center [528, 162] width 59 height 36
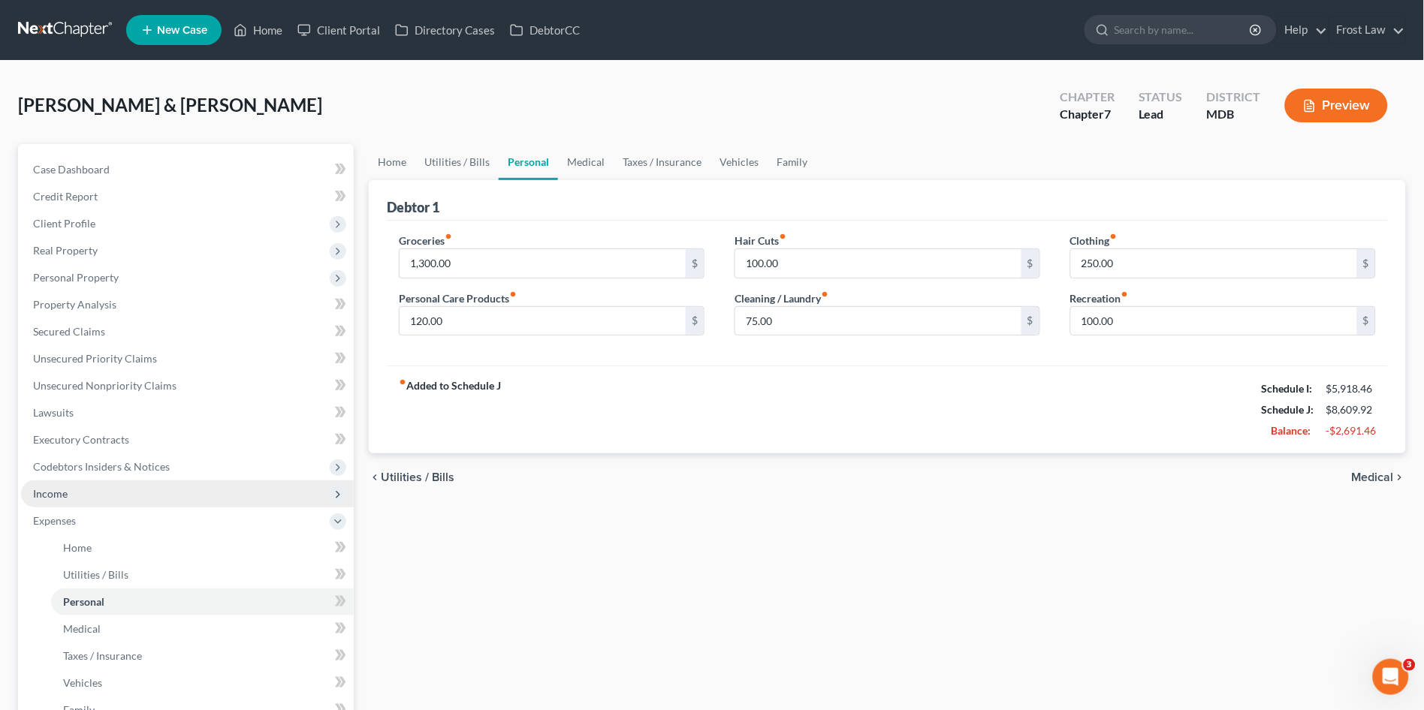
click at [106, 501] on span "Income" at bounding box center [187, 494] width 333 height 27
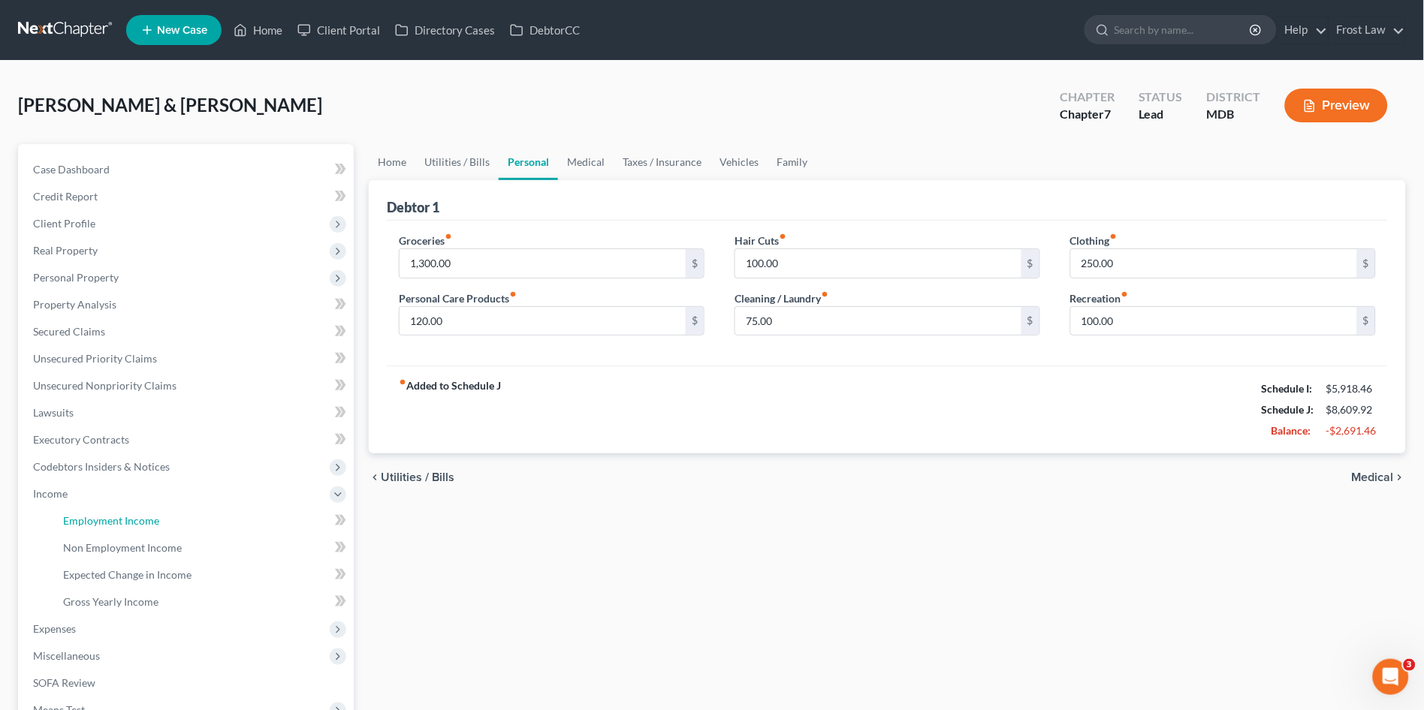
click at [115, 523] on span "Employment Income" at bounding box center [111, 520] width 96 height 13
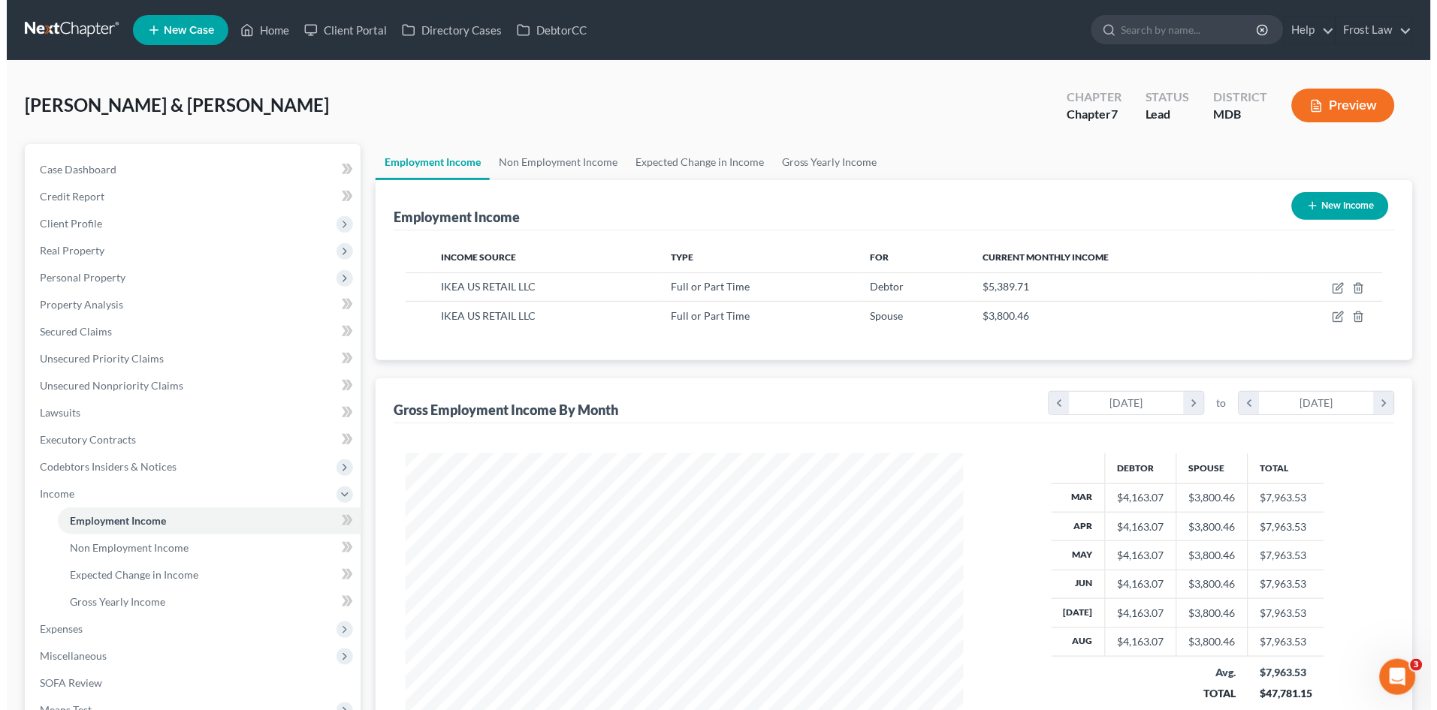
scroll to position [277, 587]
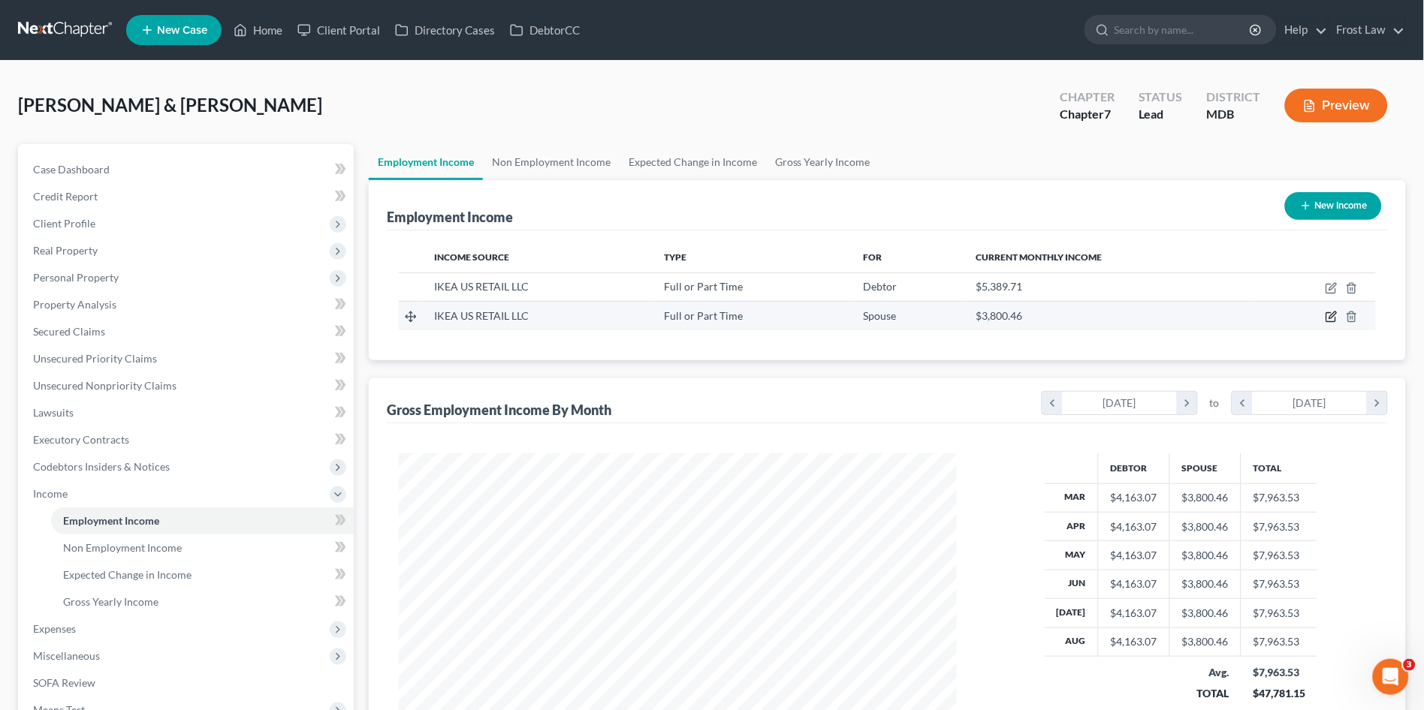
click at [1333, 317] on icon "button" at bounding box center [1332, 315] width 7 height 7
select select "0"
select select "21"
select select "0"
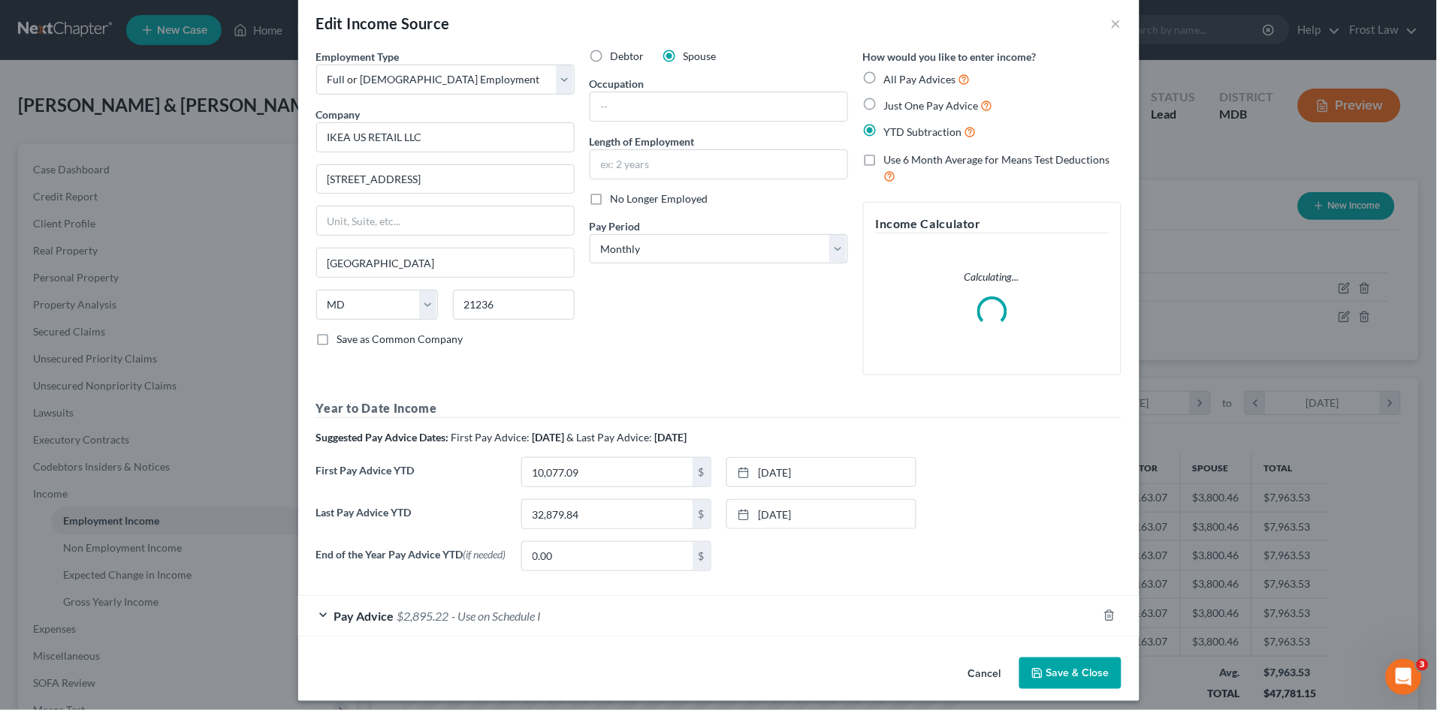
scroll to position [31, 0]
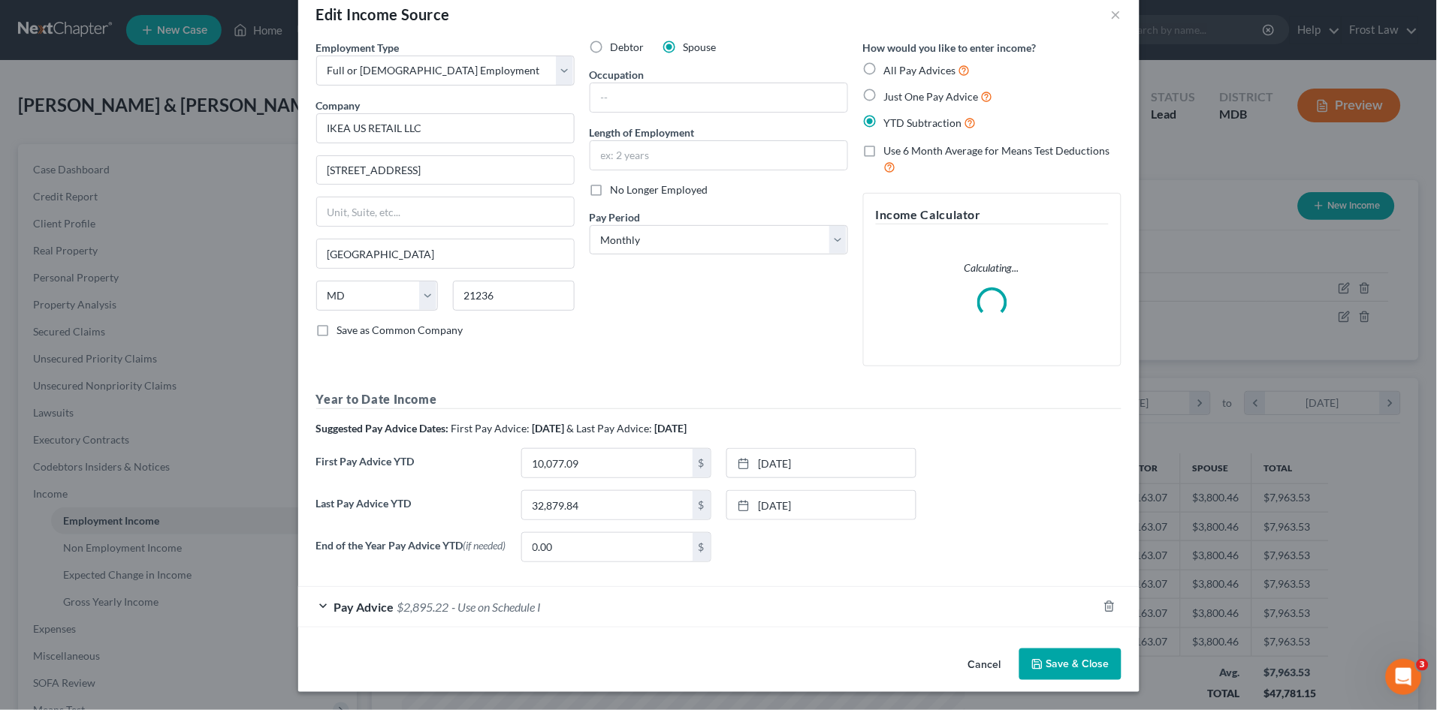
click at [908, 608] on div "Pay Advice $2,895.22 - Use on Schedule I" at bounding box center [697, 607] width 799 height 40
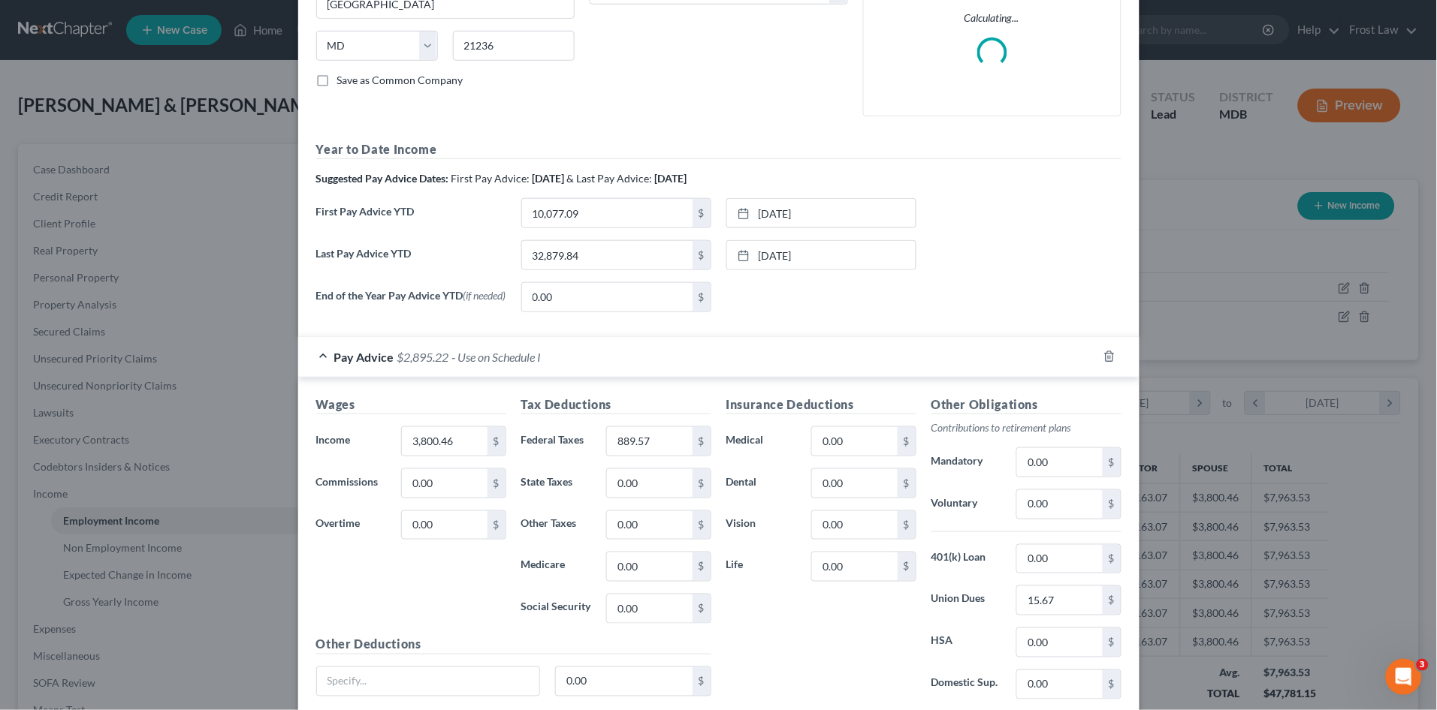
scroll to position [281, 0]
type input "63.50"
click at [1042, 557] on input "0.00" at bounding box center [1059, 558] width 85 height 29
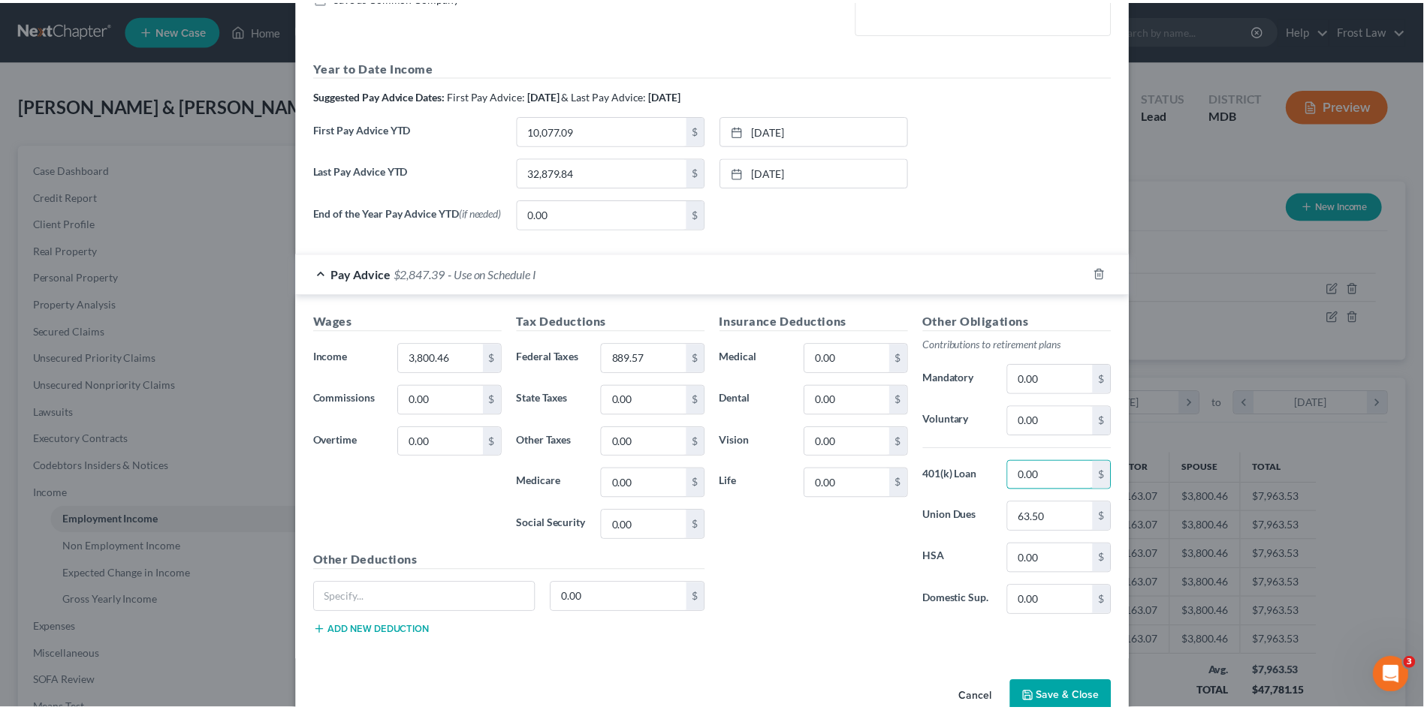
scroll to position [398, 0]
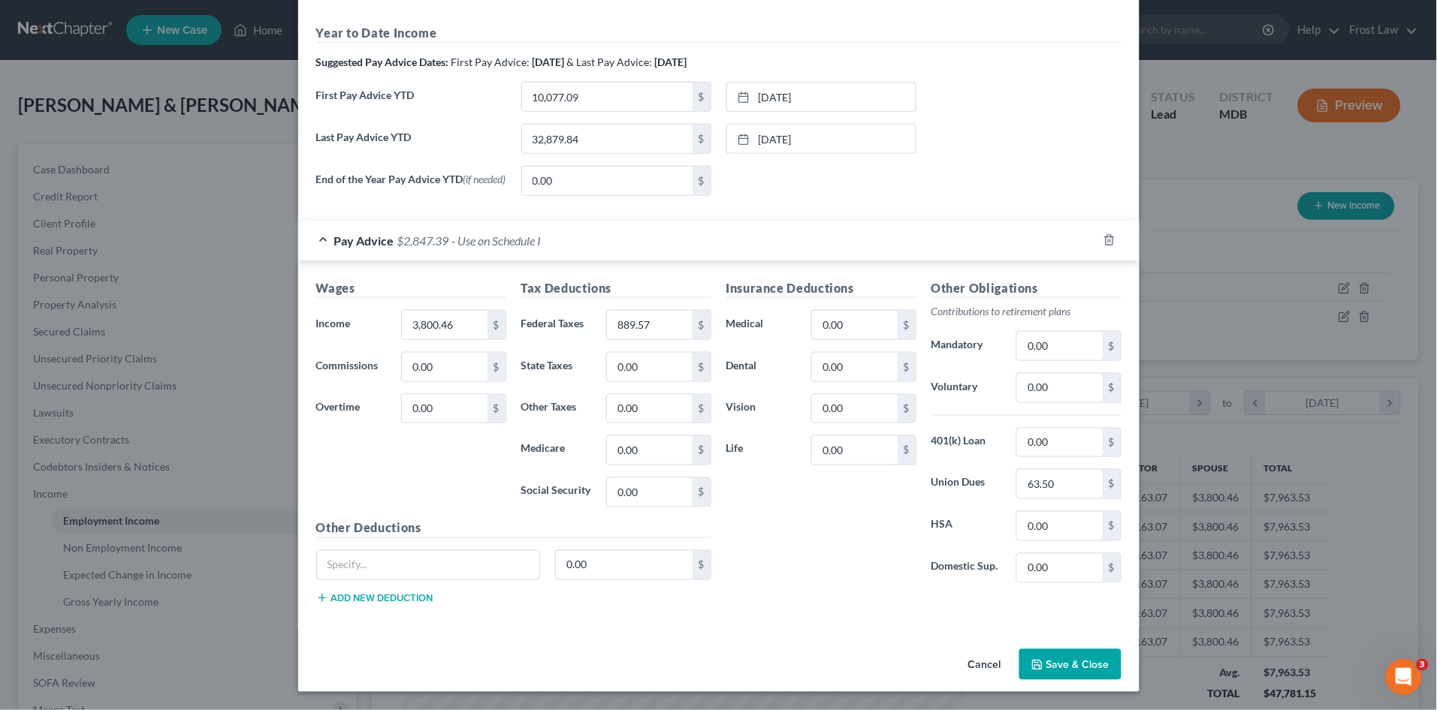
click at [1053, 669] on button "Save & Close" at bounding box center [1070, 666] width 102 height 32
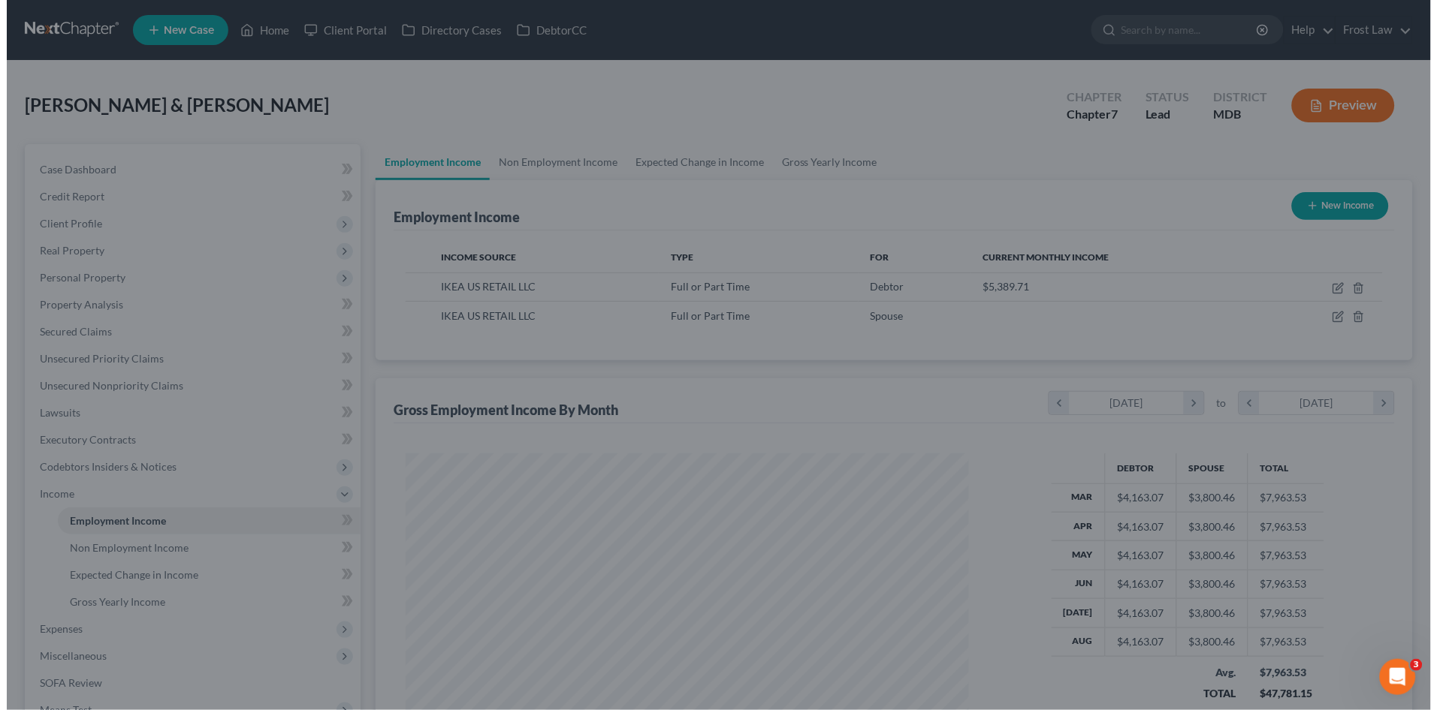
scroll to position [750751, 750442]
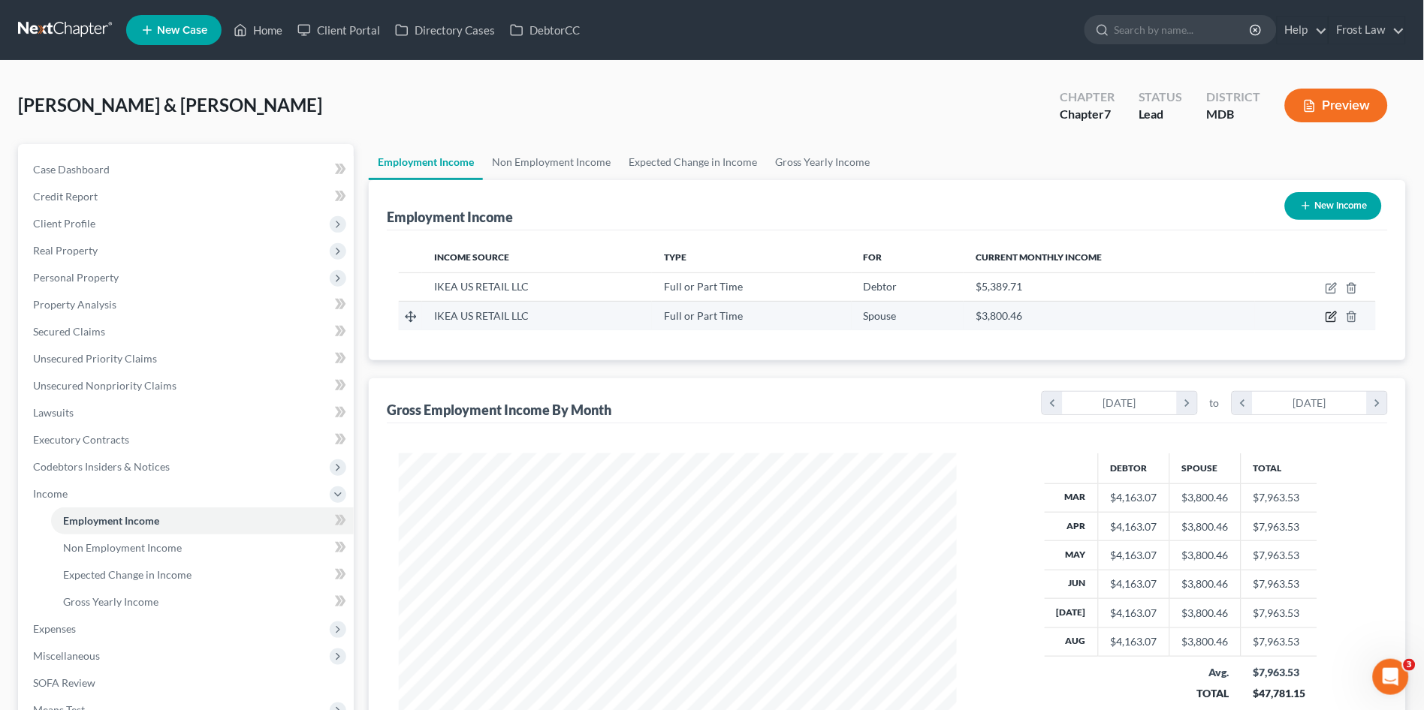
click at [1332, 318] on icon "button" at bounding box center [1332, 317] width 12 height 12
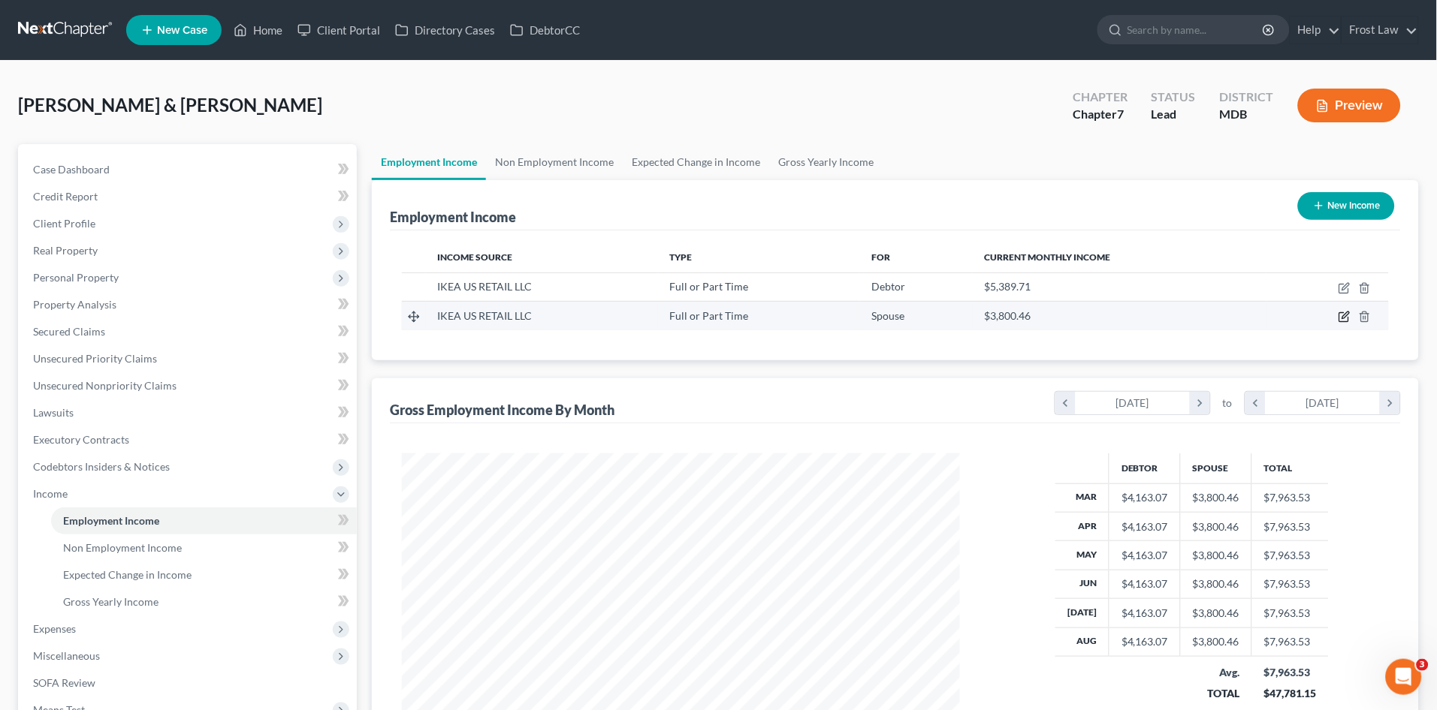
select select "0"
select select "21"
select select "0"
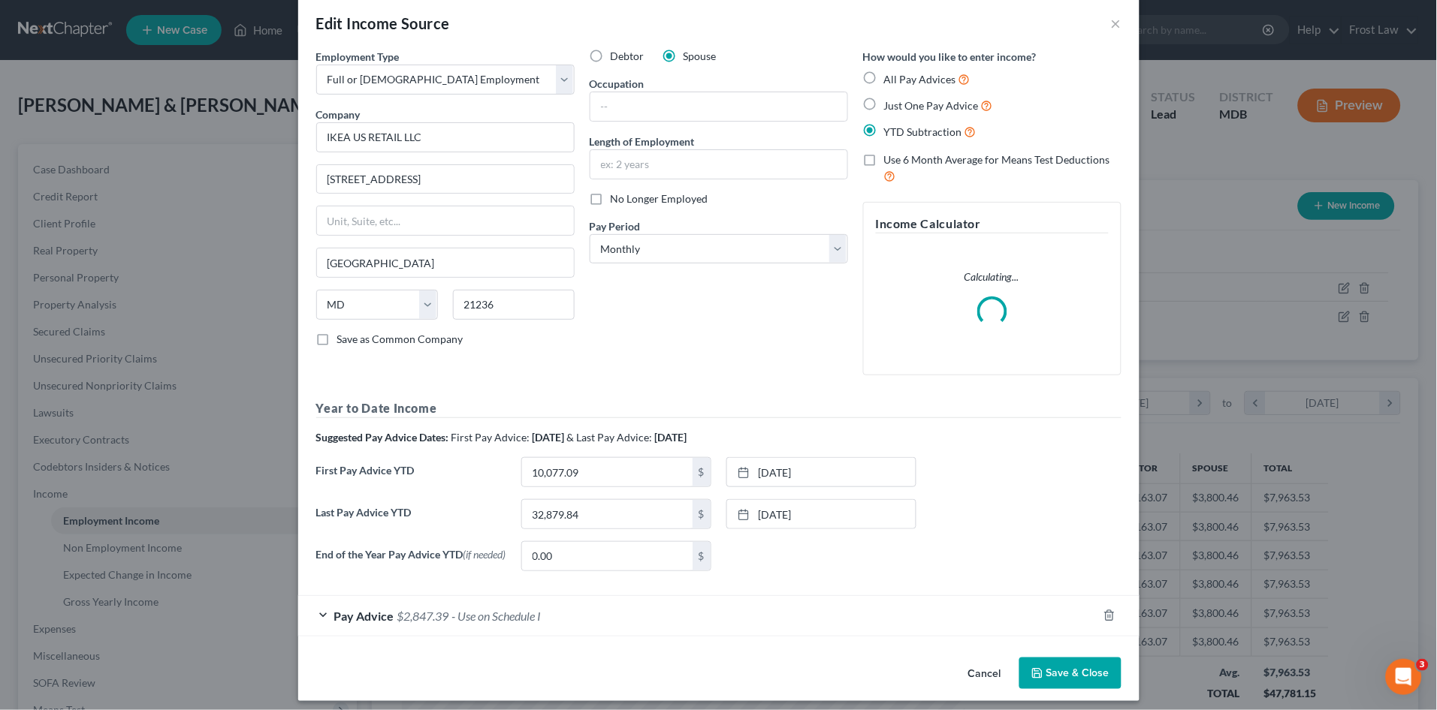
scroll to position [31, 0]
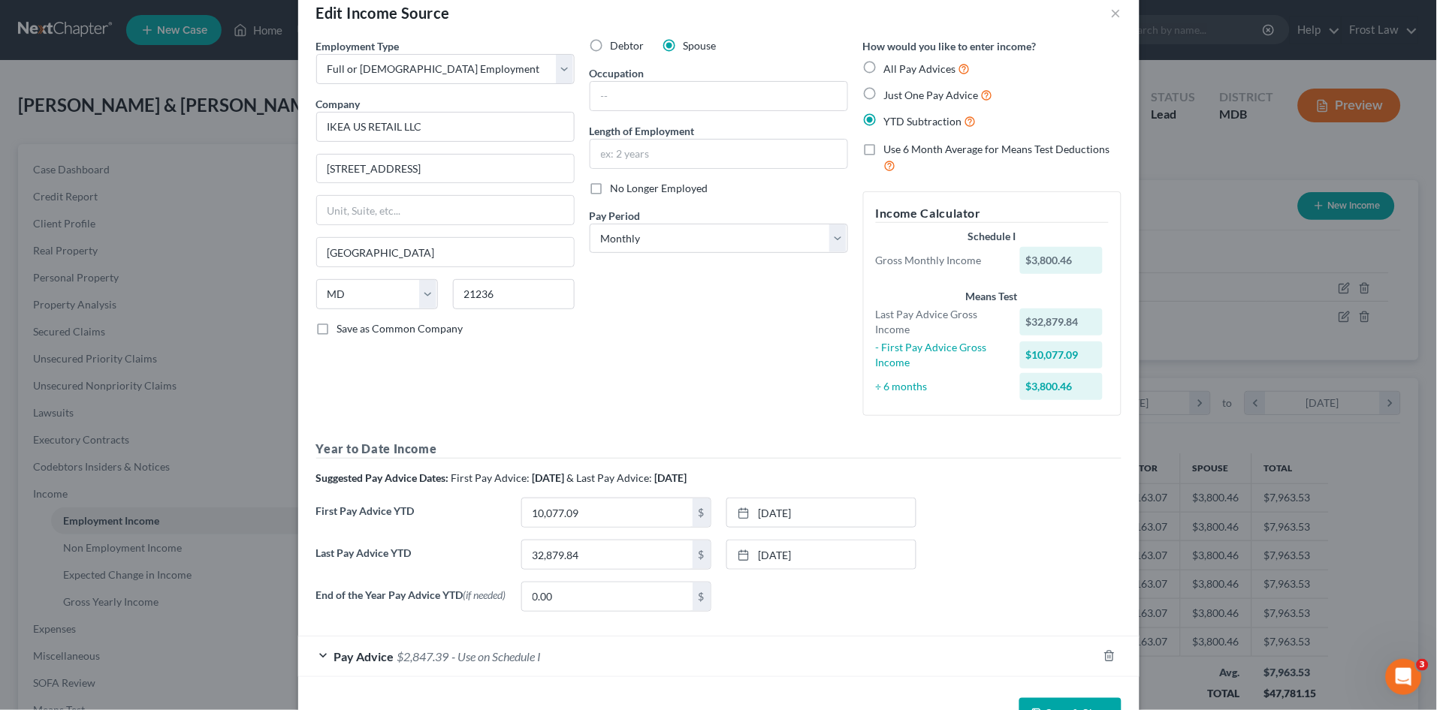
click at [671, 367] on div "Debtor Spouse Occupation Length of Employment No Longer Employed Pay Period * S…" at bounding box center [718, 233] width 273 height 390
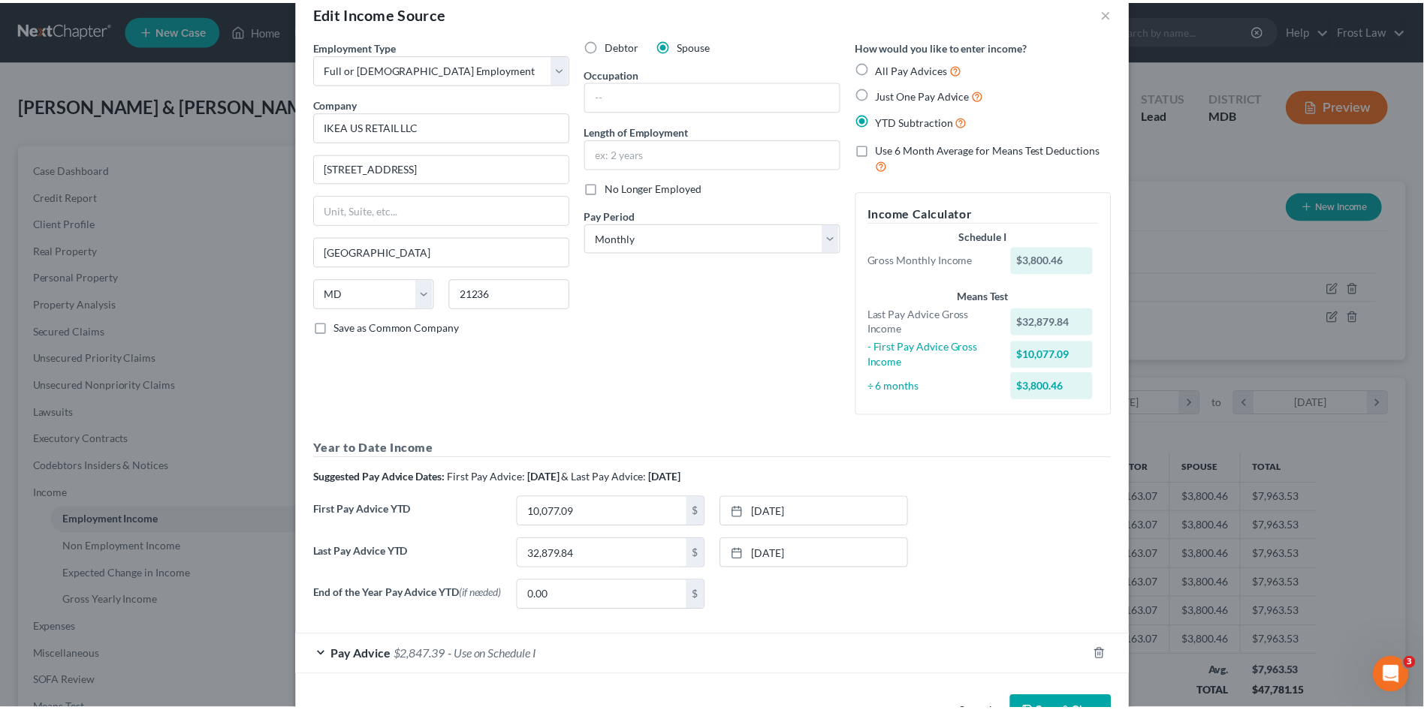
scroll to position [82, 0]
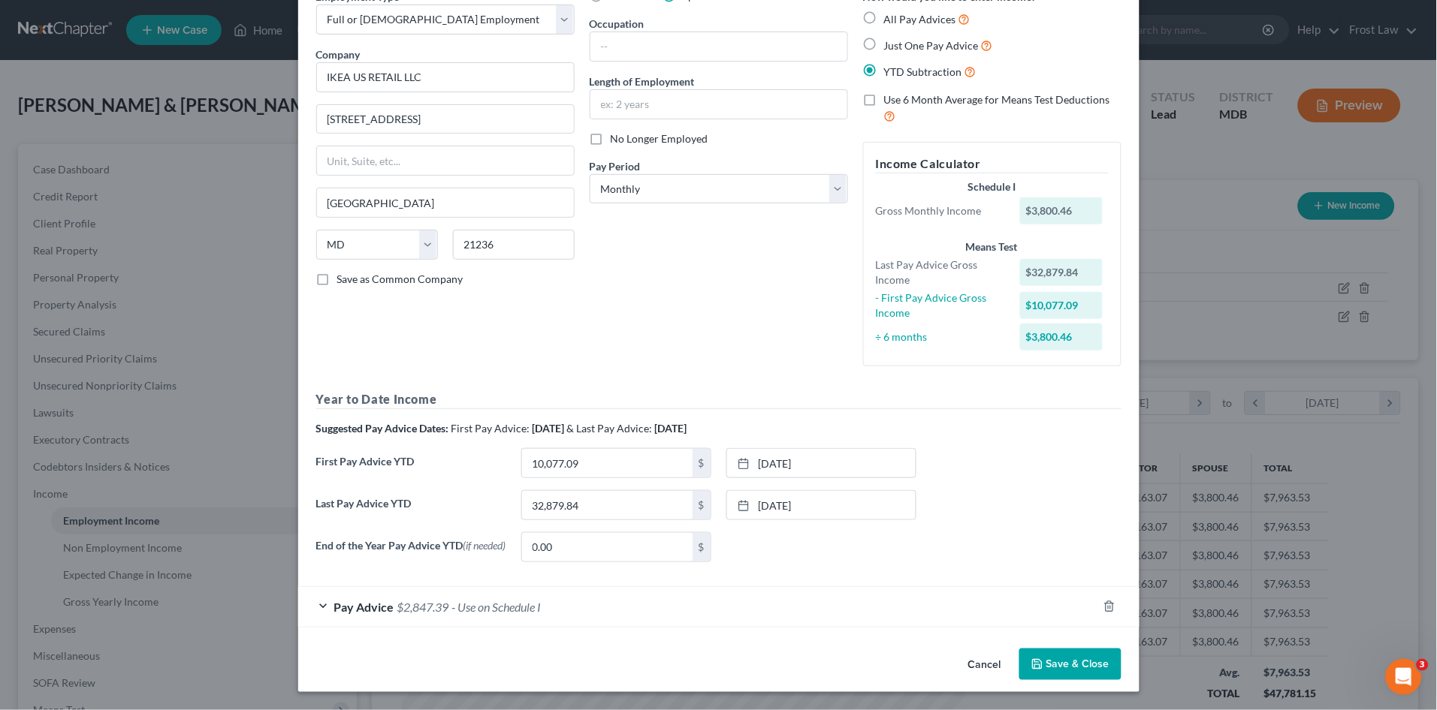
click at [1075, 660] on button "Save & Close" at bounding box center [1070, 665] width 102 height 32
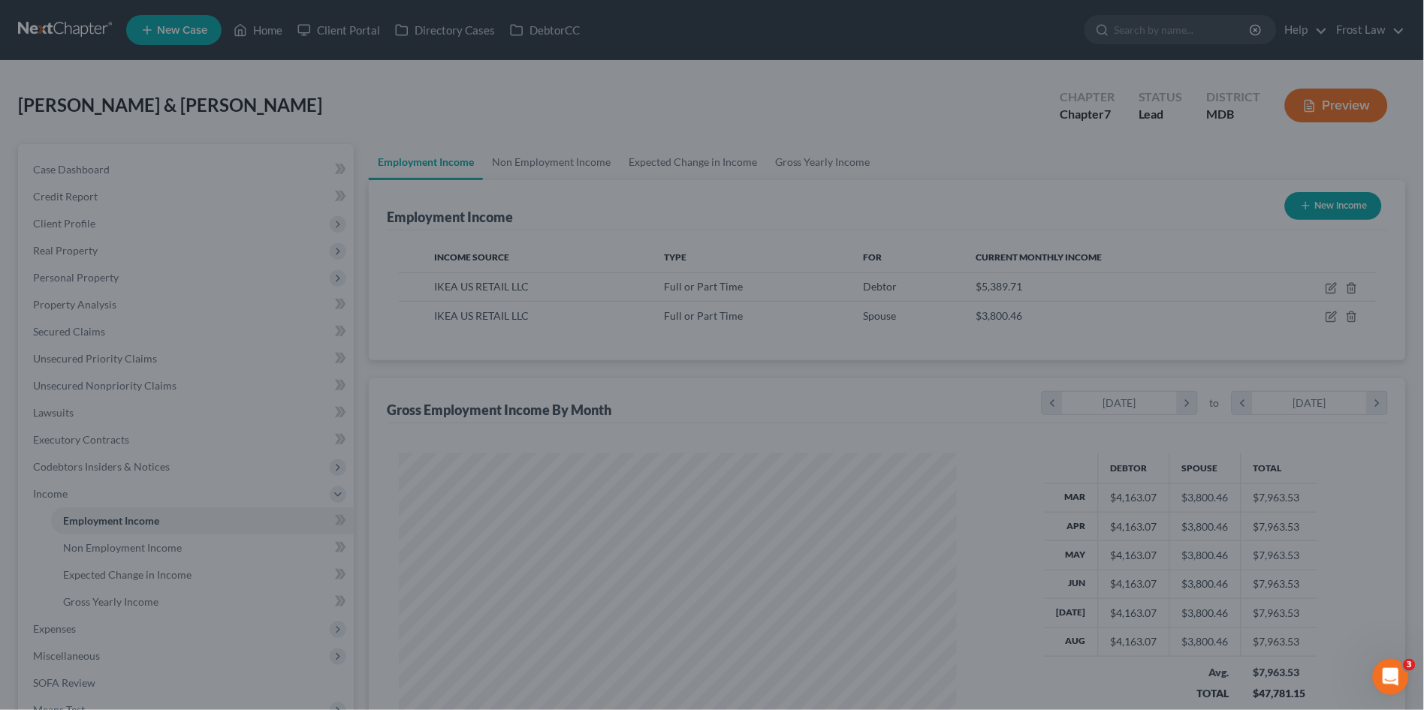
scroll to position [750751, 750442]
